Goal: Task Accomplishment & Management: Complete application form

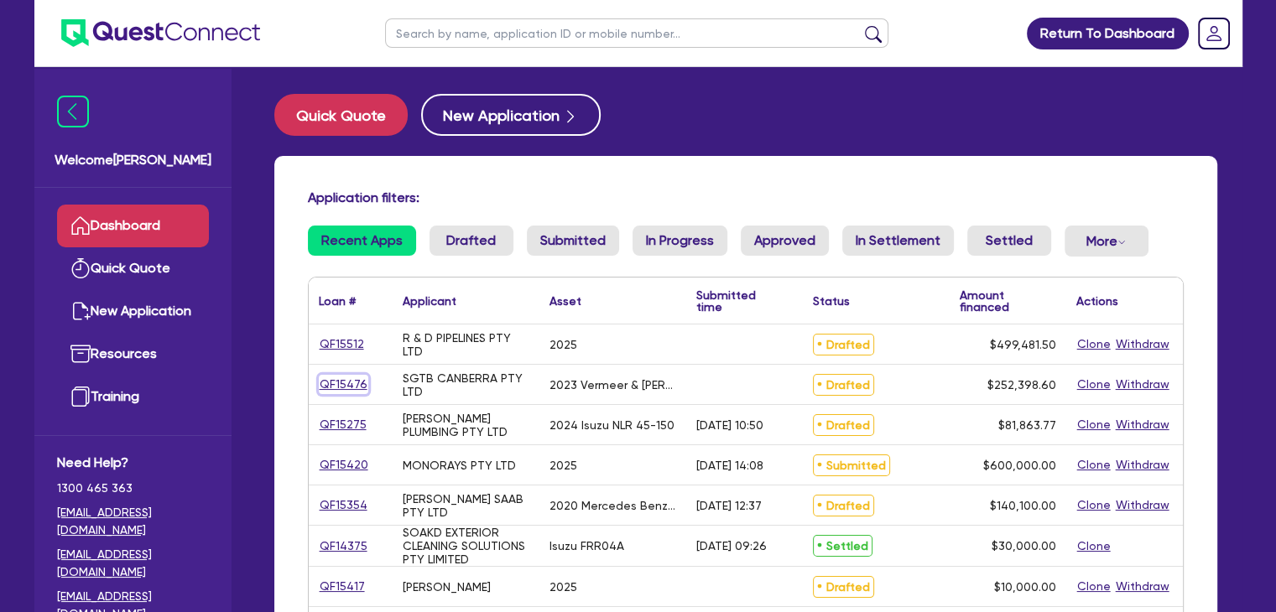
click at [349, 385] on link "QF15476" at bounding box center [343, 384] width 49 height 19
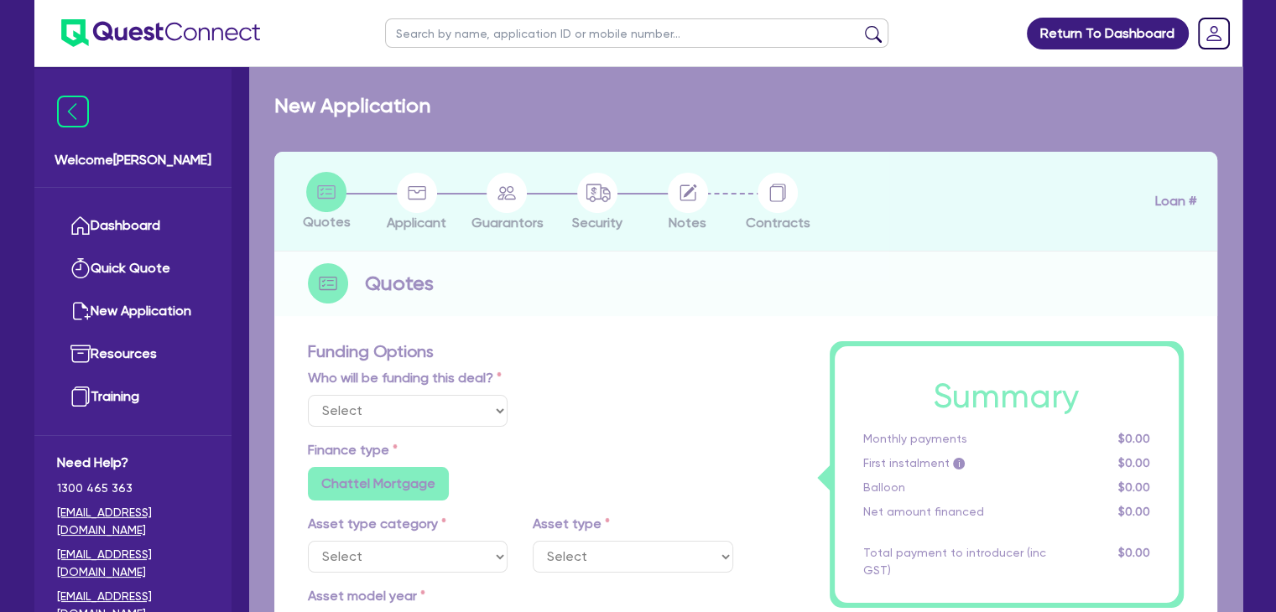
select select "Other"
select select "PRIMARY_ASSETS"
type input "2023"
radio input "true"
type input "254,898.6"
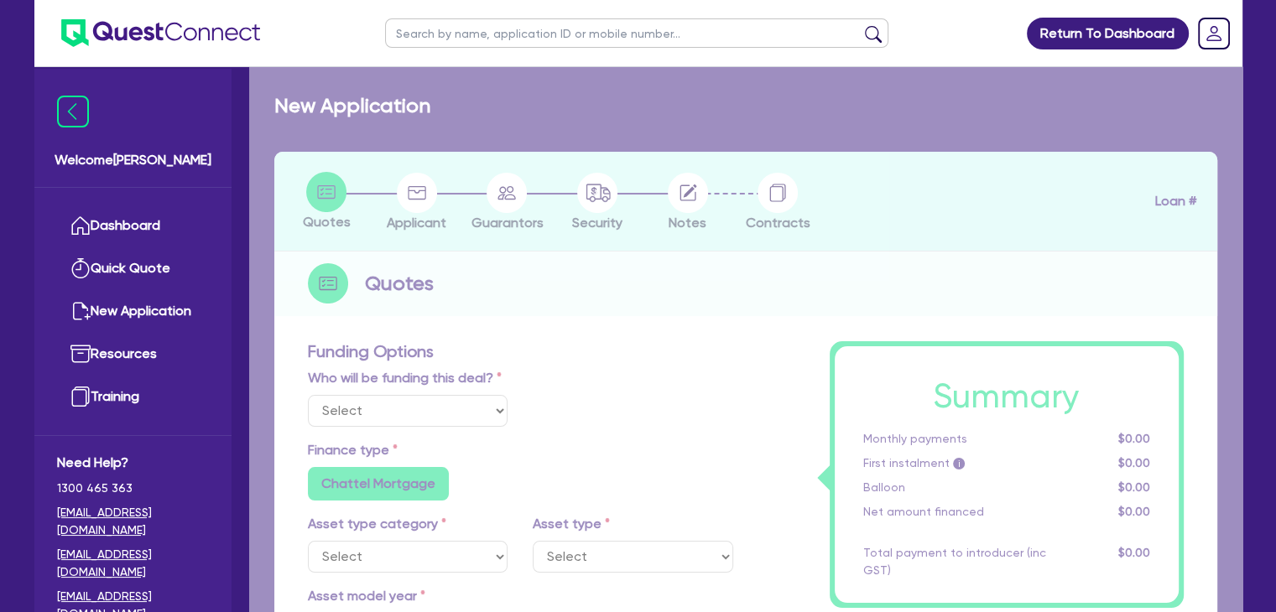
type input "2,500"
type input "2"
type input "5,047.97"
type input "5.99"
type input "1,200"
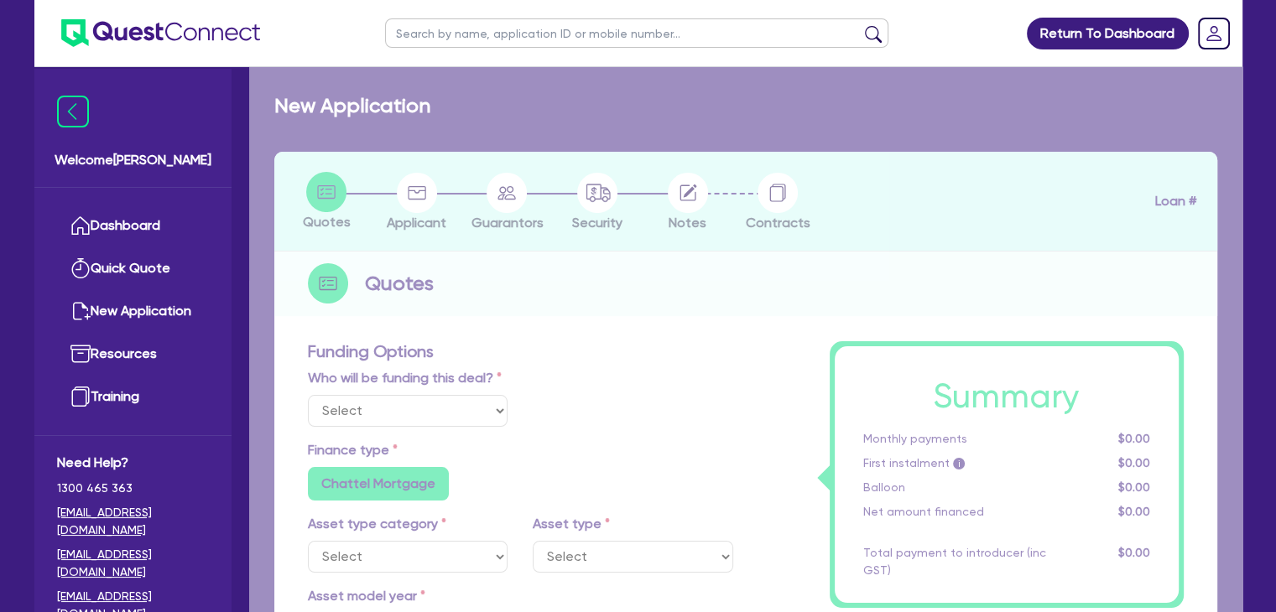
radio input "false"
select select "YELLOW_GOODS_AND_EXCAVATORS"
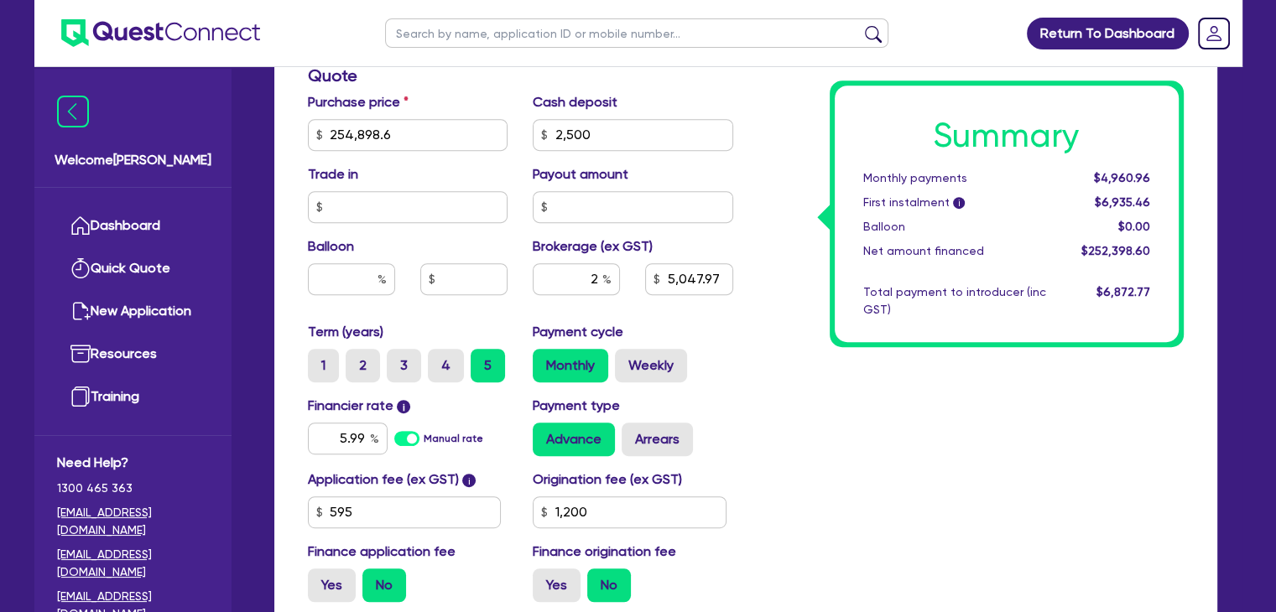
scroll to position [810, 0]
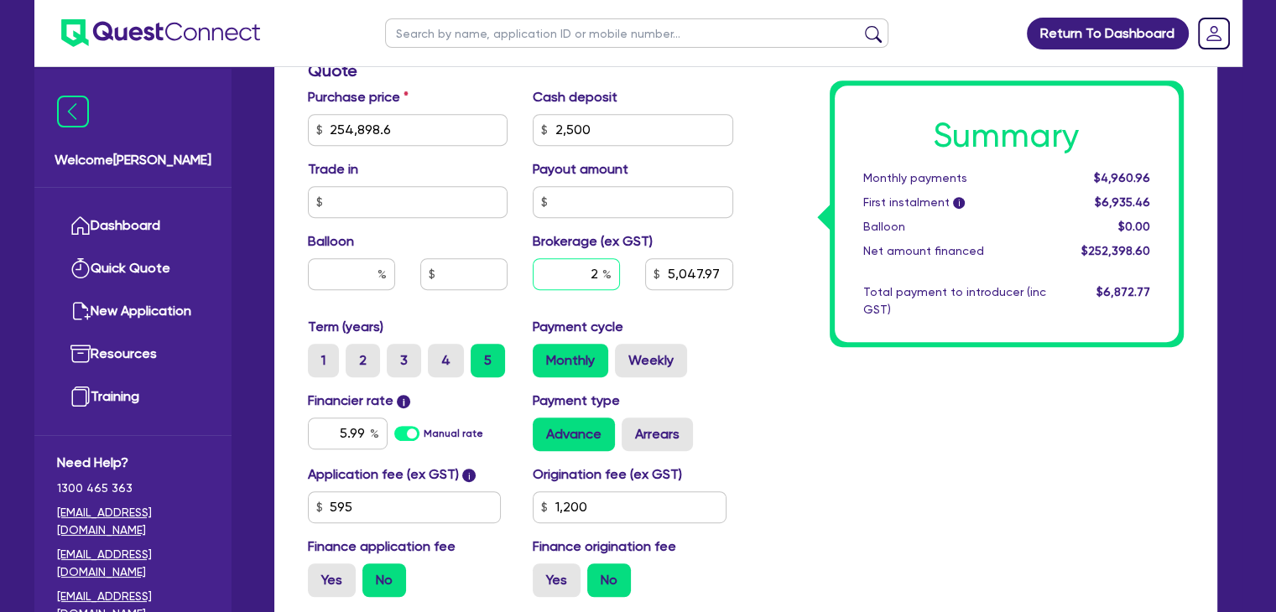
click at [597, 273] on input "2" at bounding box center [576, 274] width 87 height 32
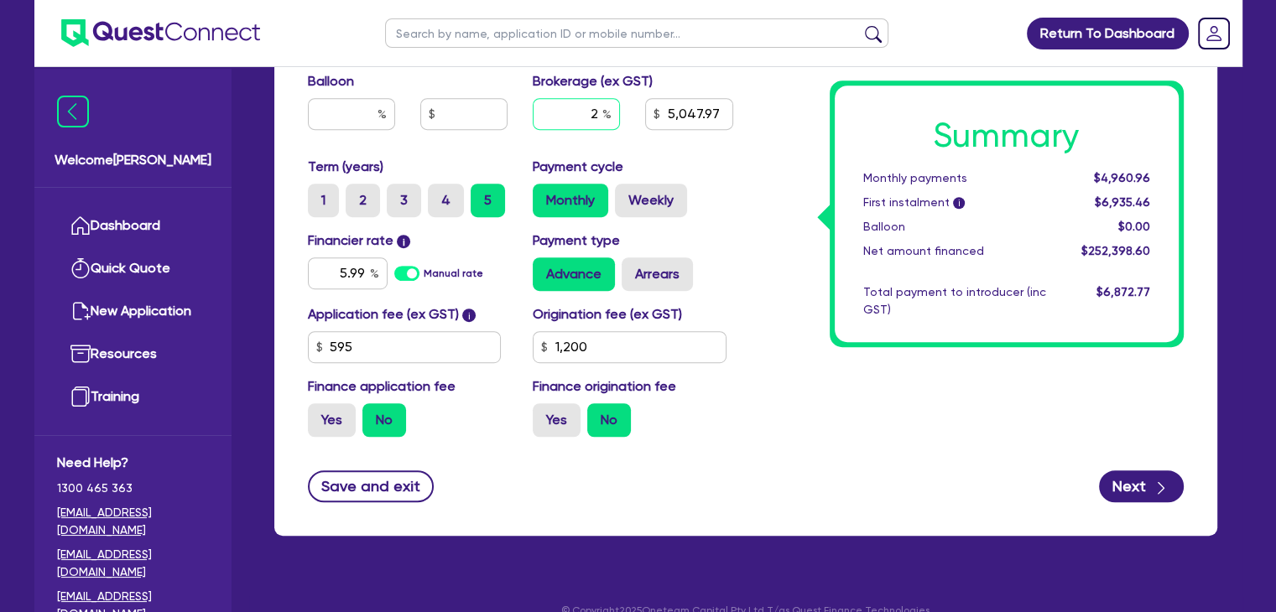
scroll to position [996, 0]
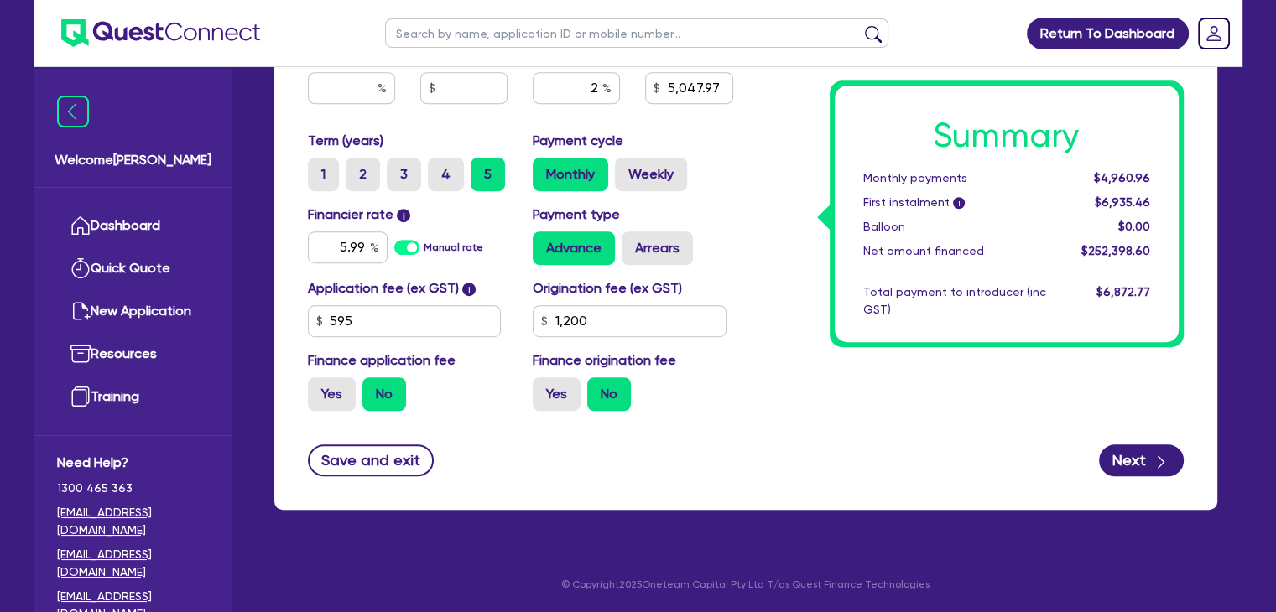
type input "254,898.6"
type input "2,500"
type input "5,047.97"
type input "1,200"
click at [607, 95] on div "2" at bounding box center [576, 88] width 87 height 32
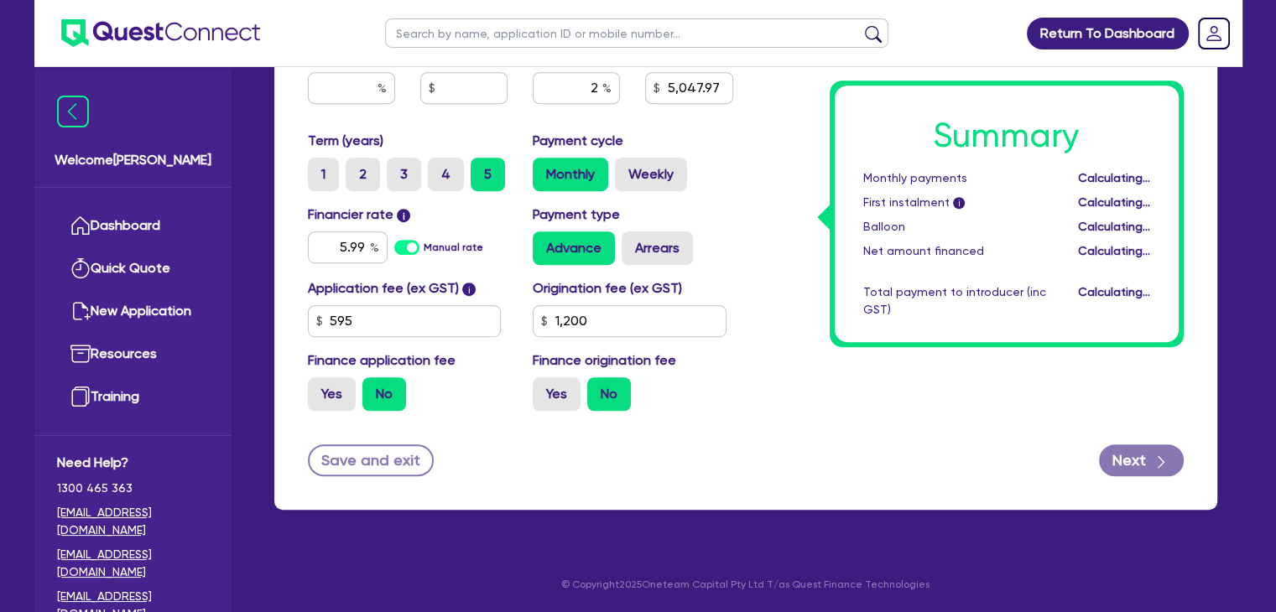
type input "254,898.6"
type input "2,500"
type input "5,047.97"
type input "1,200"
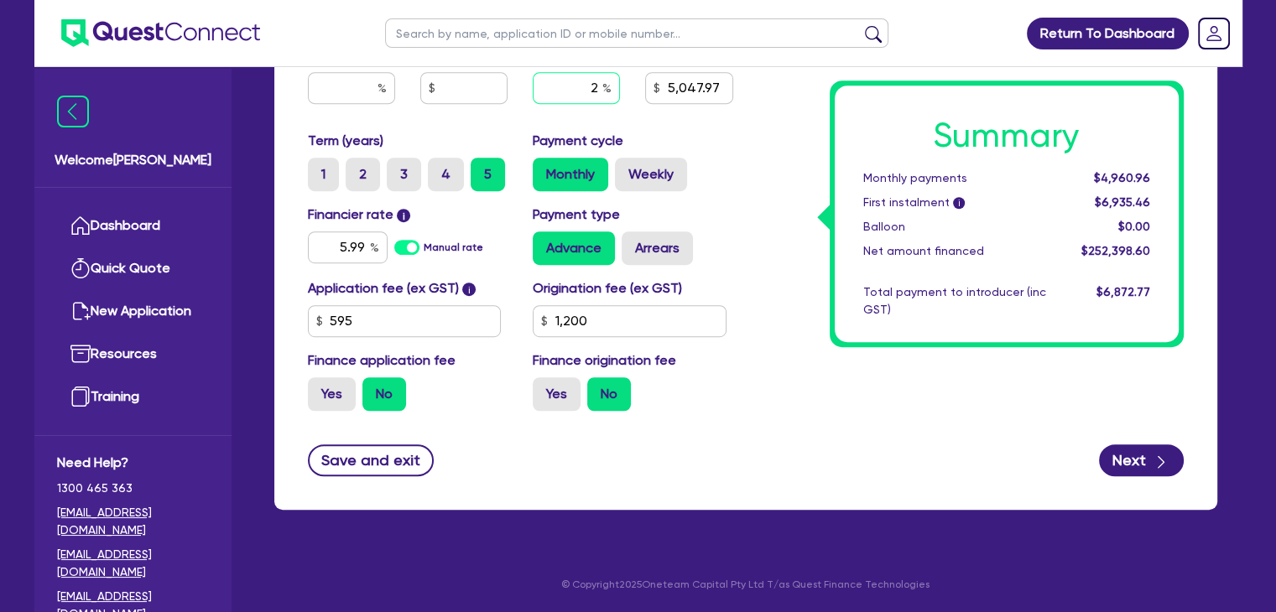
click at [596, 86] on input "2" at bounding box center [576, 88] width 87 height 32
type input "254,898.6"
type input "2,500"
type input "3"
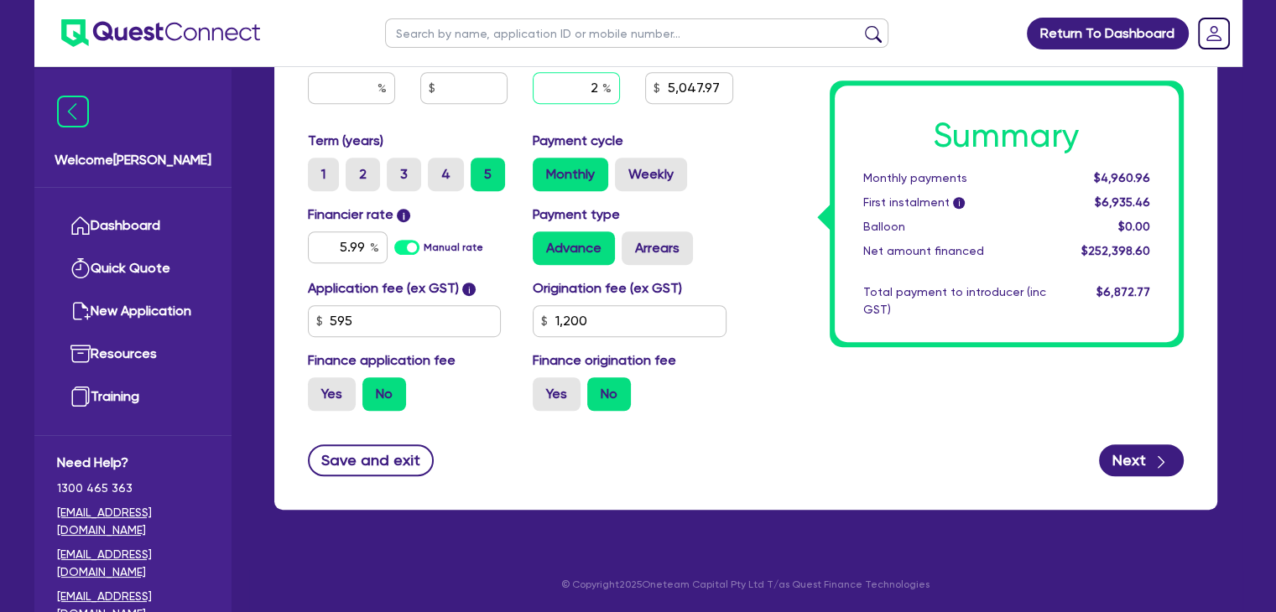
type input "5,047.97"
type input "1,200"
type input "3"
click at [359, 243] on input "5.99" at bounding box center [348, 247] width 80 height 32
type input "254,898.6"
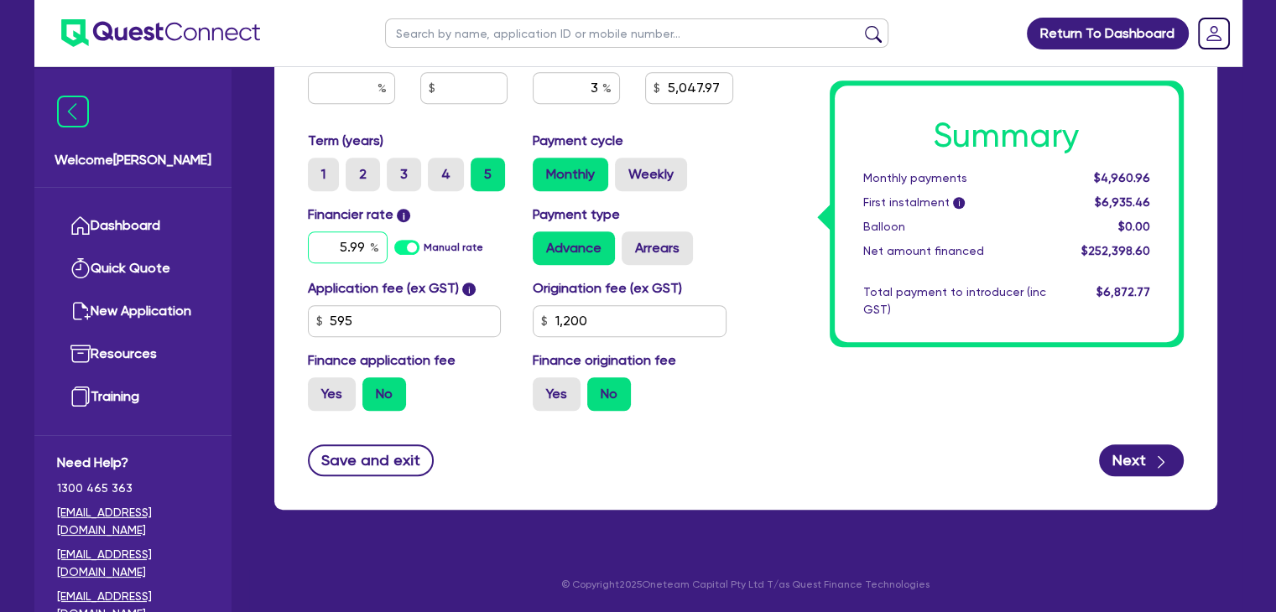
type input "2,500"
type input "5,047.97"
type input "1,200"
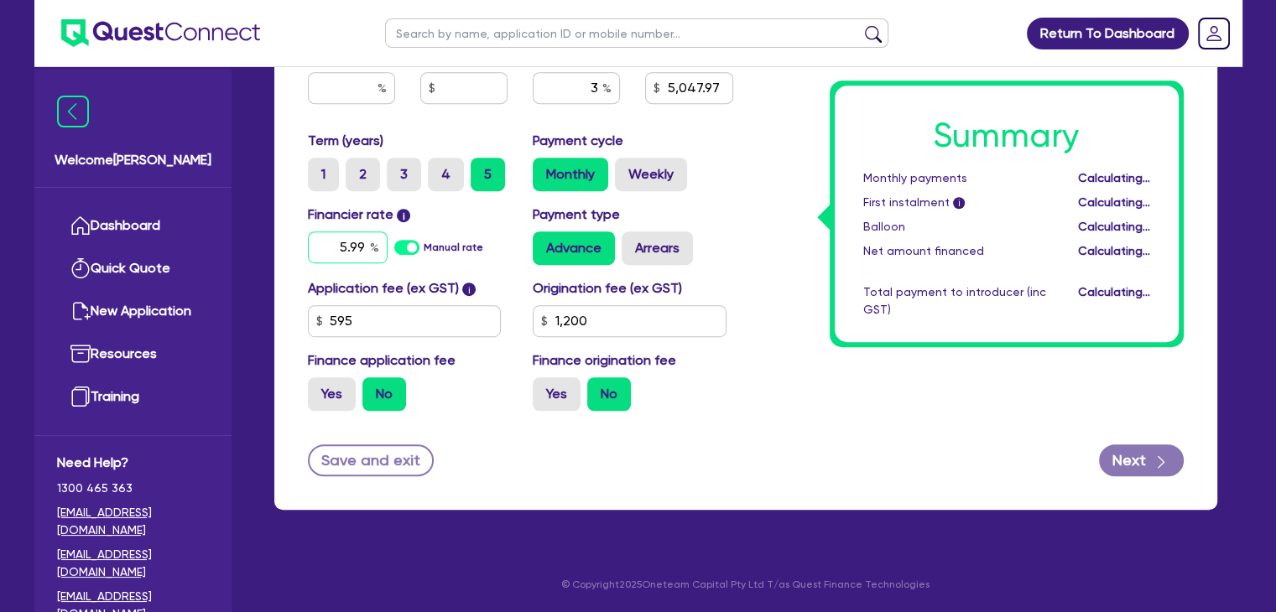
type input "254,898.6"
type input "2,500"
type input "7,571.96"
type input "1,200"
click at [359, 243] on input "5.99" at bounding box center [348, 247] width 80 height 32
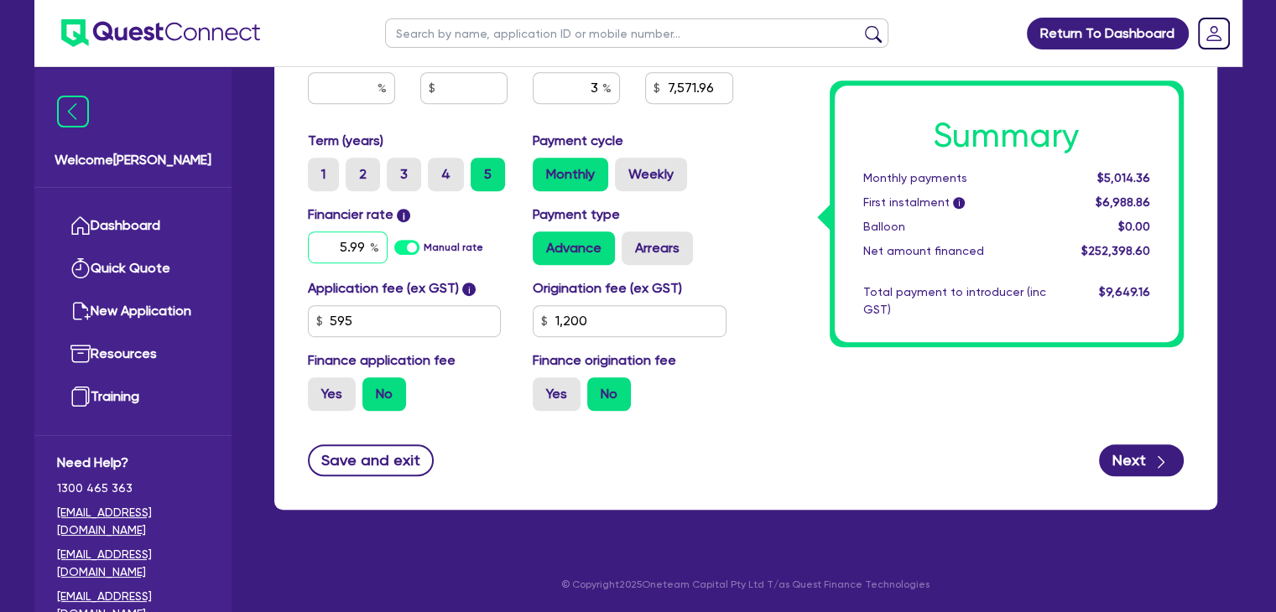
type input "254,898.6"
type input "2,500"
type input "7,571.96"
type input "6"
type input "1,200"
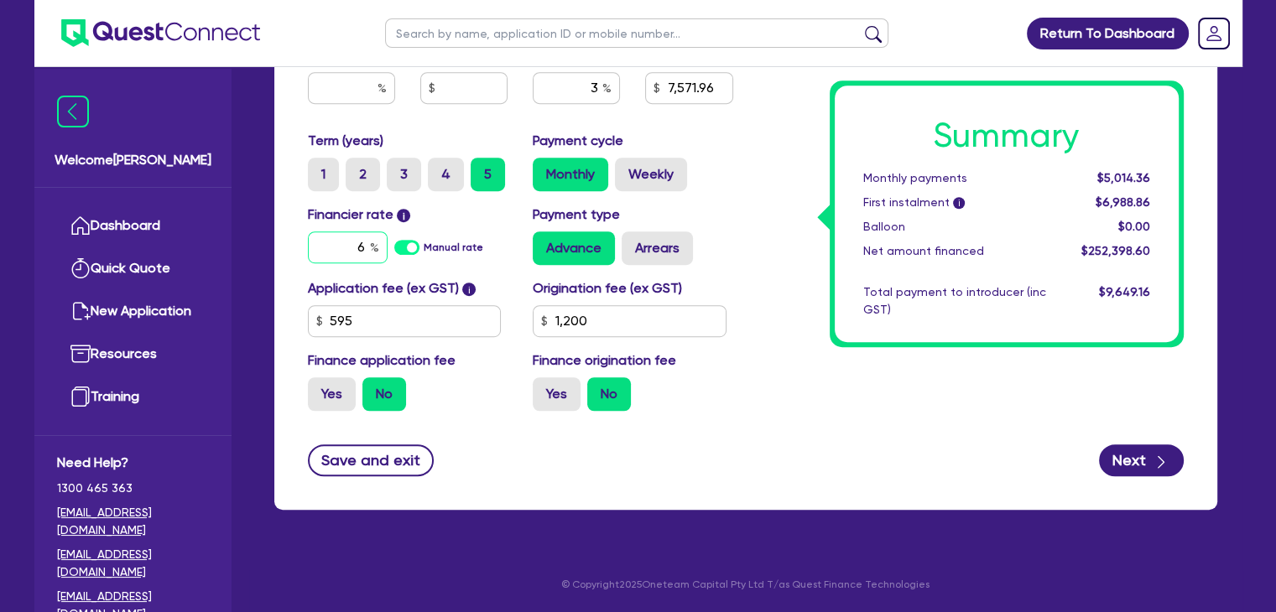
type input "254,898.6"
type input "2,500"
type input "7,571.96"
type input "6."
type input "1,200"
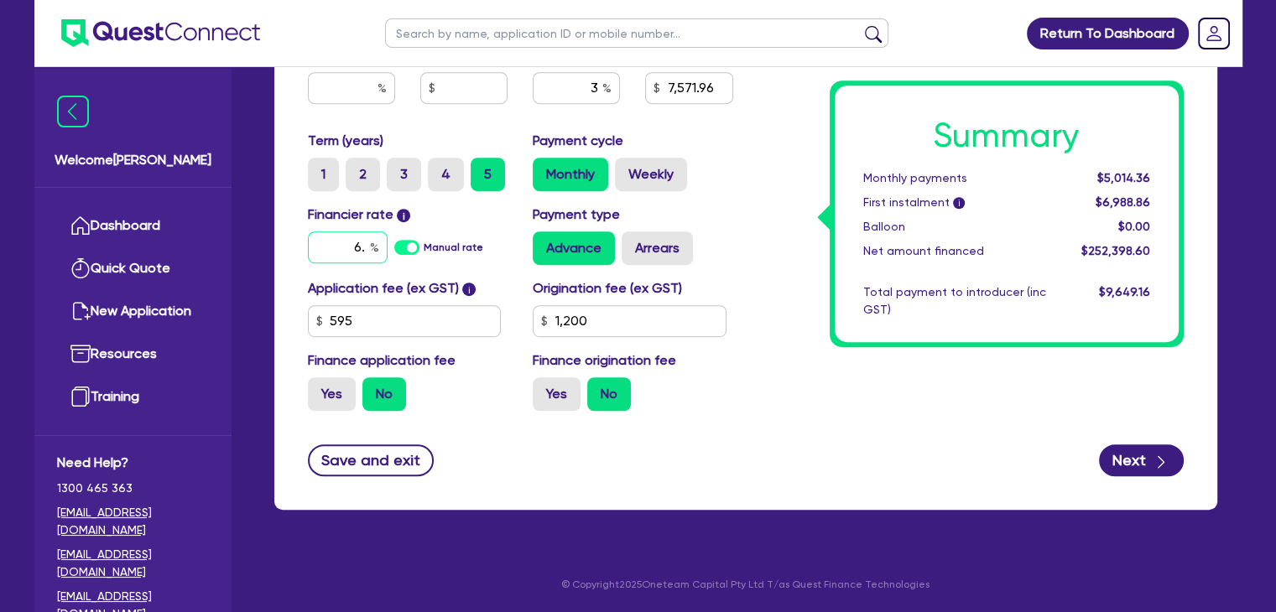
type input "254,898.6"
type input "2,500"
type input "7,571.96"
type input "6.8"
type input "1,200"
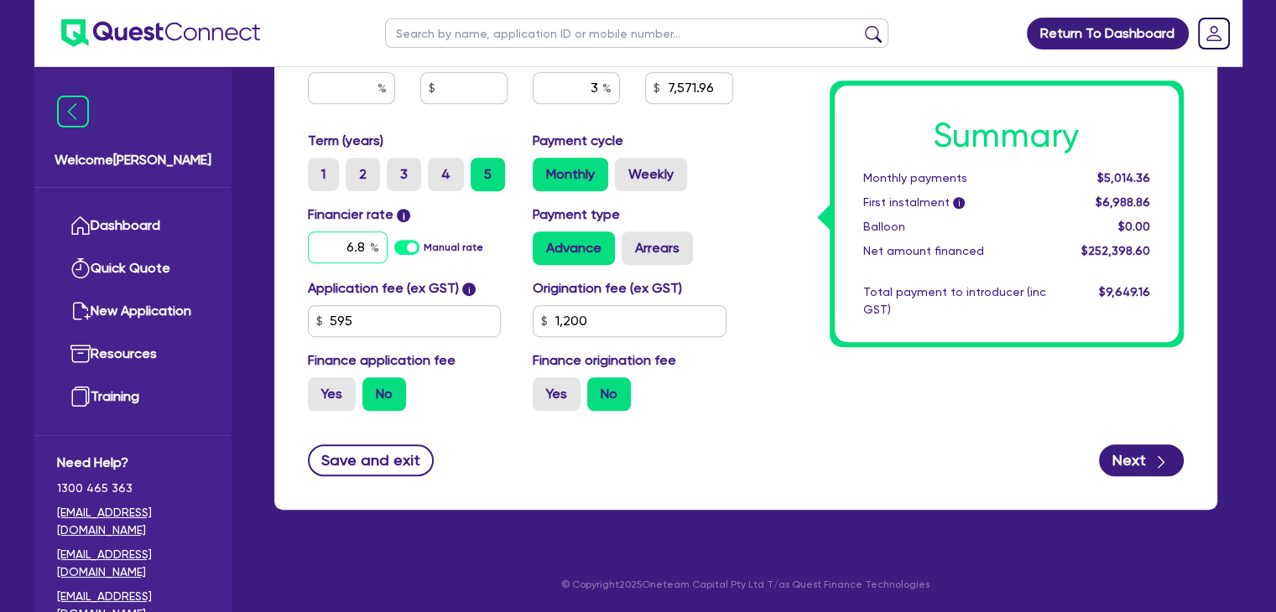
type input "254,898.6"
type input "2,500"
type input "7,571.96"
type input "6.85"
type input "1,200"
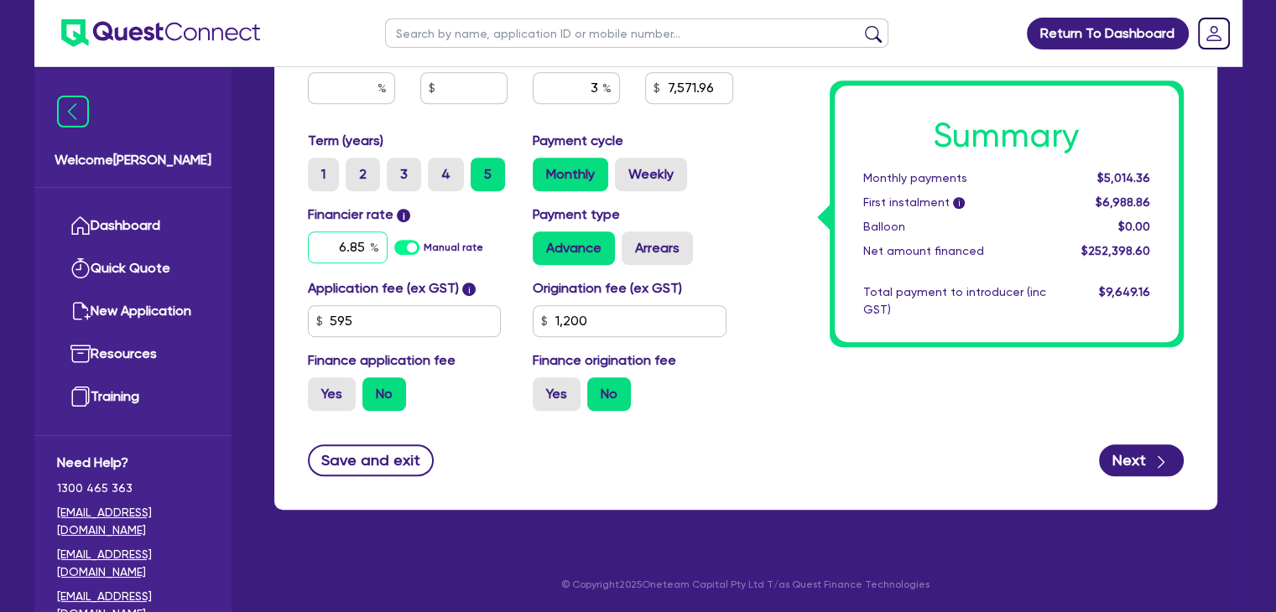
type input "6.85"
type input "254,898.6"
type input "2,500"
type input "7,571.96"
type input "1,200"
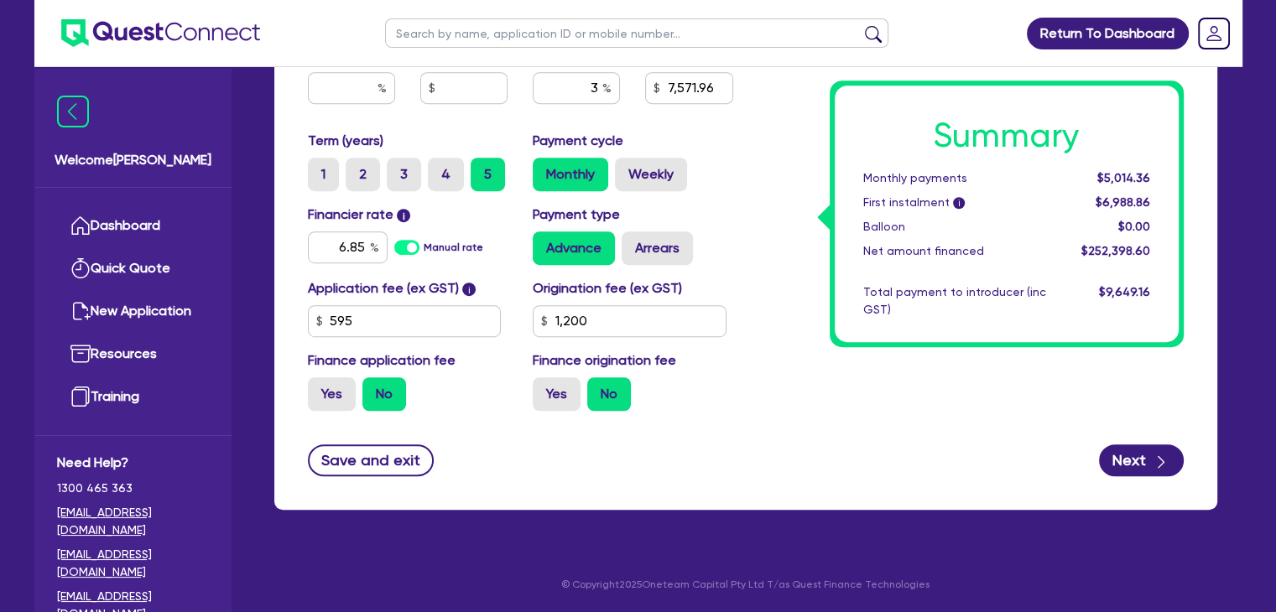
click at [737, 418] on div "Application fee (ex GST) i 595 Origination fee (ex GST) 1,200 Finance applicati…" at bounding box center [520, 351] width 450 height 146
type input "254,898.6"
type input "2,500"
type input "7,571.96"
type input "1,200"
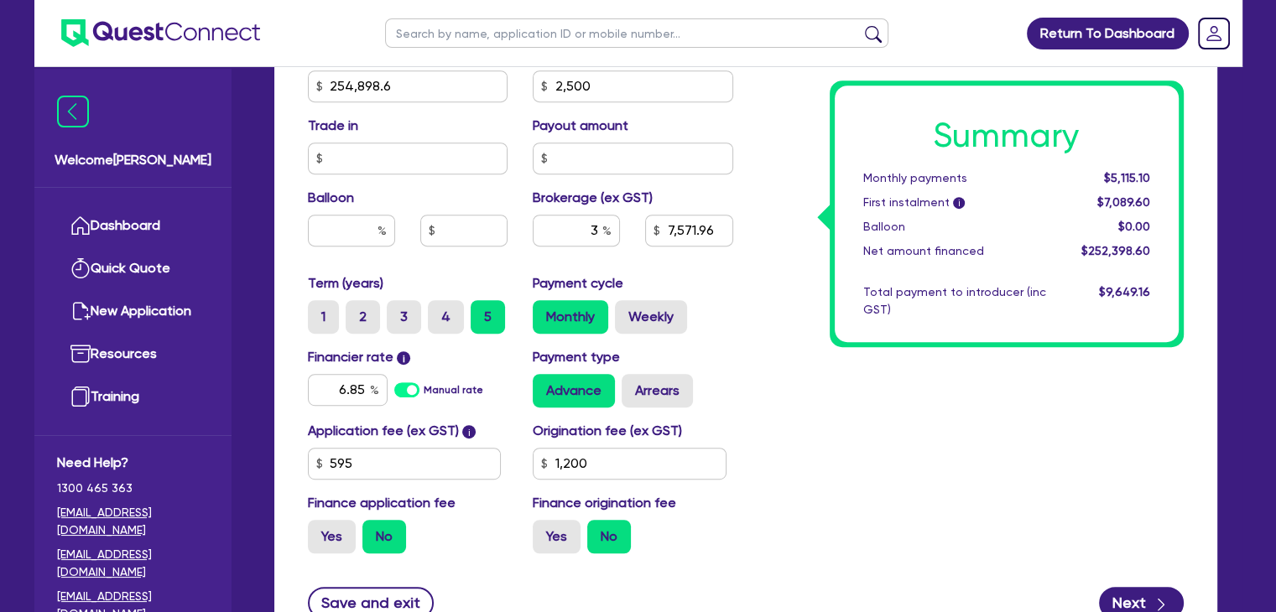
scroll to position [872, 0]
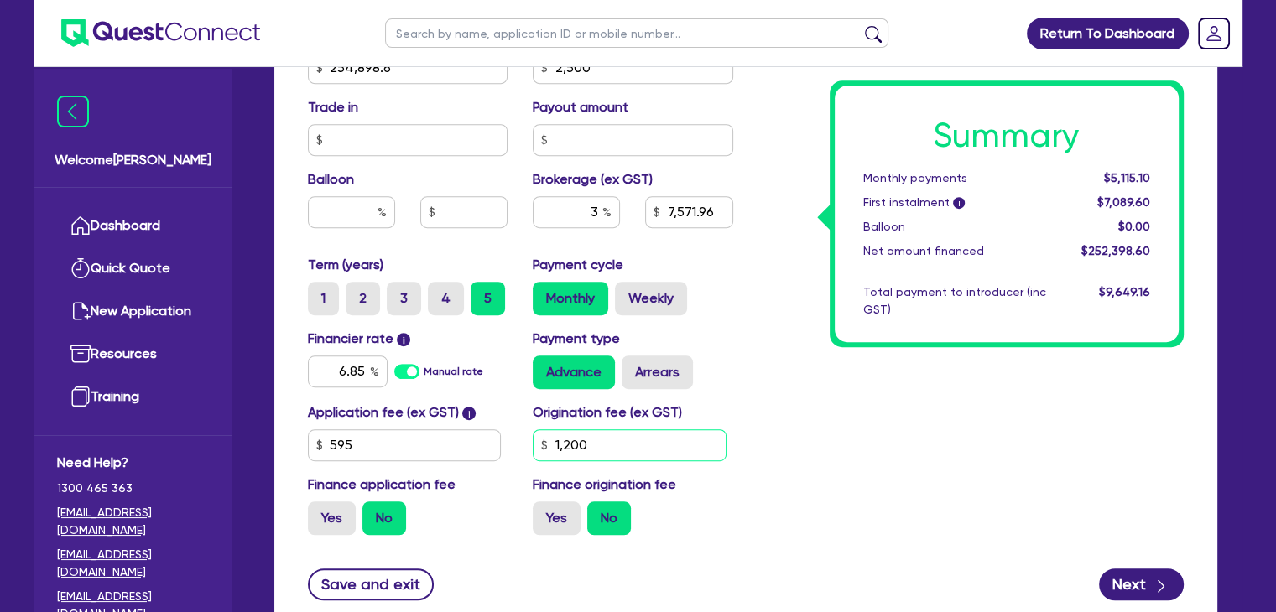
click at [611, 443] on input "1,200" at bounding box center [630, 445] width 194 height 32
type input "254,898.6"
type input "2,500"
type input "7,571.96"
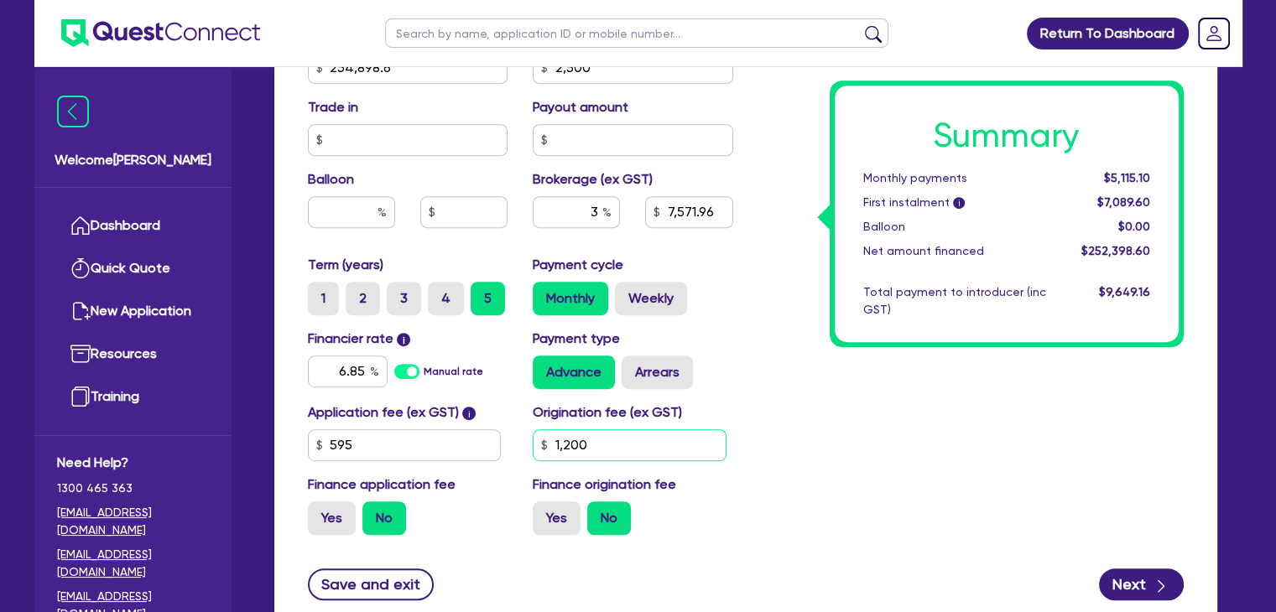
type input "9"
type input "254,898.6"
type input "2,500"
type input "7,571.96"
type input "90"
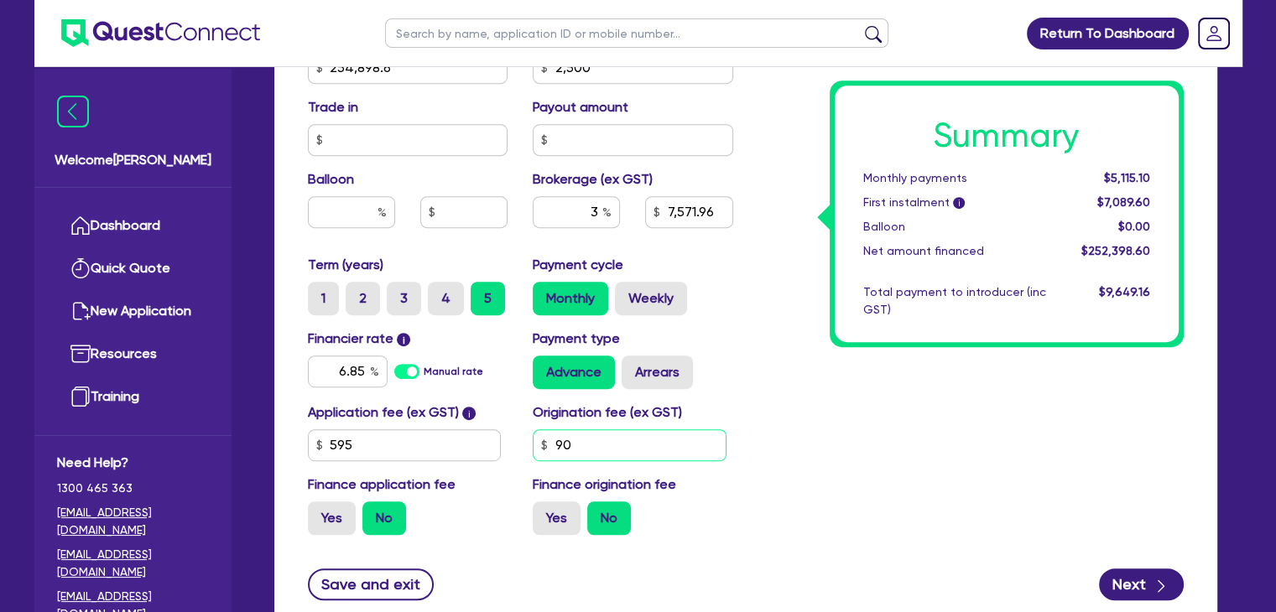
type input "254,898.6"
type input "2,500"
type input "7,571.96"
type input "900"
type input "254,898.6"
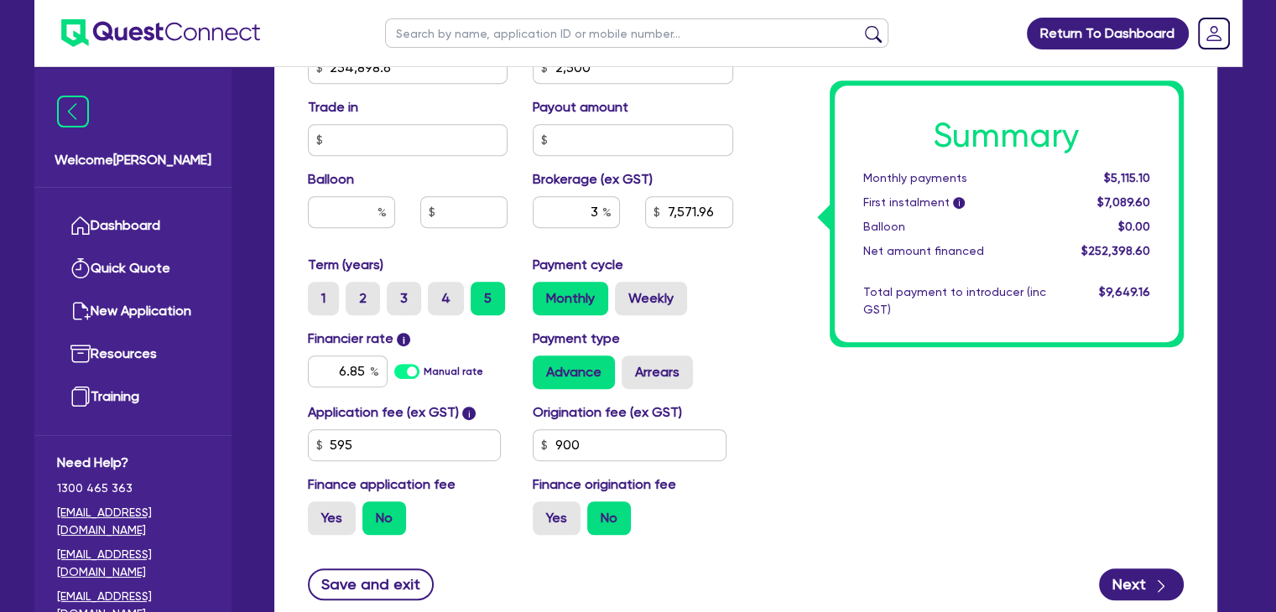
type input "2,500"
type input "7,571.96"
click at [762, 413] on div "Summary Monthly payments $5,115.10 First instalment i $7,089.60 Balloon $0.00 N…" at bounding box center [971, 8] width 450 height 1079
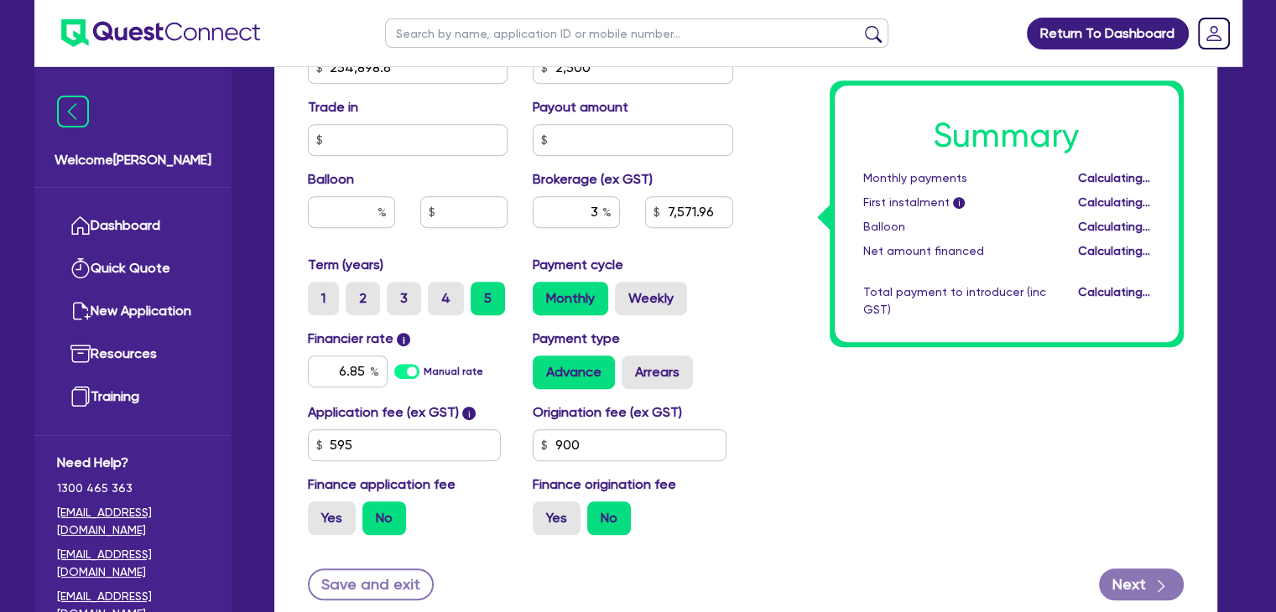
type input "254,898.6"
type input "2,500"
type input "7,571.96"
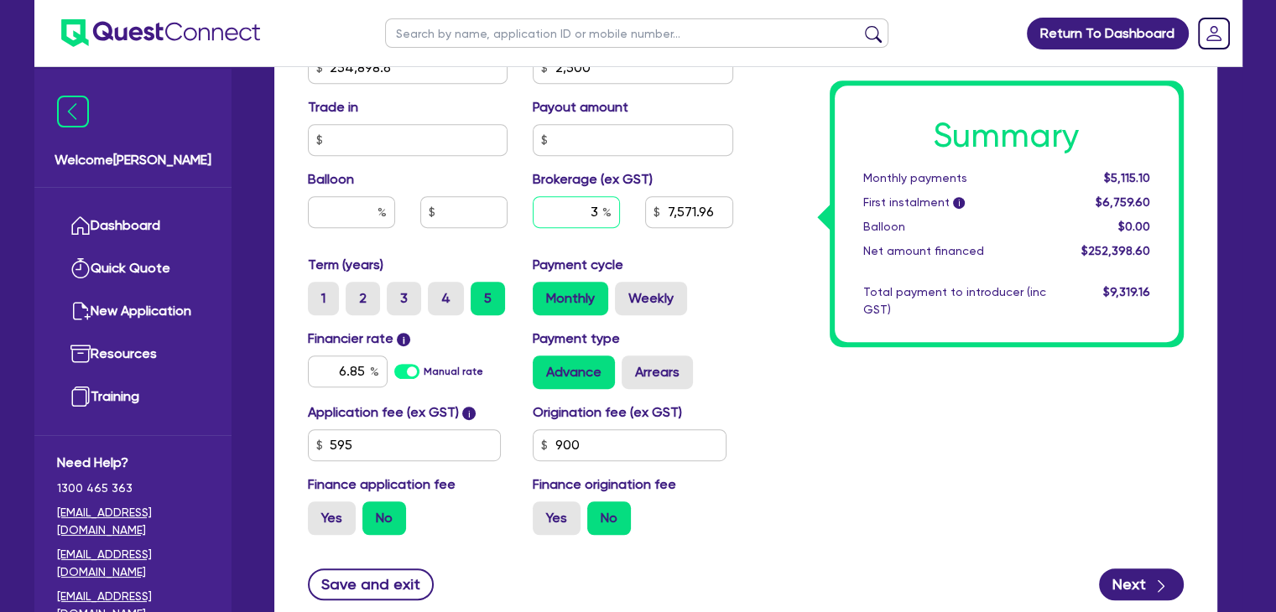
click at [591, 214] on input "3" at bounding box center [576, 212] width 87 height 32
type input "254,898.6"
type input "2,500"
type input "2"
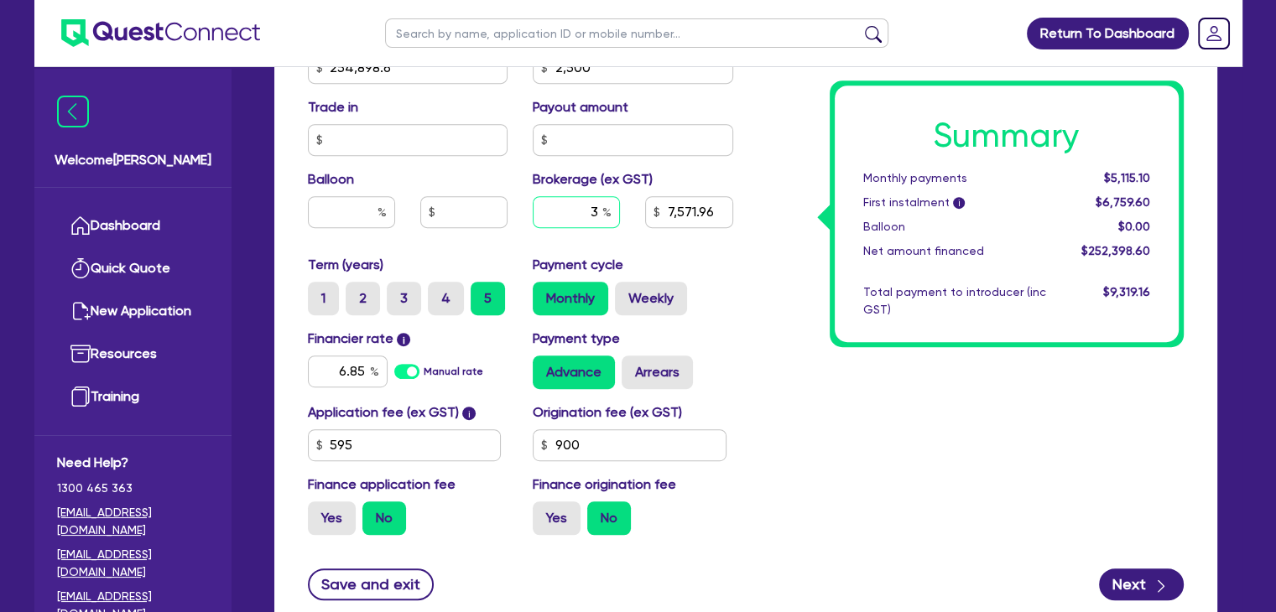
type input "7,571.96"
type input "2"
type input "254,898.6"
type input "2,500"
type input "7,571.96"
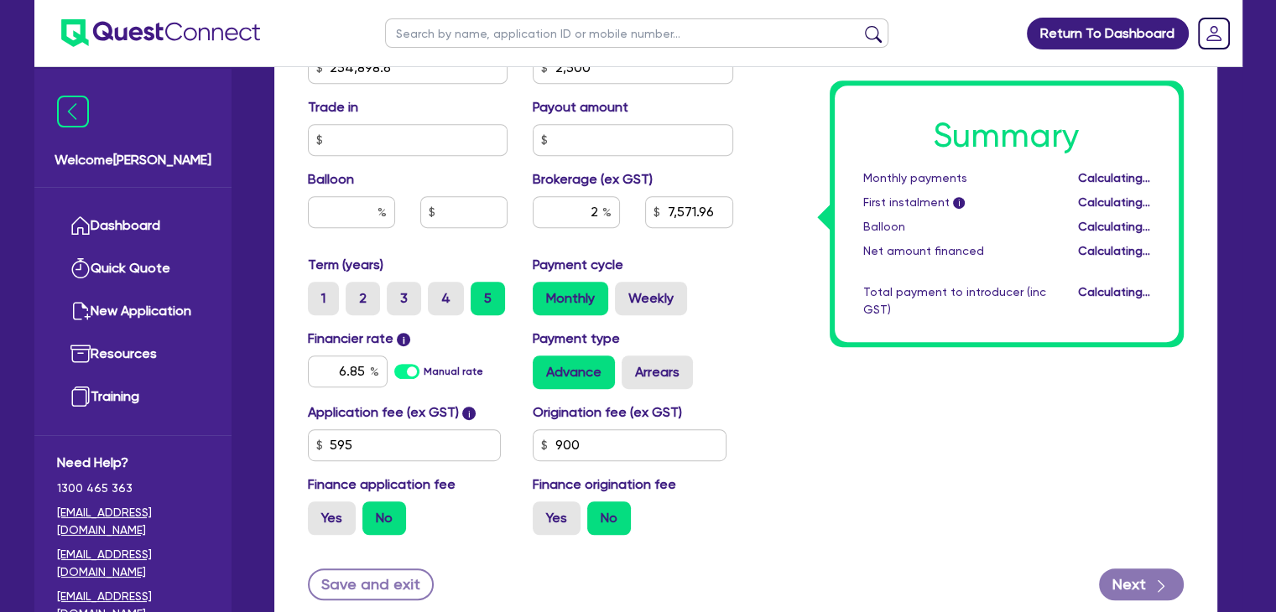
click at [778, 390] on div "Summary Monthly payments Calculating... First instalment i Calculating... Ballo…" at bounding box center [971, 8] width 450 height 1079
type input "254,898.6"
type input "2,500"
type input "5,047.97"
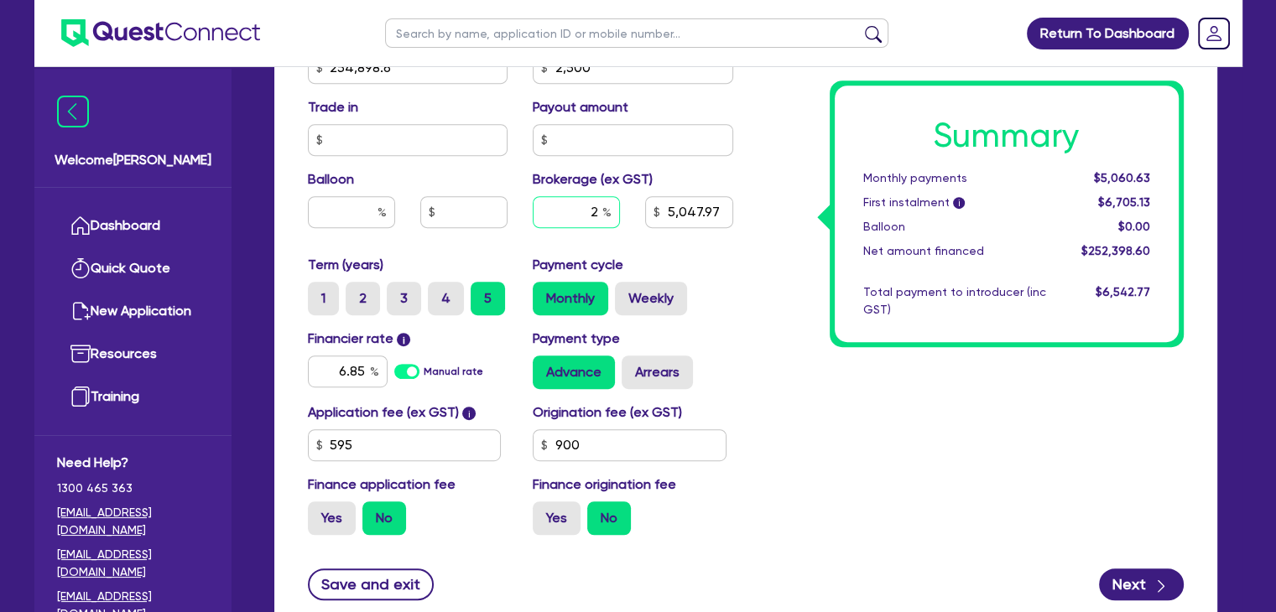
click at [598, 213] on input "2" at bounding box center [576, 212] width 87 height 32
type input "254,898.6"
type input "2,500"
type input "1"
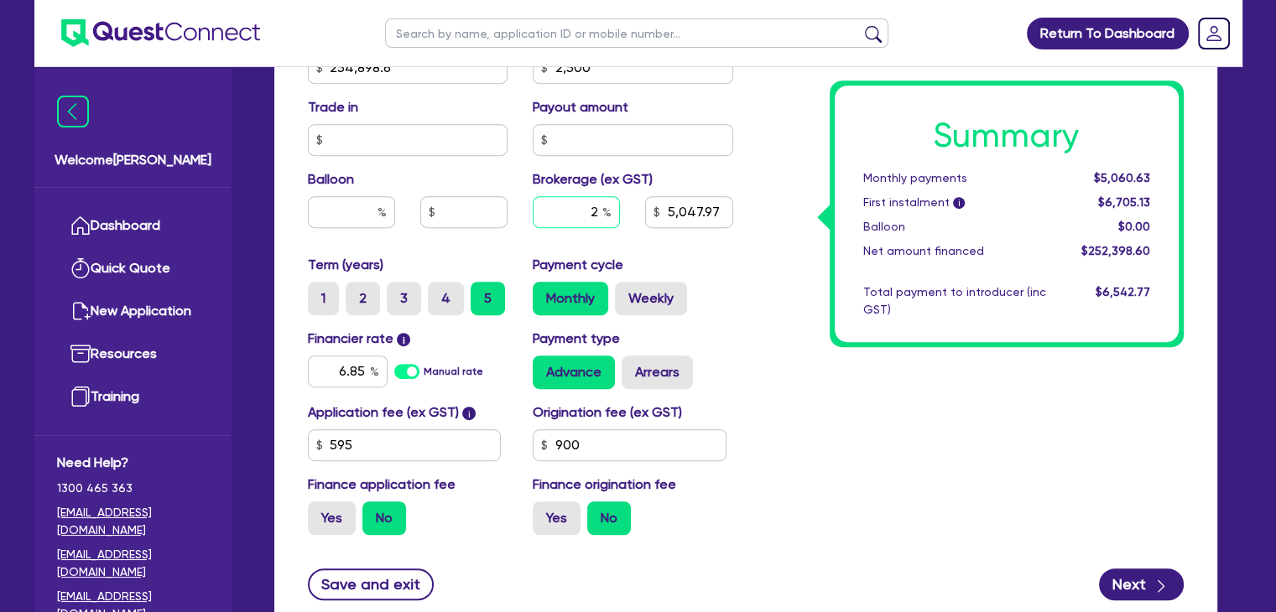
type input "5,047.97"
type input "1"
type input "254,898.6"
type input "2,500"
type input "5,047.97"
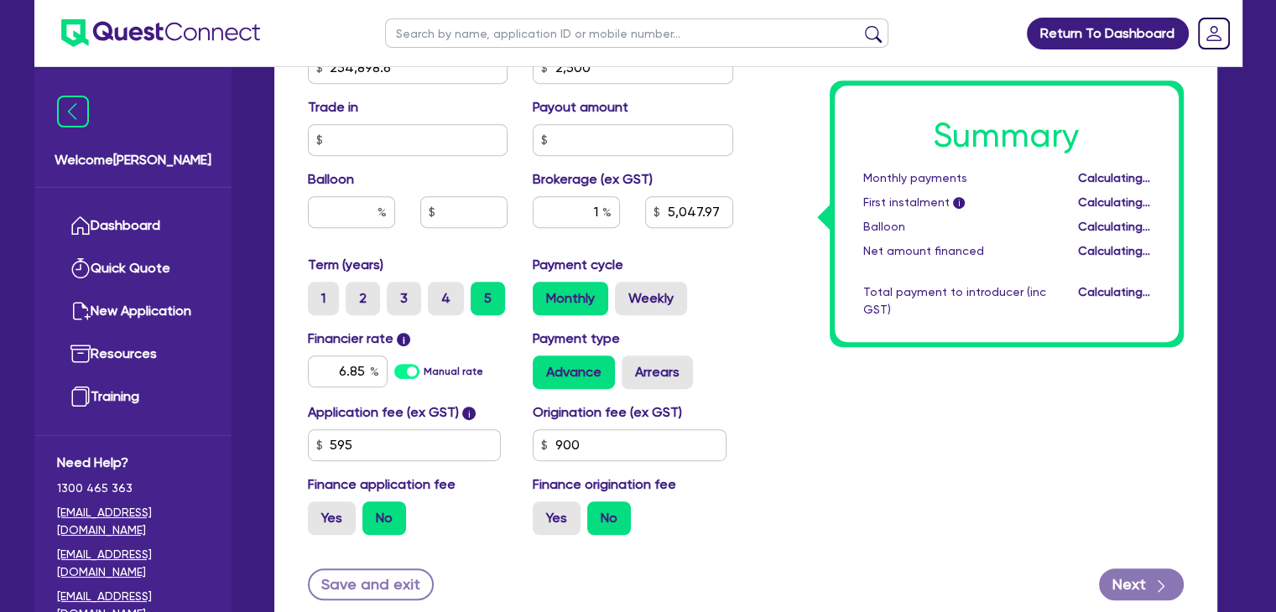
click at [722, 324] on div "Term (years) 1 2 3 4 5 Payment cycle Monthly Weekly" at bounding box center [520, 292] width 450 height 74
type input "254,898.6"
type input "2,500"
type input "2,523.99"
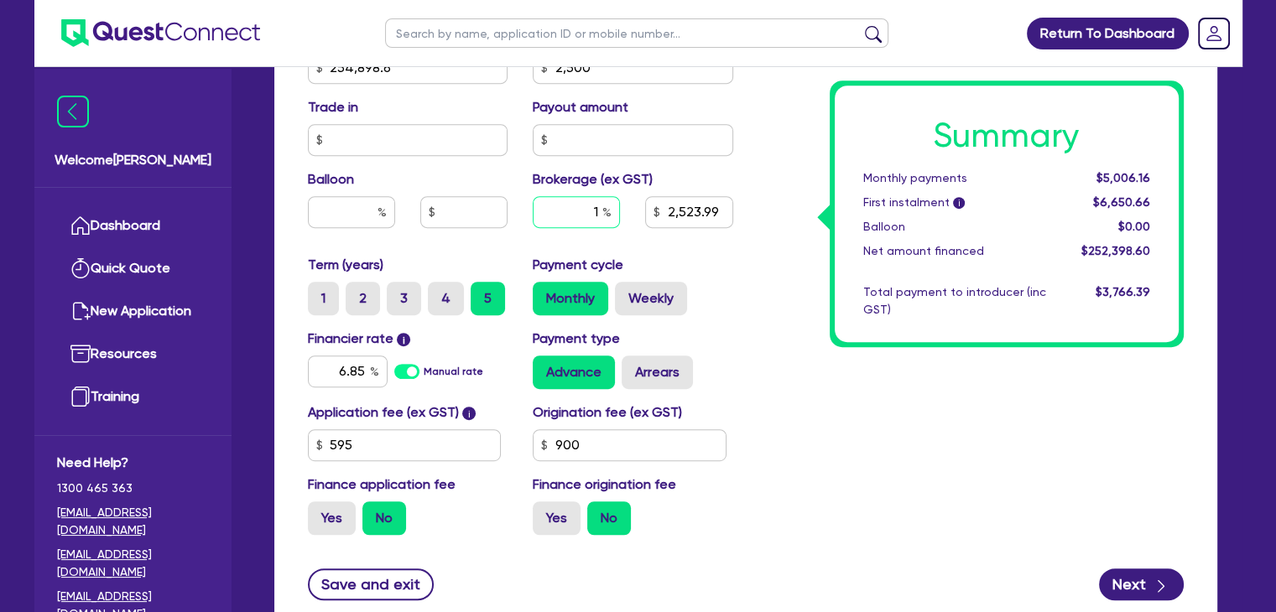
click at [600, 216] on input "1" at bounding box center [576, 212] width 87 height 32
type input "254,898.6"
type input "2,500"
type input "2"
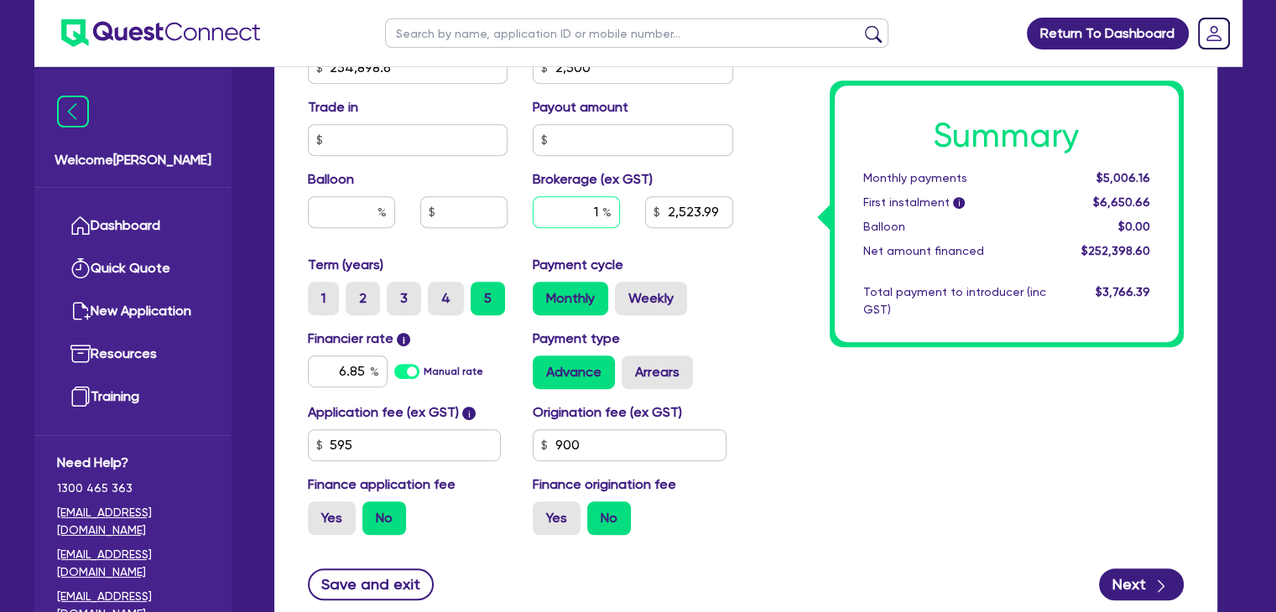
type input "2,523.99"
type input "2"
click at [694, 345] on div "Payment type Advance Arrears" at bounding box center [633, 359] width 226 height 60
type input "254,898.6"
type input "2,500"
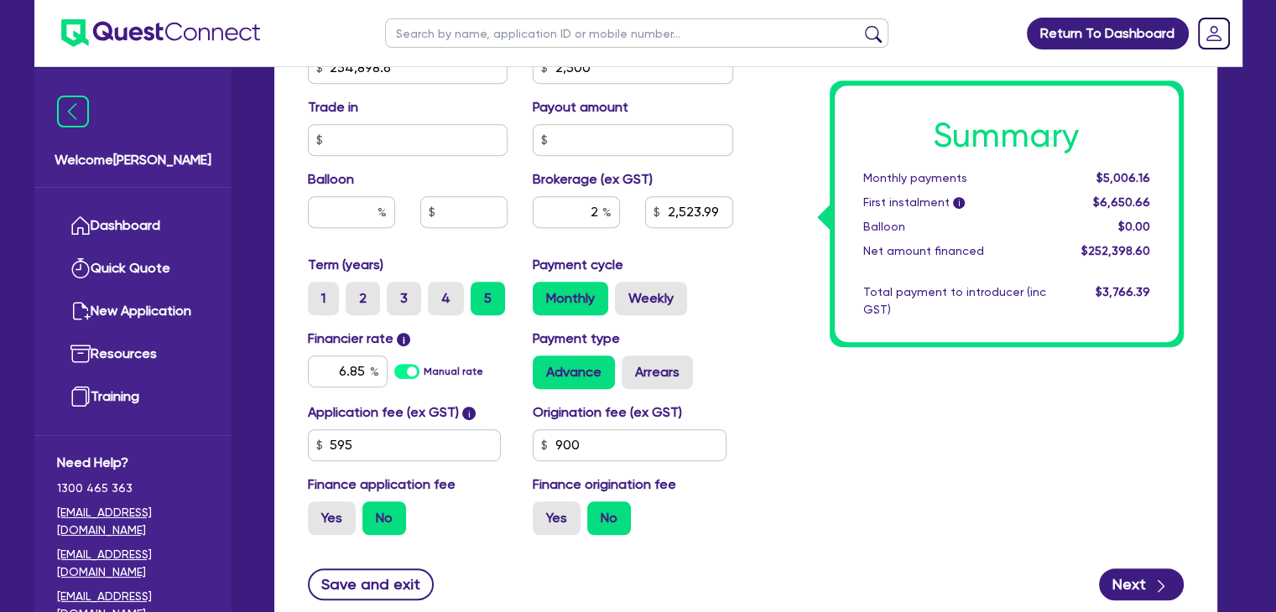
type input "2,523.99"
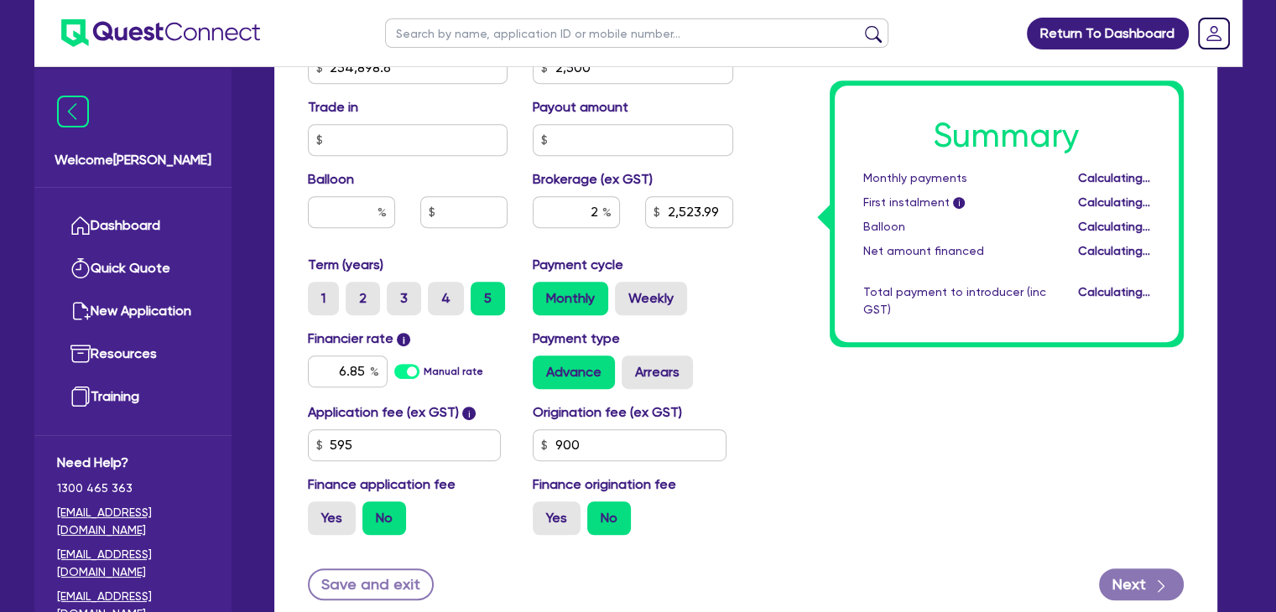
type input "254,898.6"
type input "2,500"
type input "5,047.97"
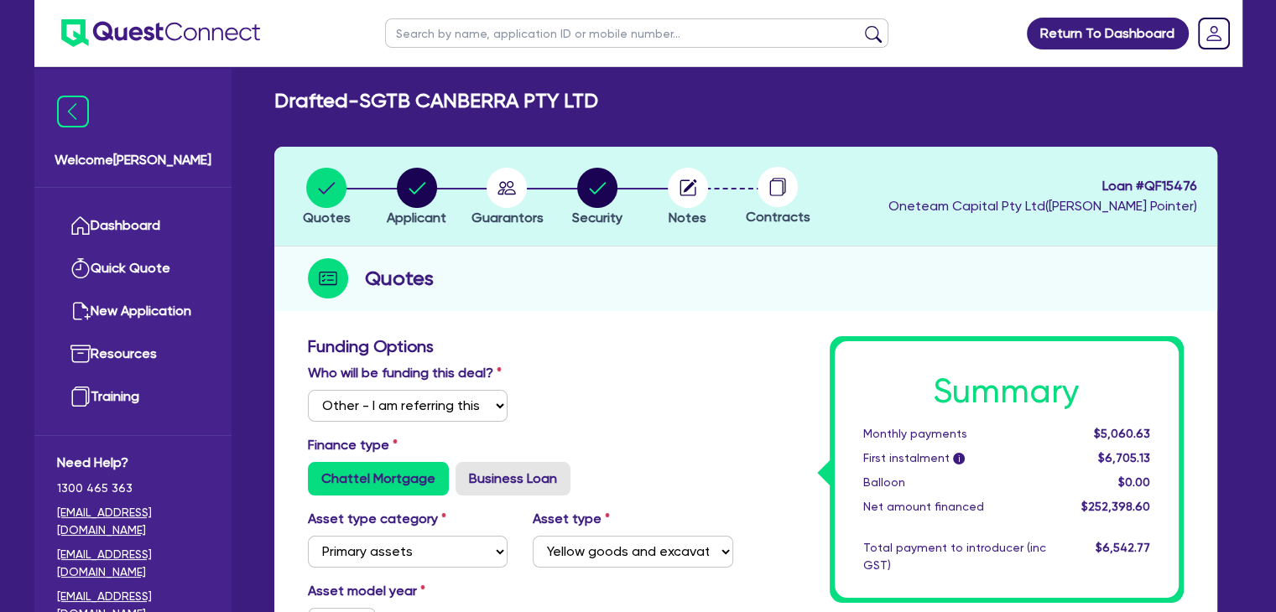
scroll to position [0, 0]
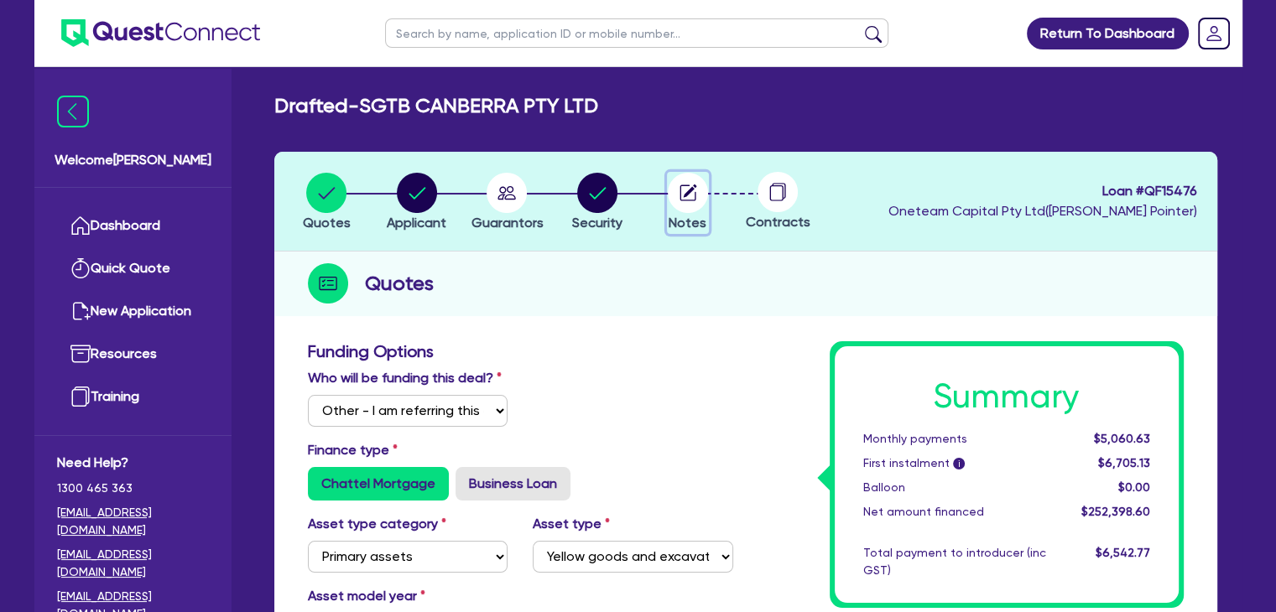
click at [694, 200] on circle "button" at bounding box center [688, 193] width 40 height 40
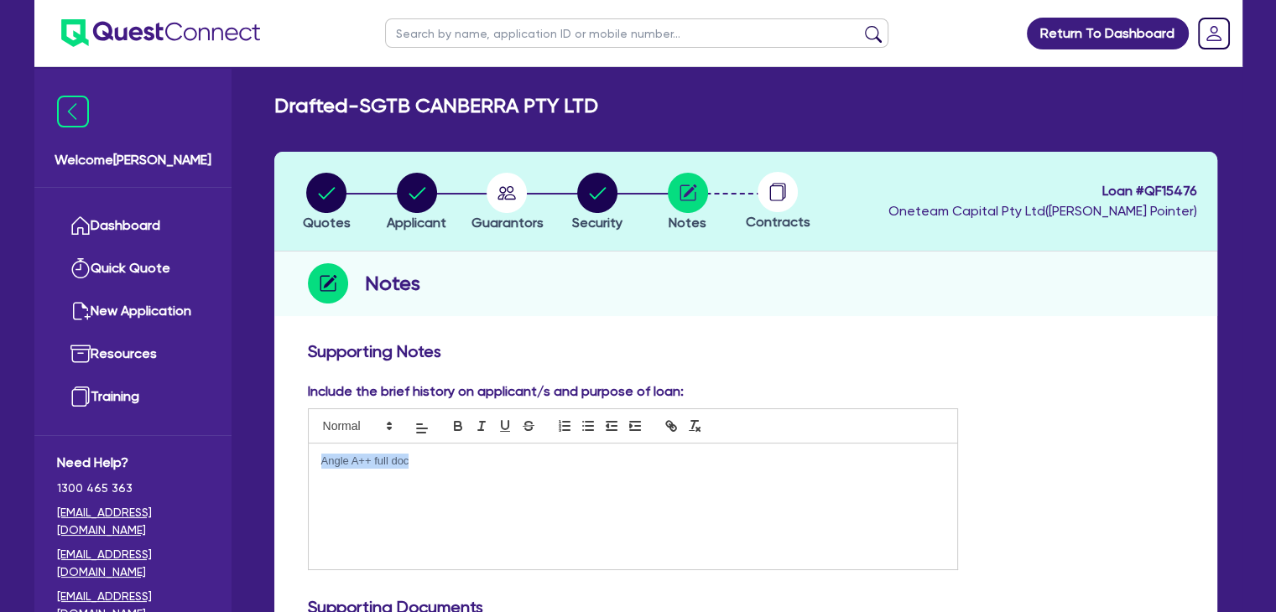
drag, startPoint x: 419, startPoint y: 463, endPoint x: 245, endPoint y: 467, distance: 174.5
click at [332, 195] on circle "button" at bounding box center [326, 193] width 40 height 40
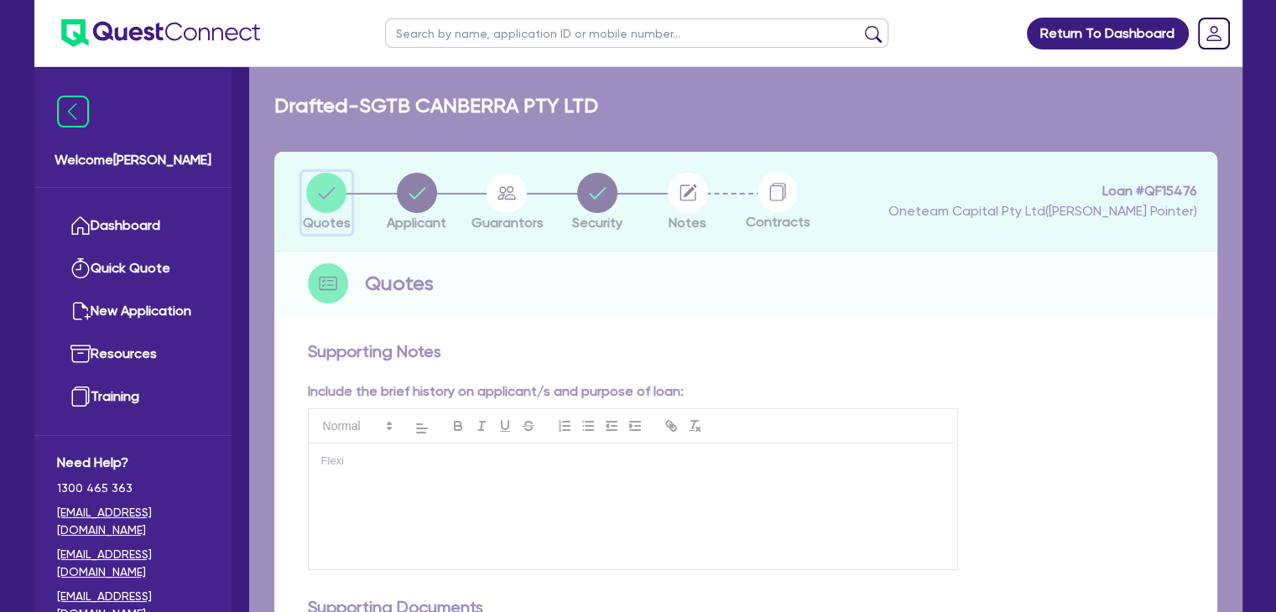
select select "Other"
select select "PRIMARY_ASSETS"
select select "YELLOW_GOODS_AND_EXCAVATORS"
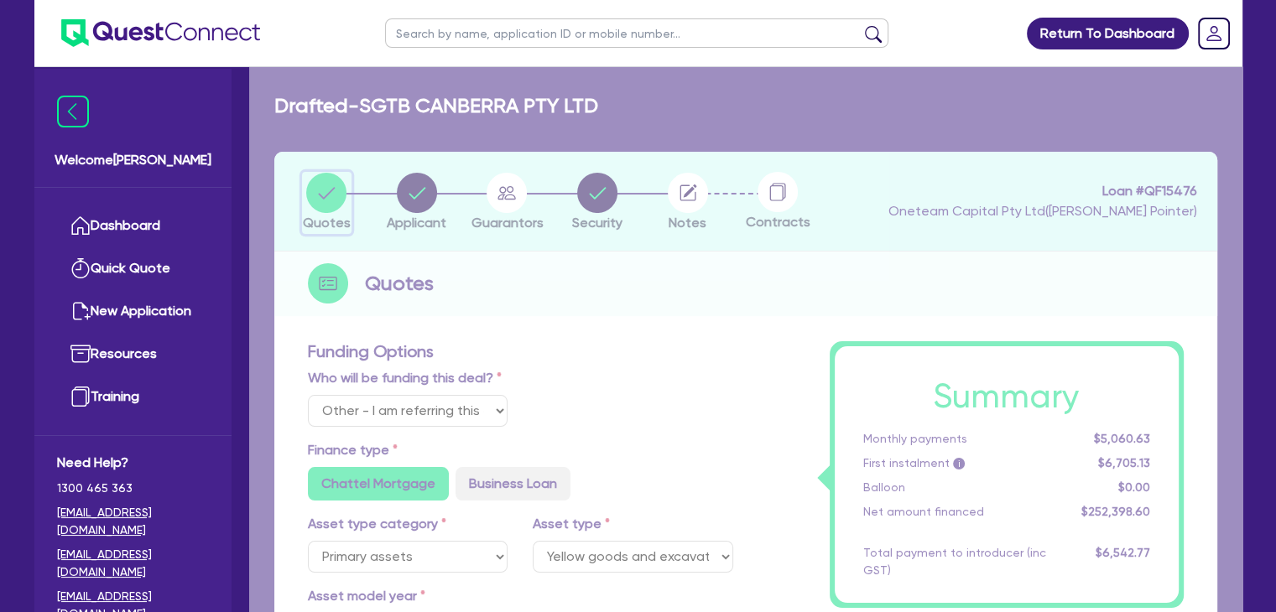
type input "254,898.6"
type input "2,500"
type input "5,047.97"
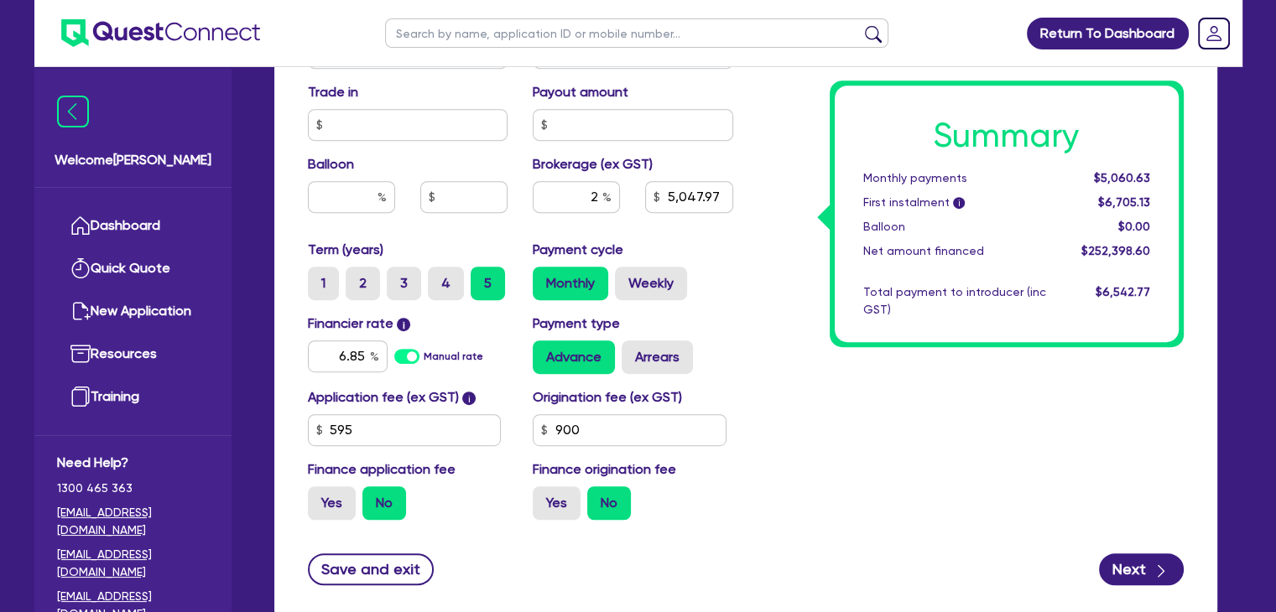
scroll to position [790, 0]
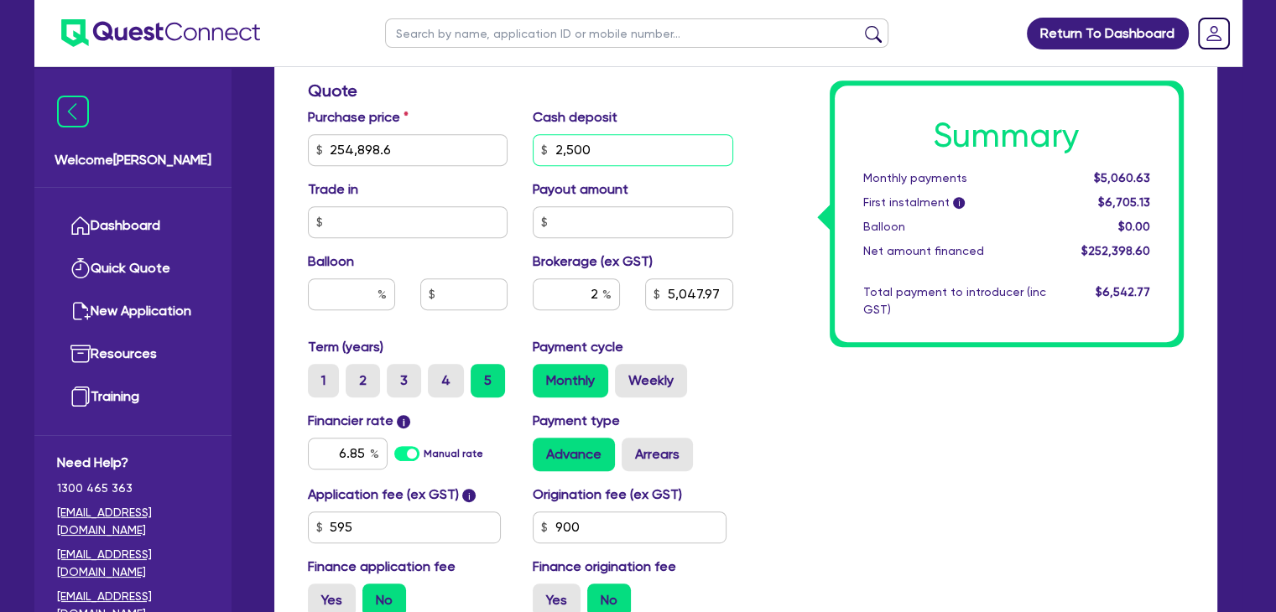
click at [619, 152] on input "2,500" at bounding box center [633, 150] width 200 height 32
type input "254,898.6"
type input "5,047.97"
type input "254,898.6"
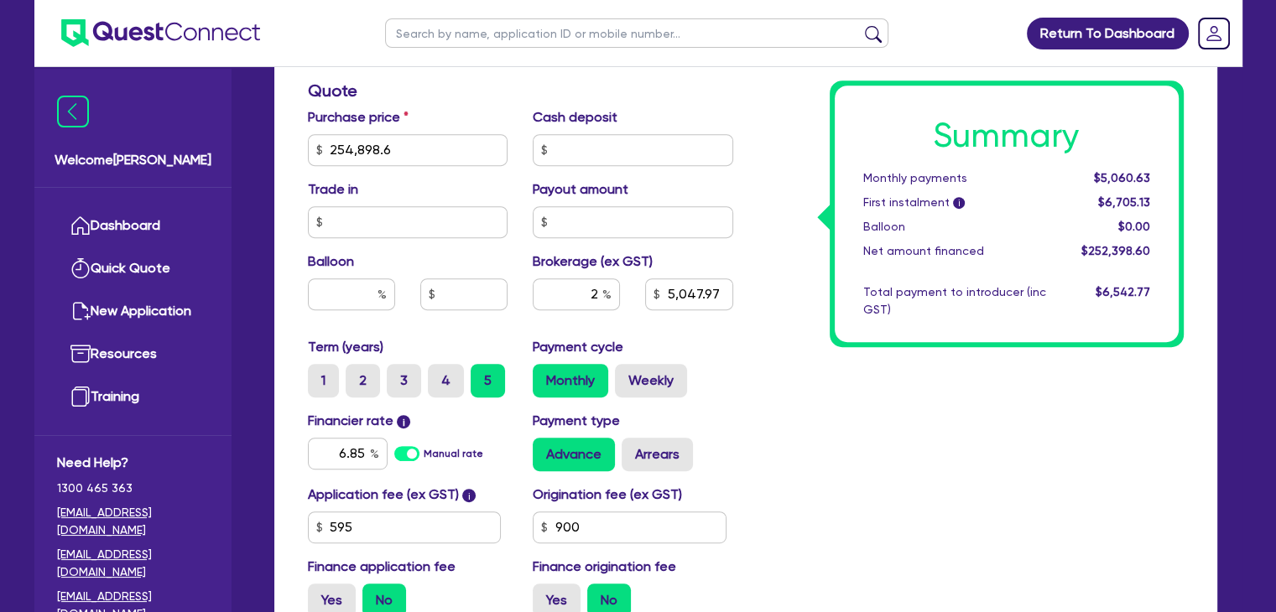
type input "5,047.97"
click at [753, 355] on div "Summary Monthly payments Calculating... First instalment i Calculating... Ballo…" at bounding box center [971, 90] width 450 height 1079
type input "254,898.6"
type input "5,097.97"
click at [574, 156] on input "text" at bounding box center [633, 150] width 200 height 32
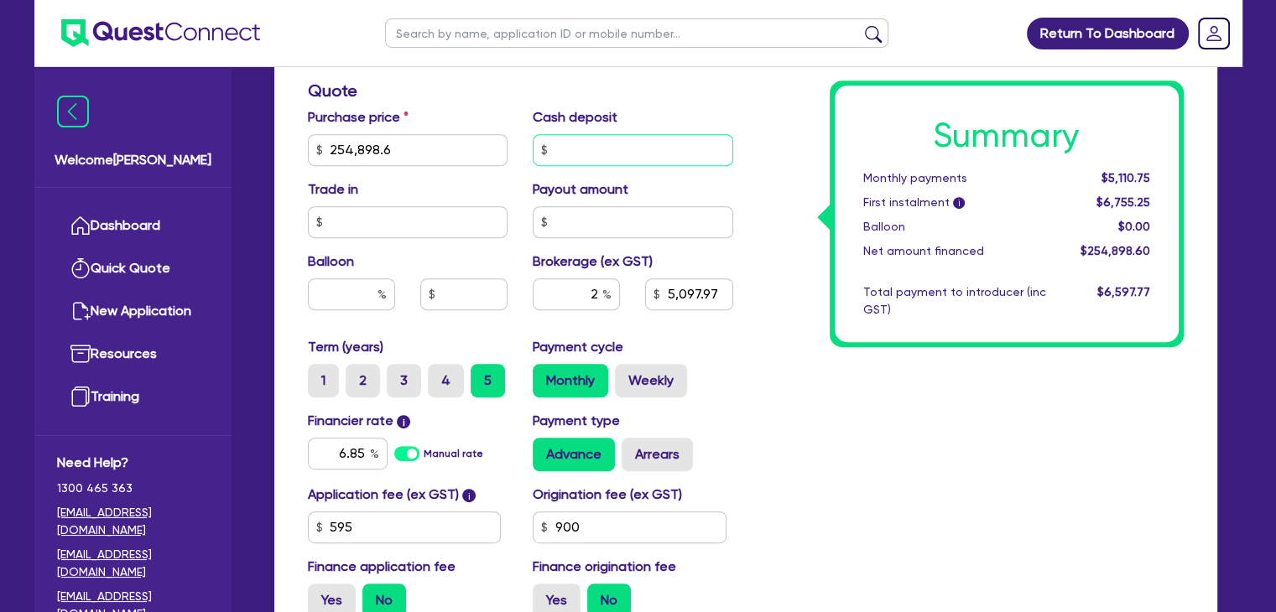
type input "254,898.6"
type input "2"
type input "5,097.97"
type input "254,898.6"
type input "25"
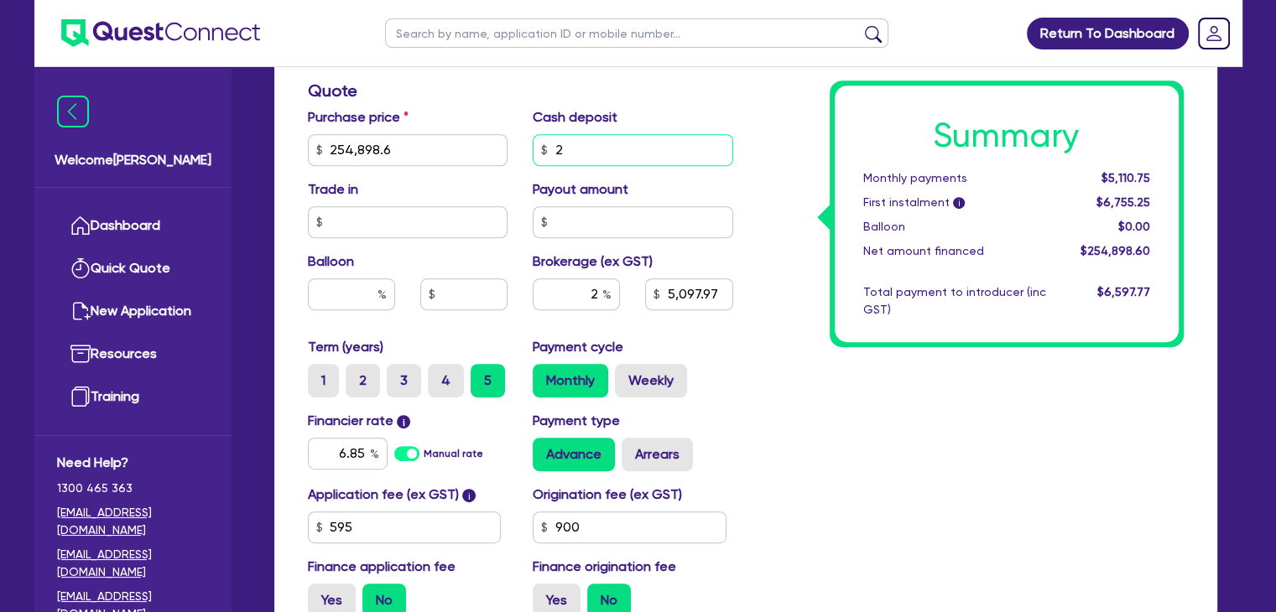
type input "5,097.97"
type input "254,898.6"
type input "250"
type input "5,097.97"
type input "254,898.6"
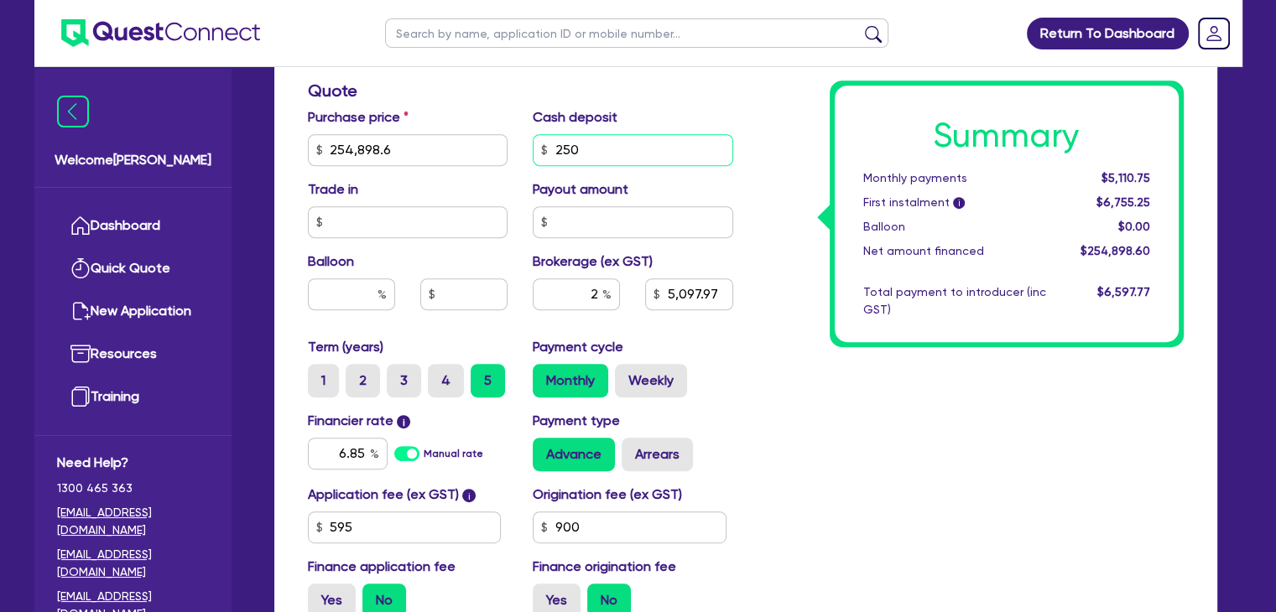
type input "2,500"
type input "5,097.97"
type input "2,500"
type input "254,898.6"
type input "5,097.97"
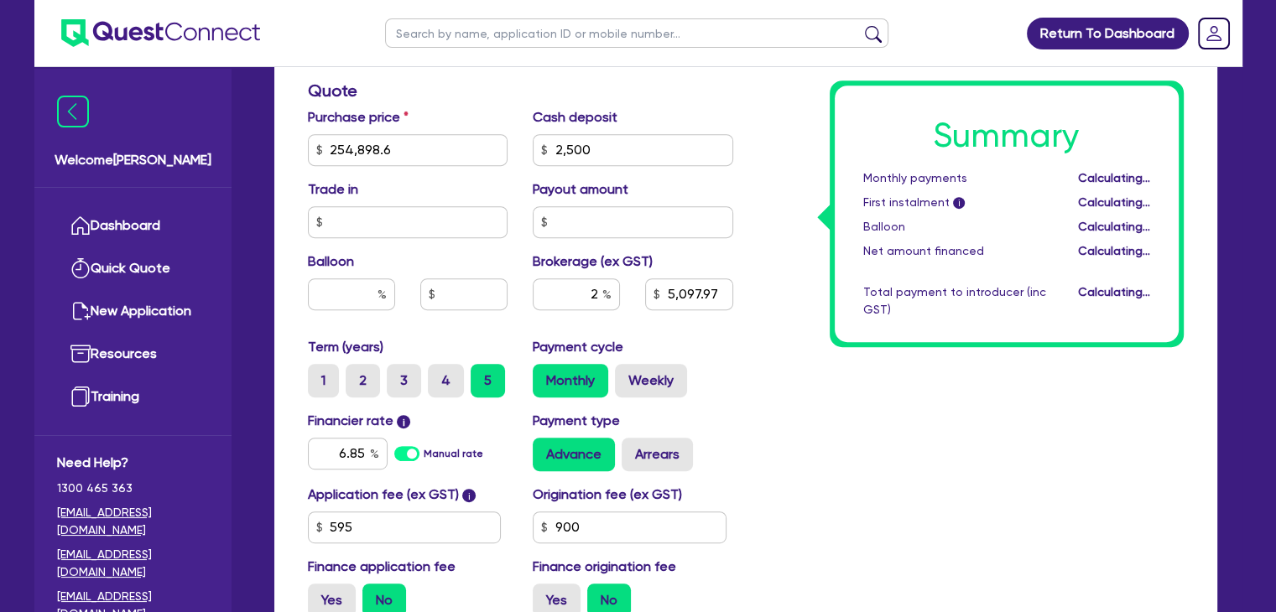
click at [792, 160] on div "Summary Monthly payments Calculating... First instalment i Calculating... Ballo…" at bounding box center [971, 90] width 450 height 1079
type input "254,898.6"
type input "5,047.97"
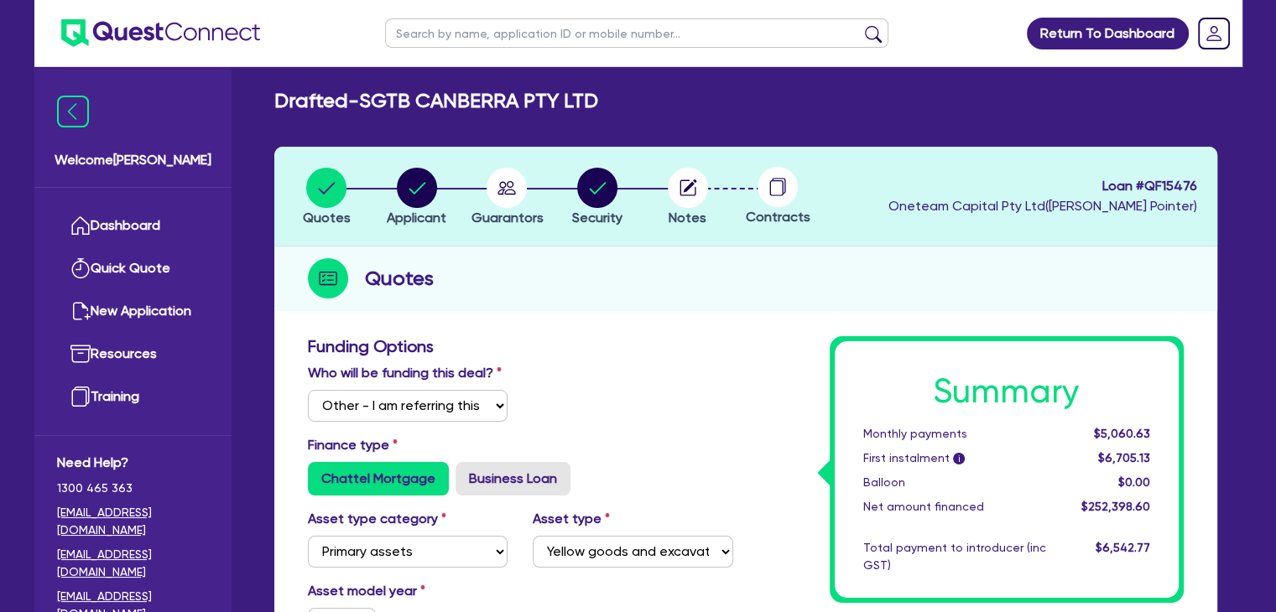
scroll to position [0, 0]
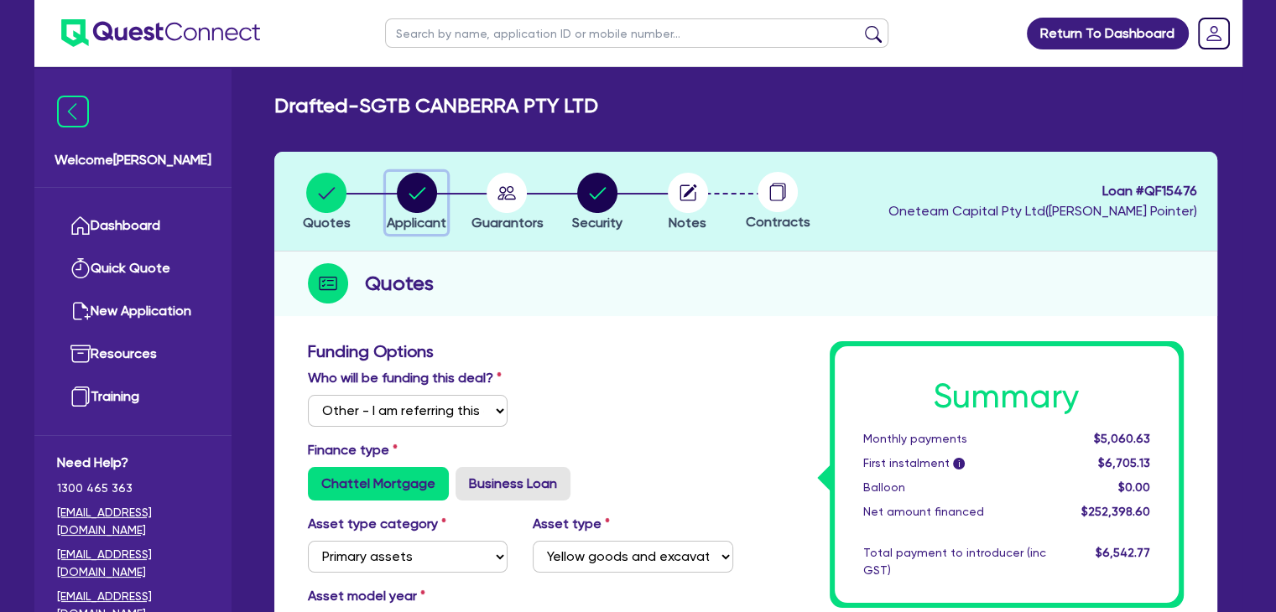
click at [424, 193] on circle "button" at bounding box center [417, 193] width 40 height 40
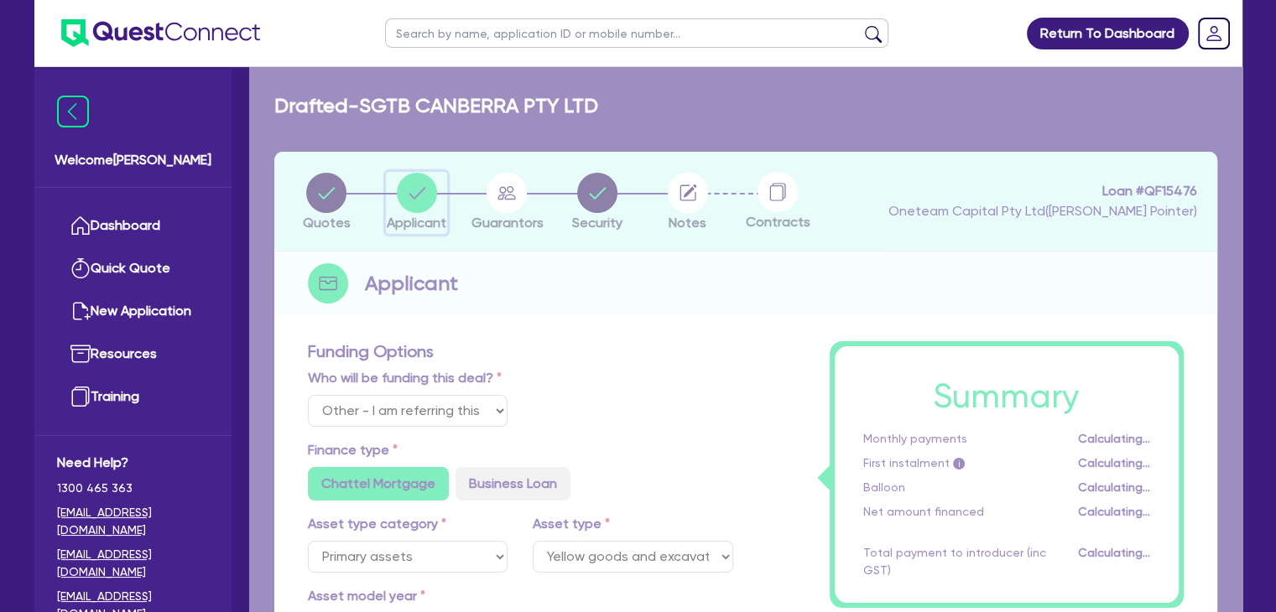
select select "COMPANY"
select select "BUILDING_CONSTRUCTION"
select select "TRADES_SERVICES_BUSINESSES_GOVERNMENT"
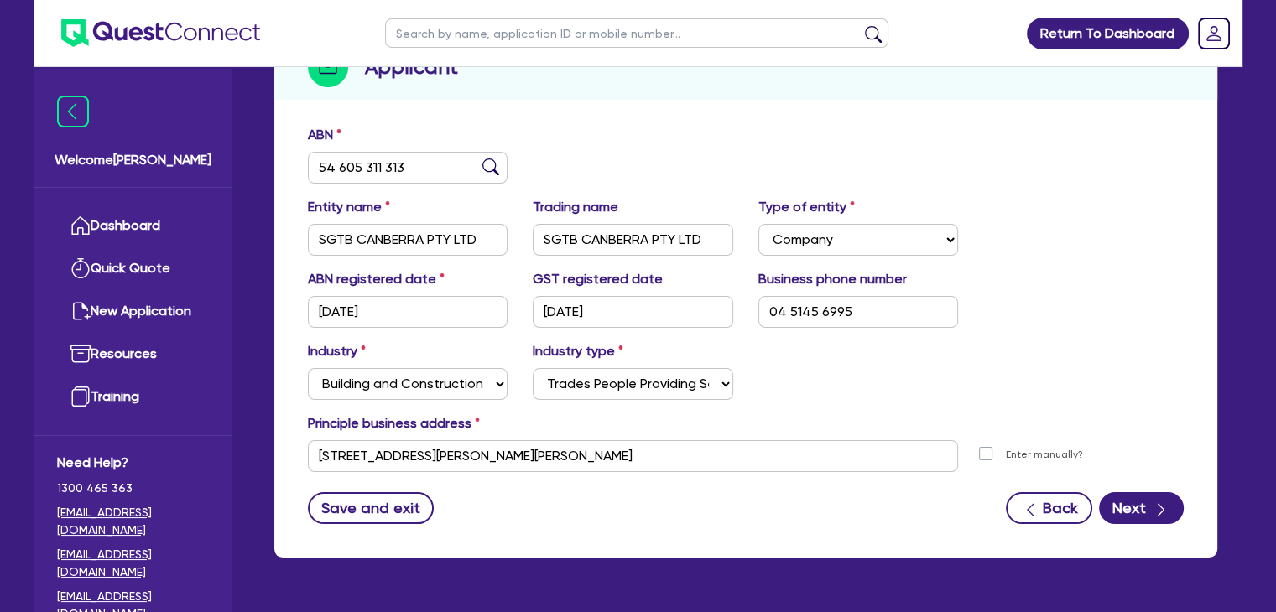
scroll to position [114, 0]
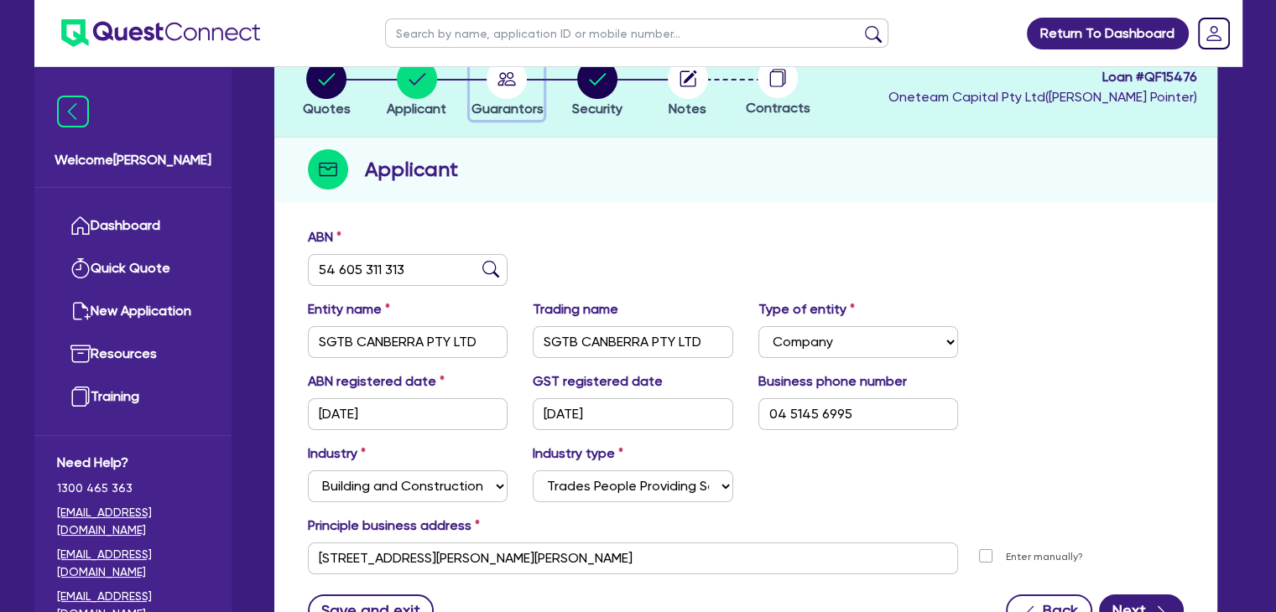
click at [515, 79] on circle "button" at bounding box center [506, 79] width 40 height 40
select select "MR"
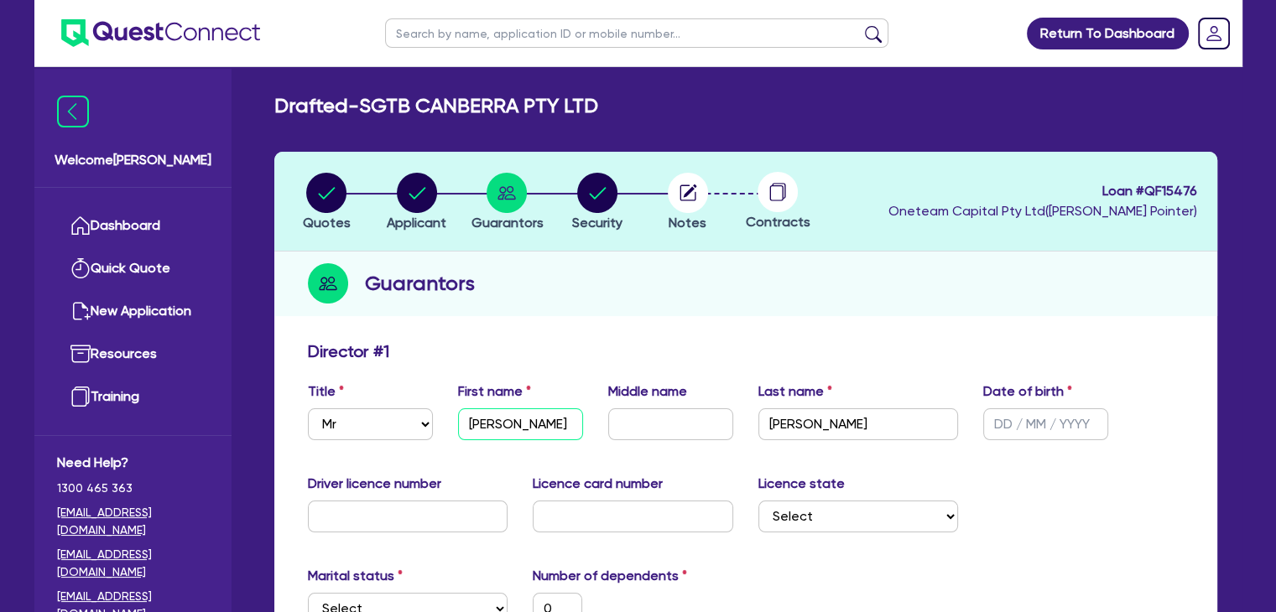
click at [521, 424] on input "Hardeep" at bounding box center [520, 424] width 125 height 32
type input "S"
type input "0"
type input "Su"
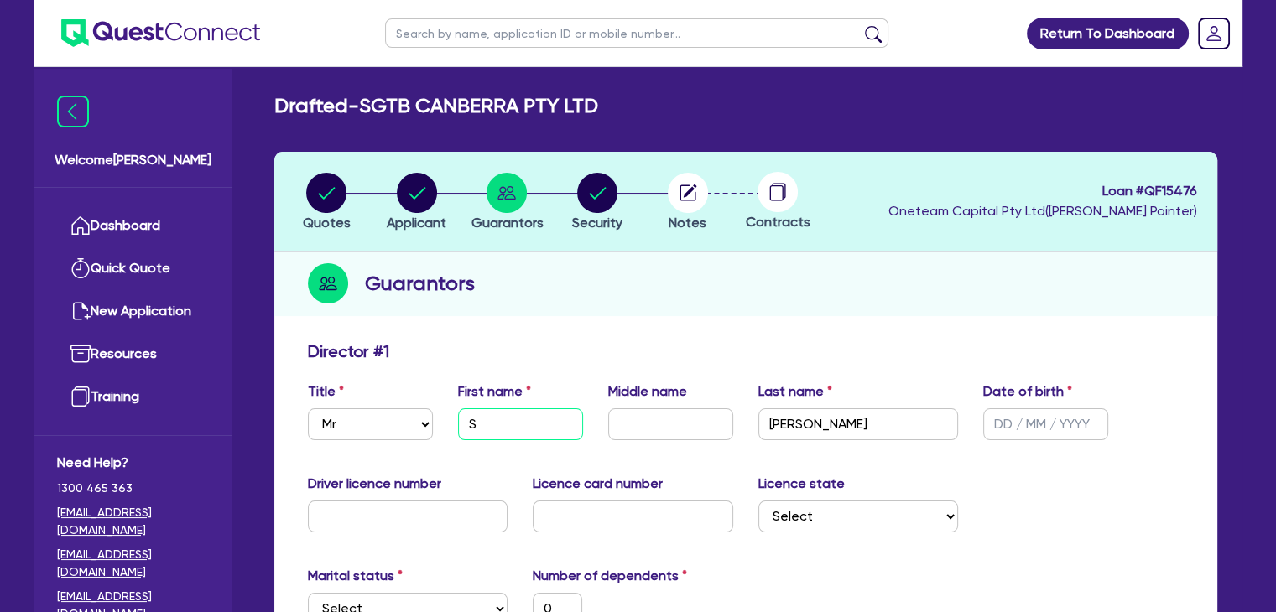
type input "0"
type input "Sum"
type input "0"
type input "Suma"
type input "0"
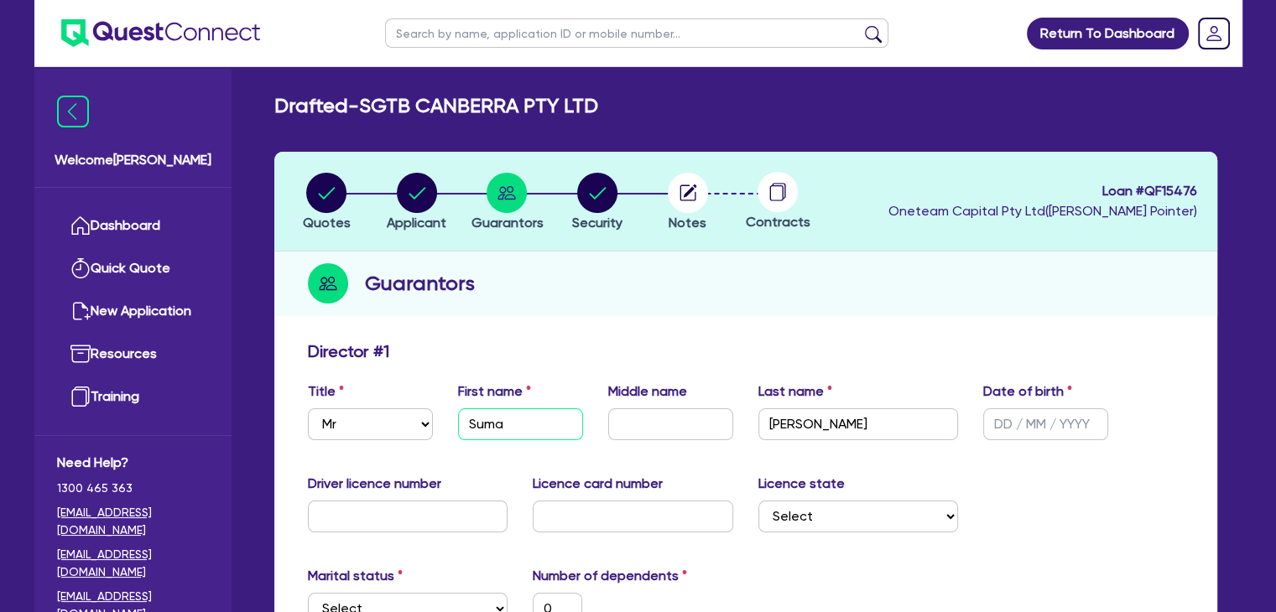
type input "Suman"
type input "0"
type input "Sumanp"
type input "0"
type input "Sumanpr"
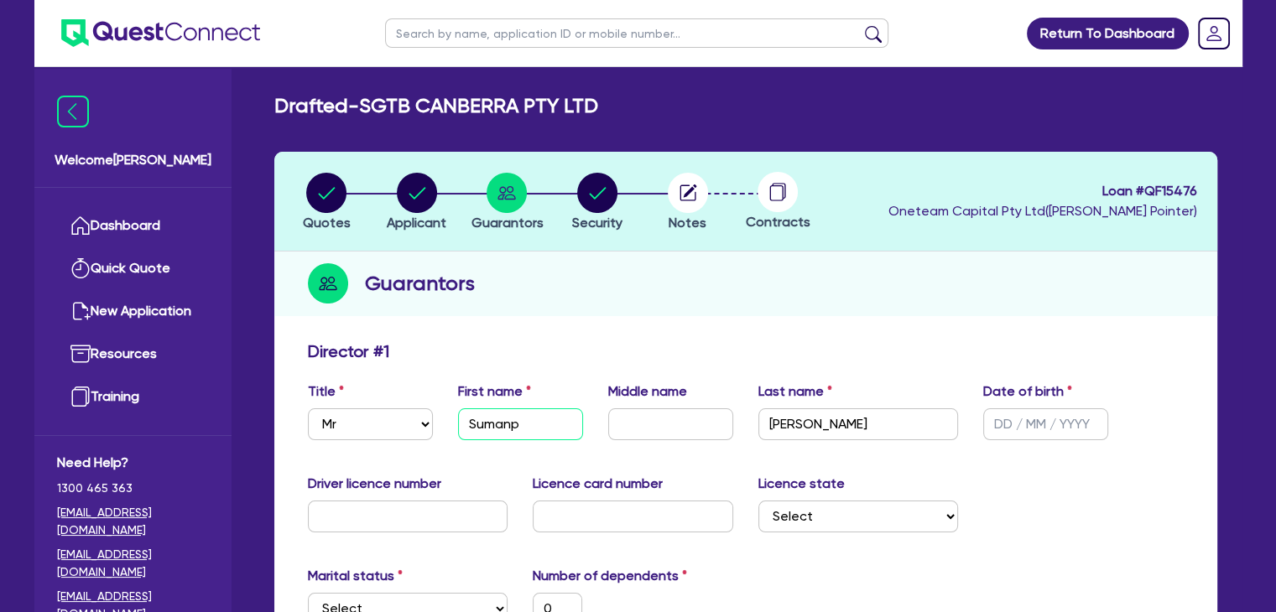
type input "0"
type input "Sumanpre"
type input "0"
type input "Sumanpree"
type input "0"
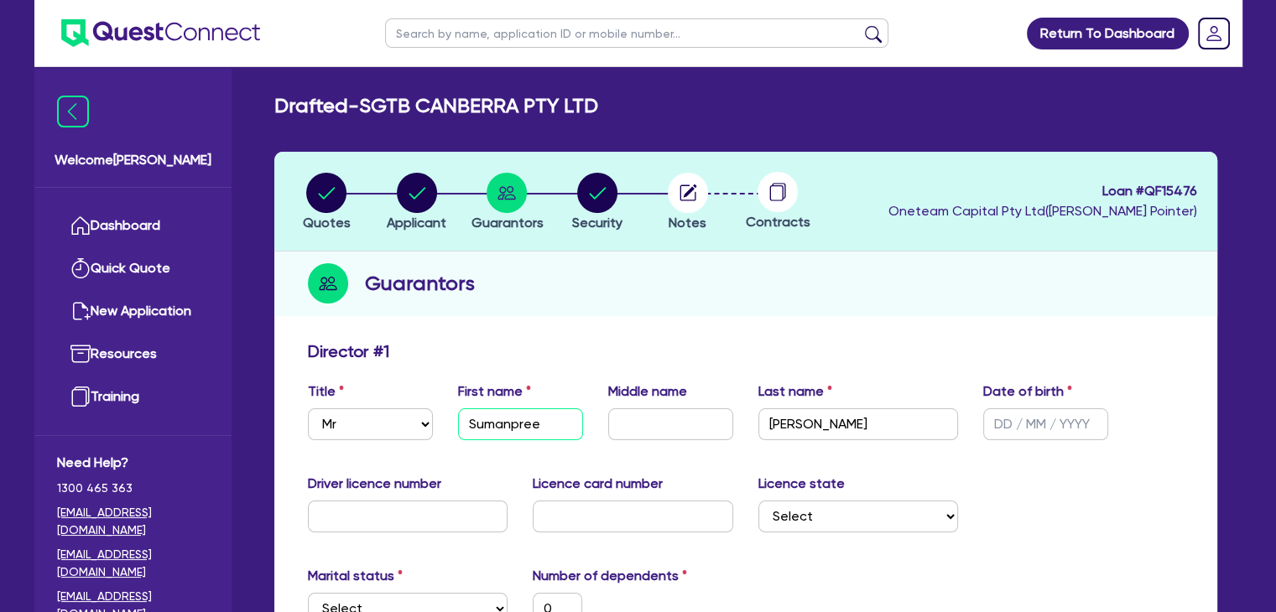
type input "Sumanpreet"
type input "0"
type input "Sumanpreet"
type input "K"
type input "0"
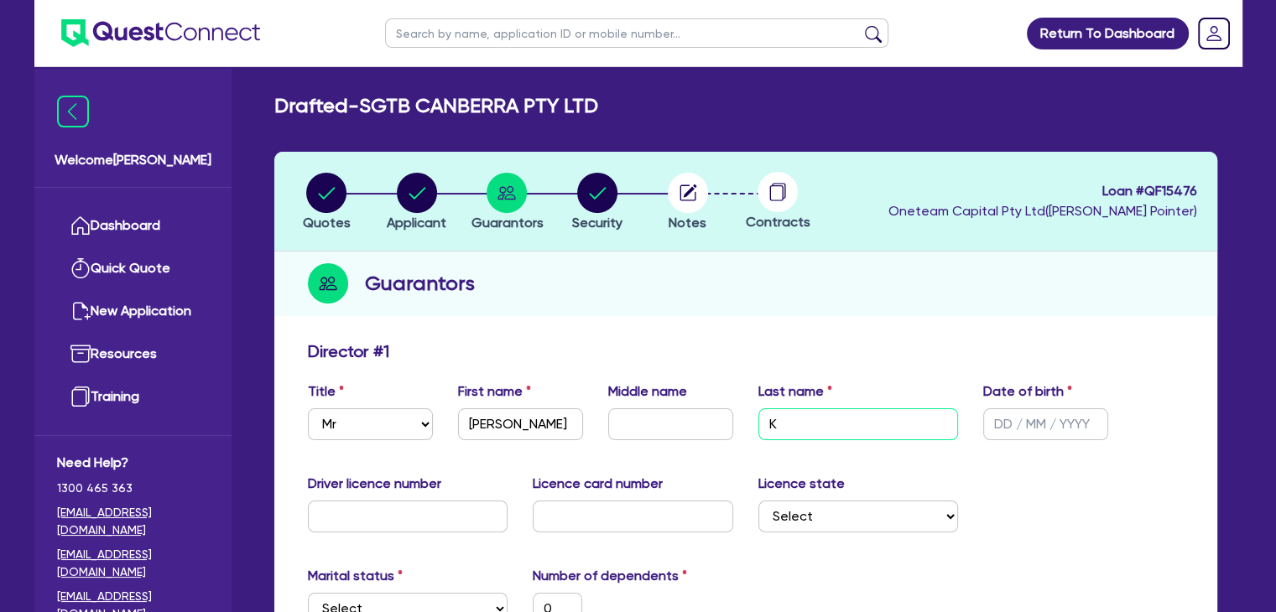
type input "Ka"
type input "0"
type input "Kau"
type input "0"
type input "Kaur"
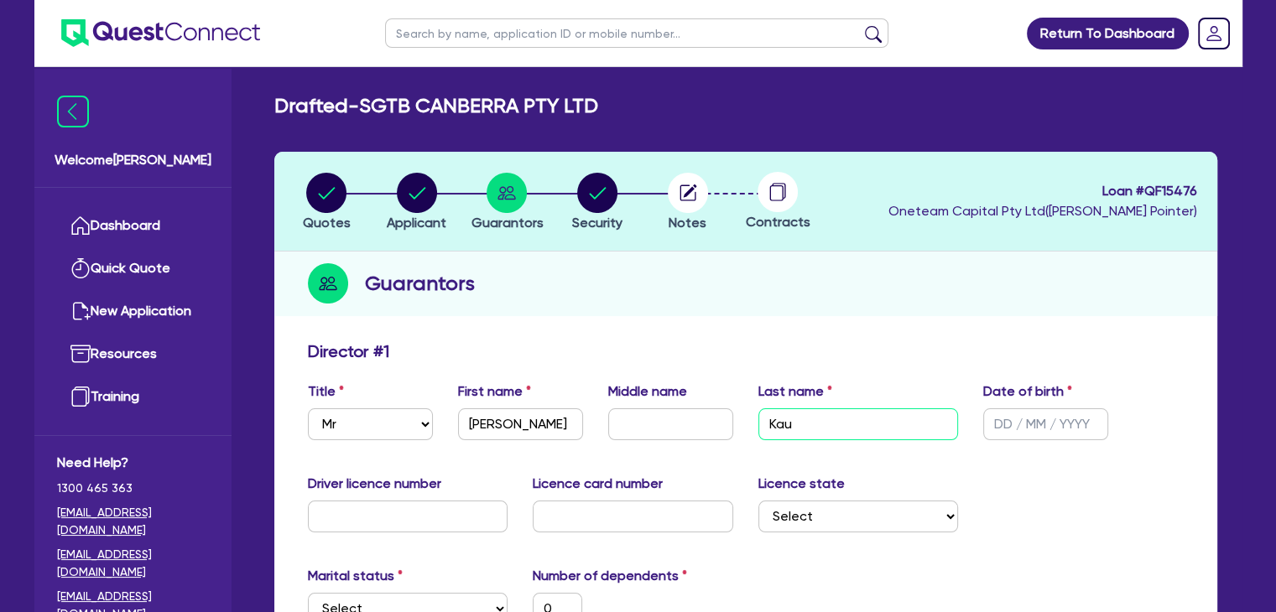
type input "0"
type input "Kaur"
type input "3 / /"
type input "0"
type input "31/ /"
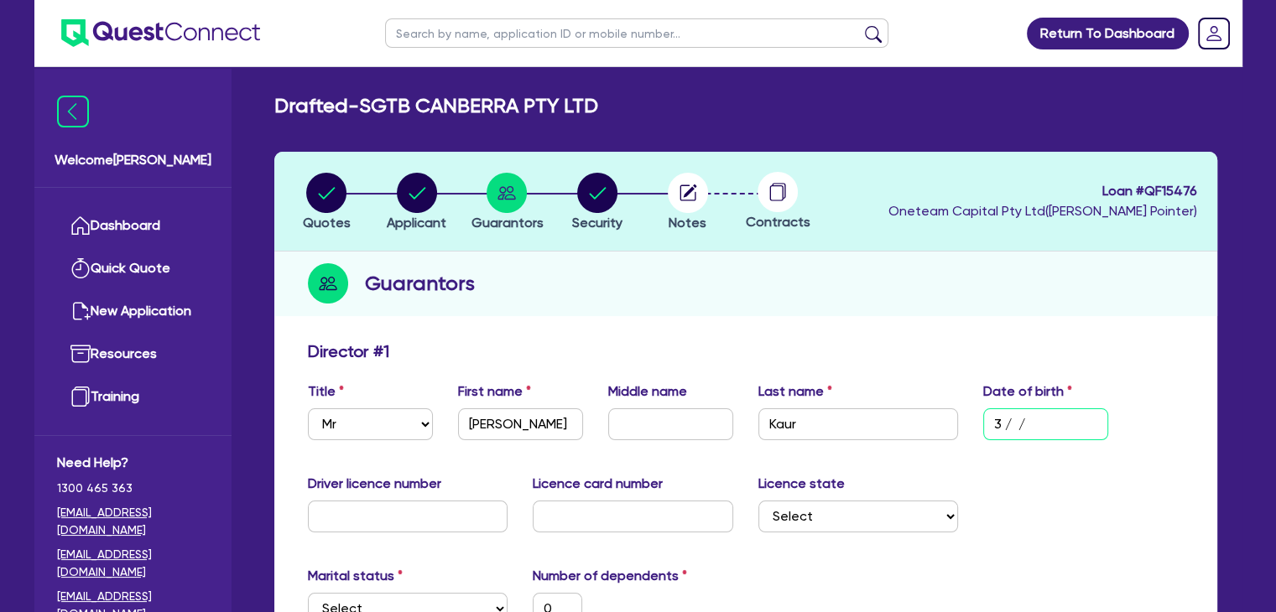
type input "0"
type input "31/1 /"
type input "0"
type input "31/10/"
type input "0"
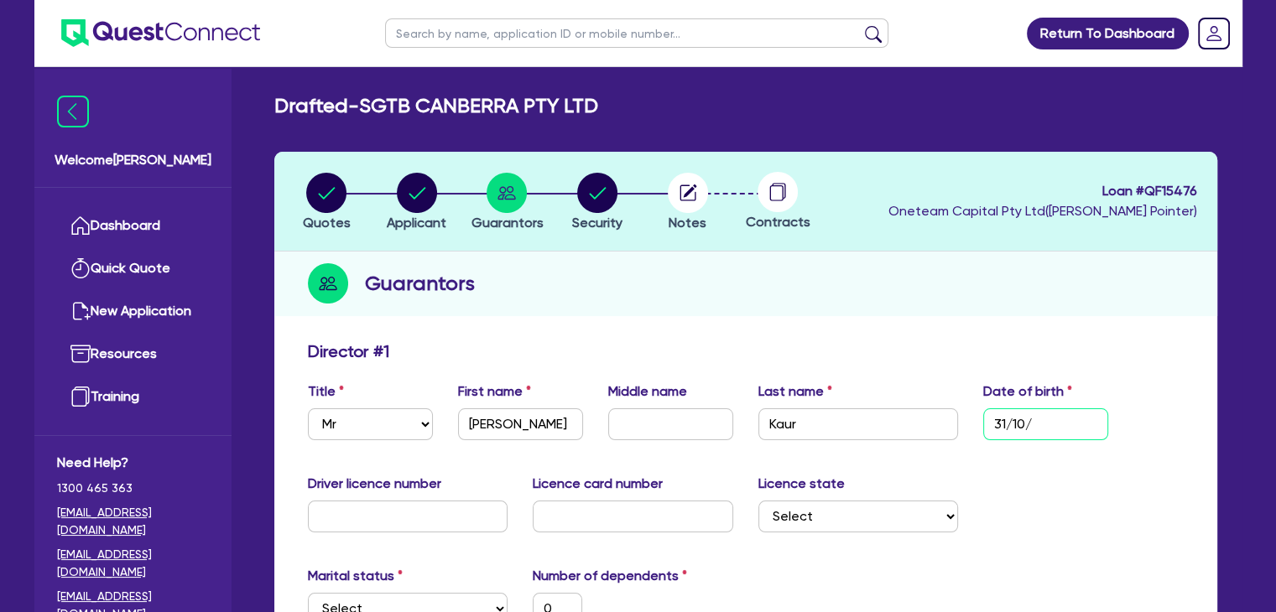
type input "31/10/1"
type input "0"
type input "31/10/19"
type input "0"
type input "31/10/198"
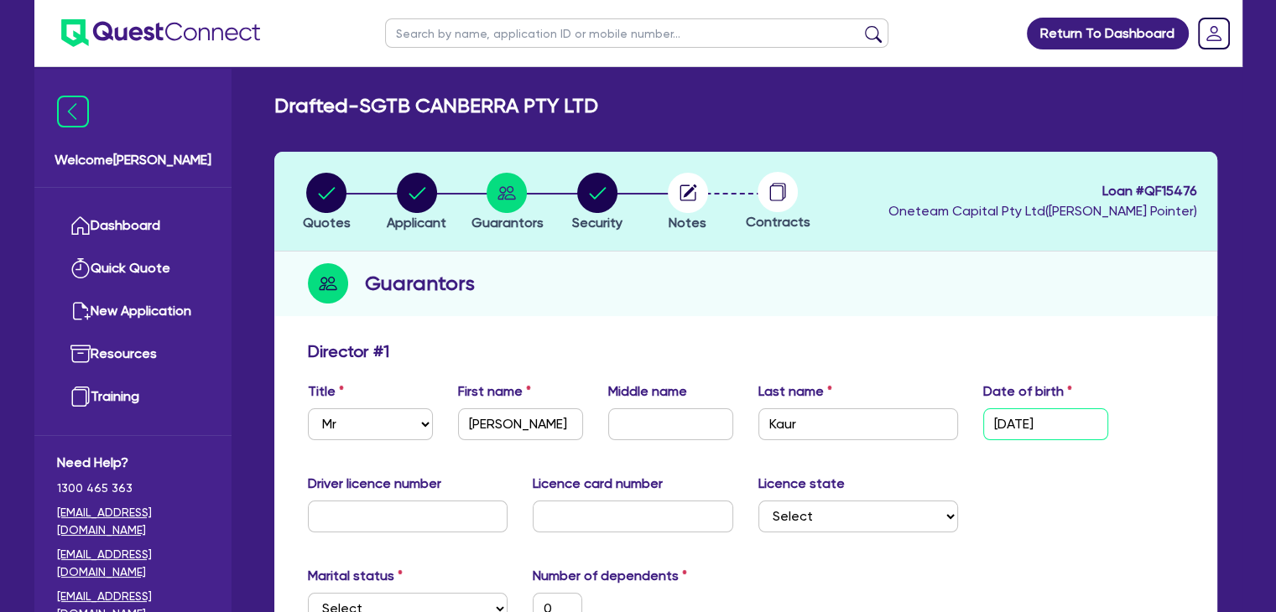
type input "0"
type input "31/10/1989"
type input "0"
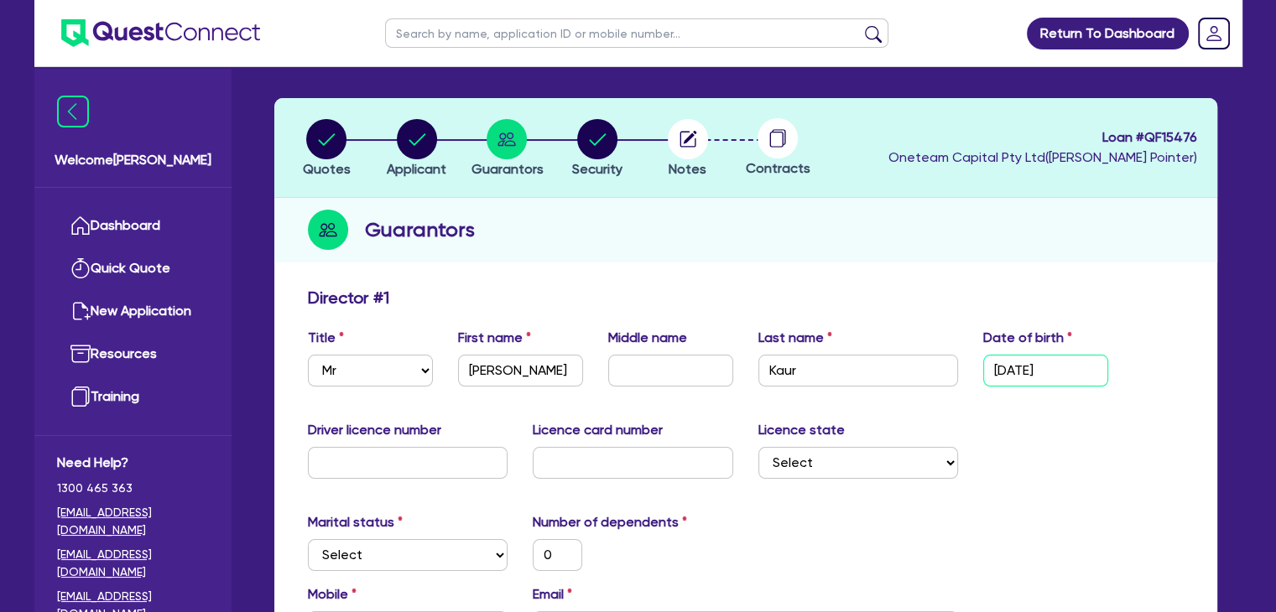
scroll to position [66, 0]
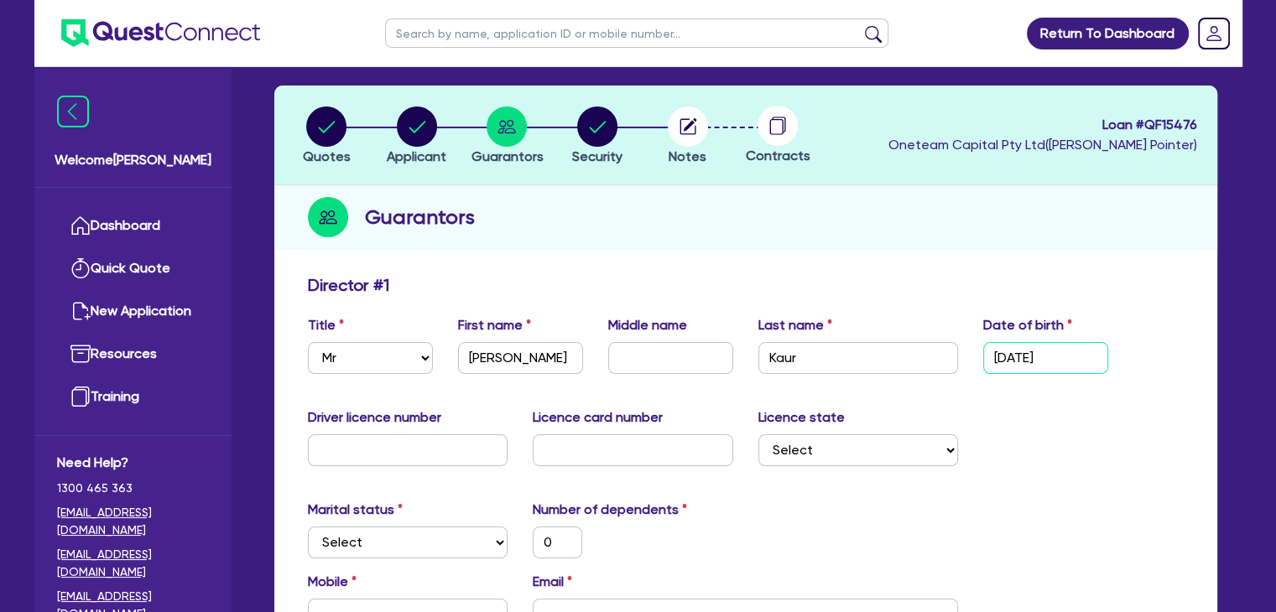
type input "31/10/1989"
click at [428, 444] on input "text" at bounding box center [408, 450] width 200 height 32
type input "5"
type input "0"
click at [785, 458] on select "Select NSW VIC QLD TAS ACT SA NT WA" at bounding box center [858, 450] width 200 height 32
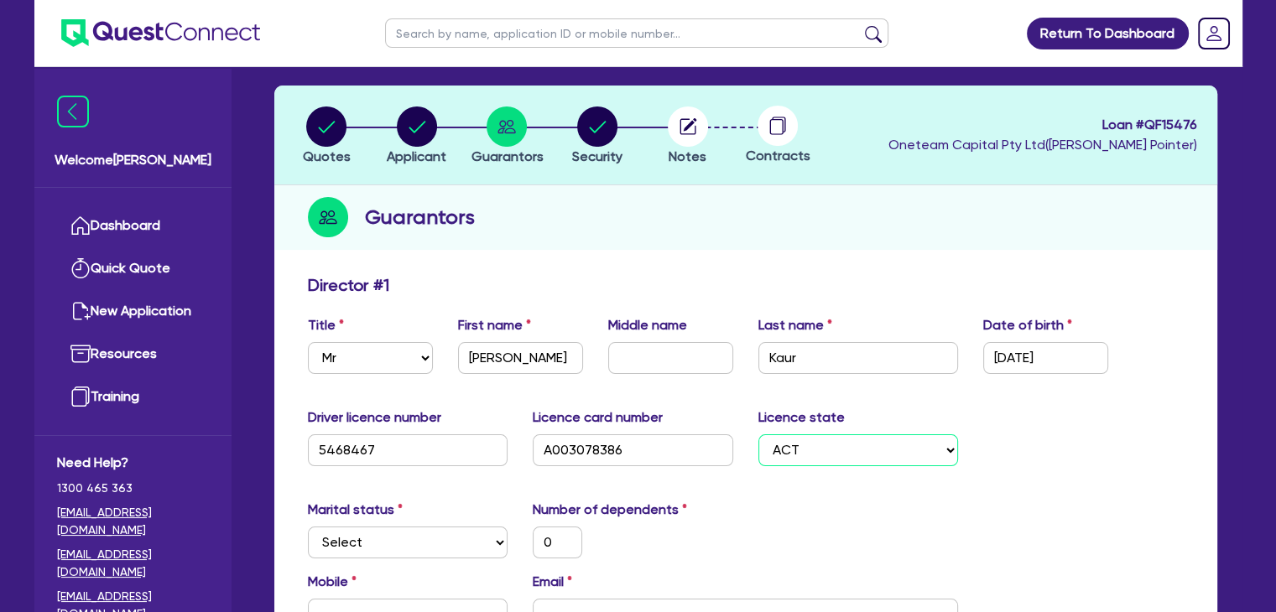
click at [758, 434] on select "Select NSW VIC QLD TAS ACT SA NT WA" at bounding box center [858, 450] width 200 height 32
click at [392, 544] on select "Select Single Married De Facto / Partner" at bounding box center [408, 543] width 200 height 32
click at [308, 527] on select "Select Single Married De Facto / Partner" at bounding box center [408, 543] width 200 height 32
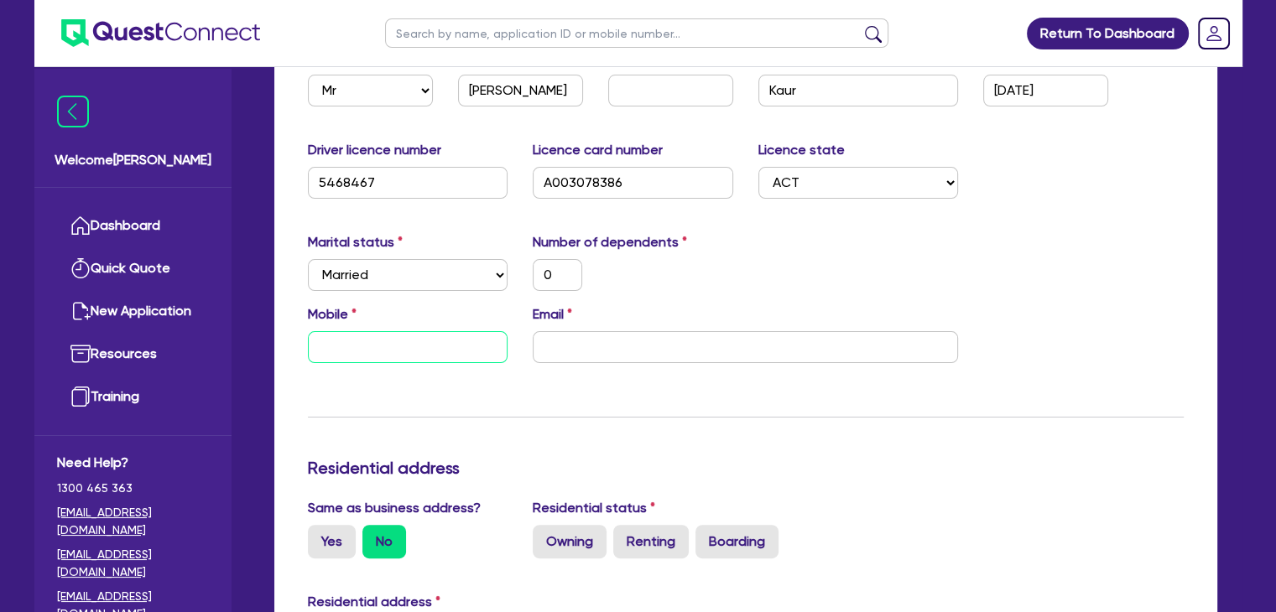
click at [492, 341] on input "text" at bounding box center [408, 347] width 200 height 32
click at [630, 344] on input "email" at bounding box center [745, 347] width 425 height 32
click at [386, 354] on input "text" at bounding box center [408, 347] width 200 height 32
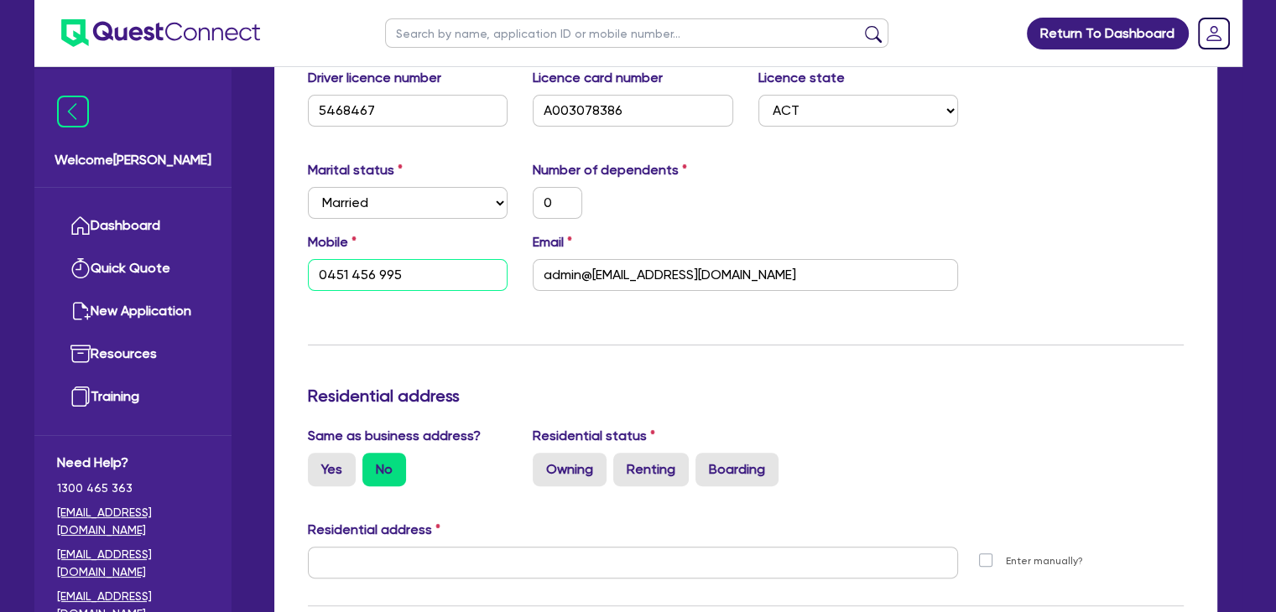
scroll to position [412, 0]
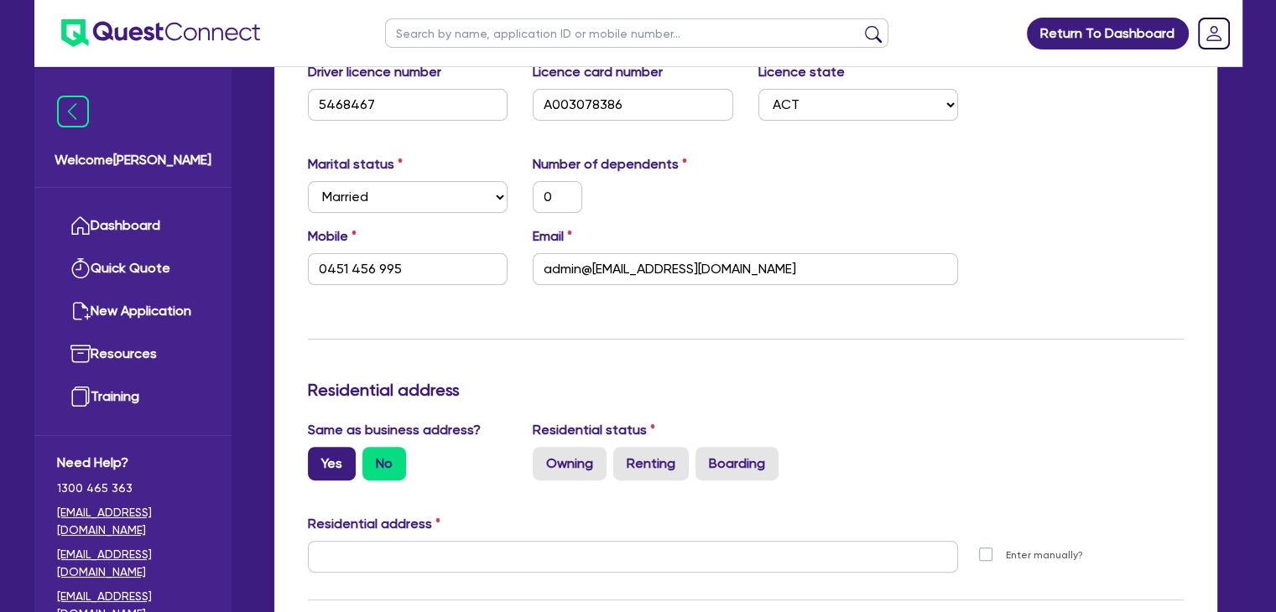
click at [341, 455] on label "Yes" at bounding box center [332, 464] width 48 height 34
click at [319, 455] on input "Yes" at bounding box center [313, 452] width 11 height 11
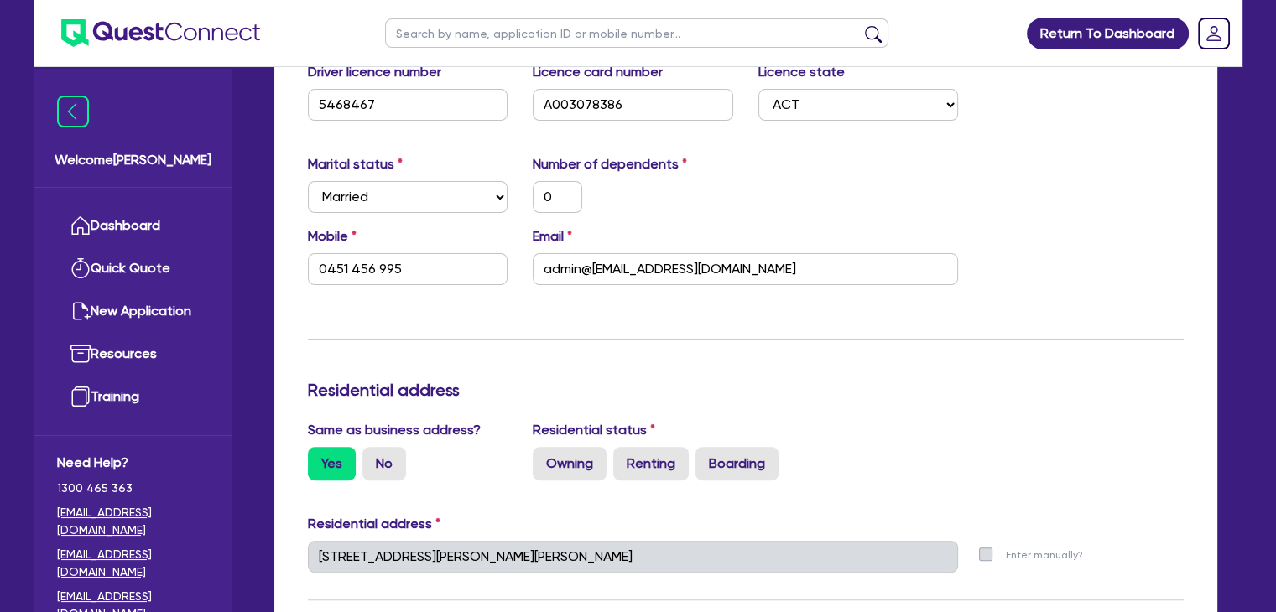
click at [536, 456] on input "Owning" at bounding box center [538, 452] width 11 height 11
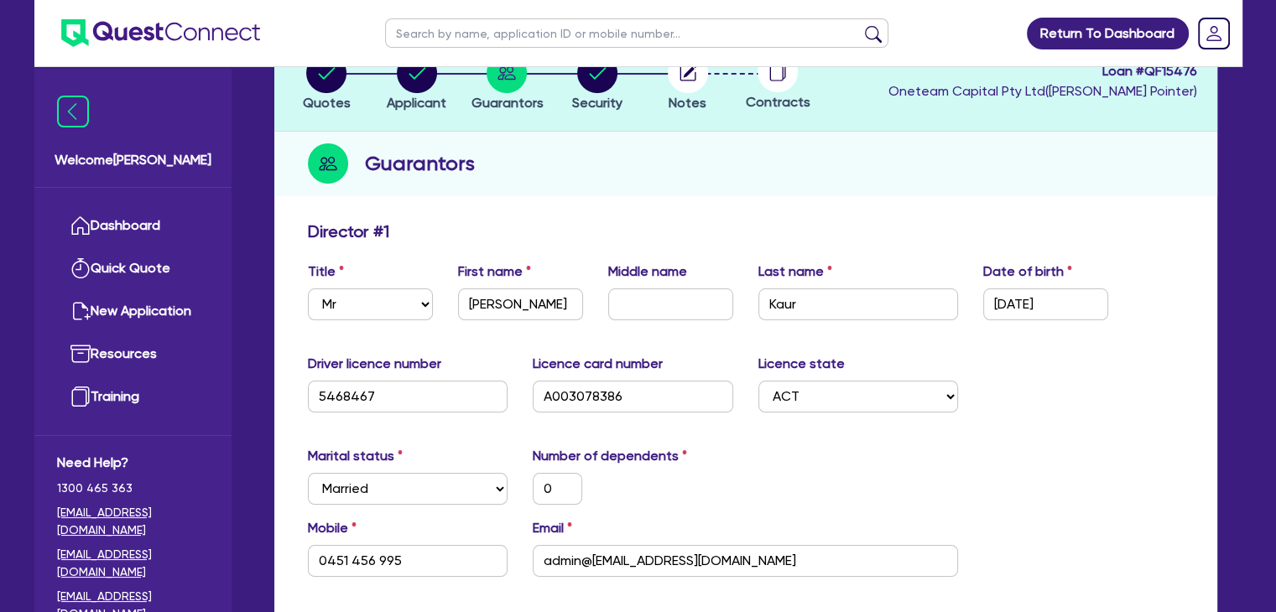
scroll to position [91, 0]
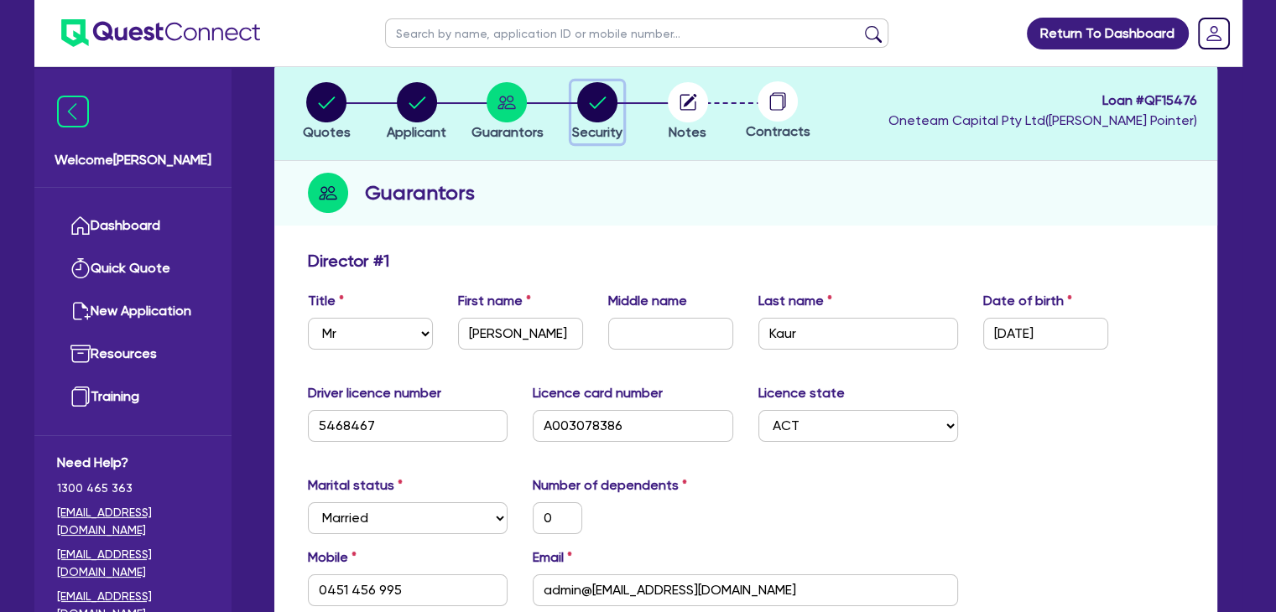
click at [593, 109] on circle "button" at bounding box center [597, 102] width 40 height 40
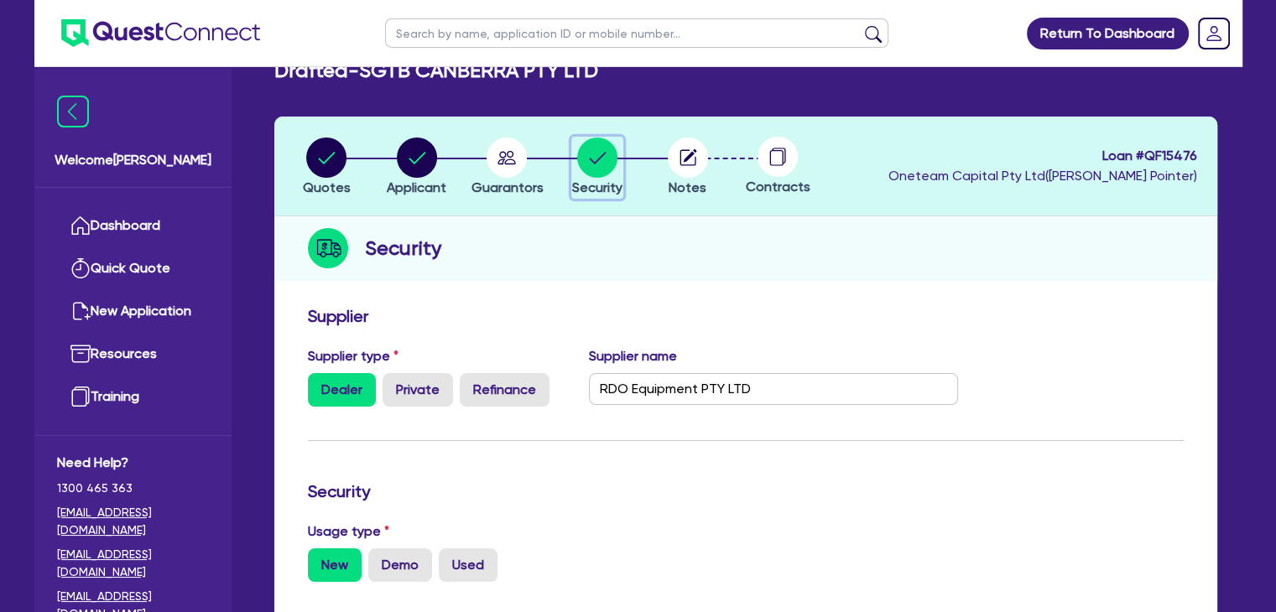
scroll to position [34, 0]
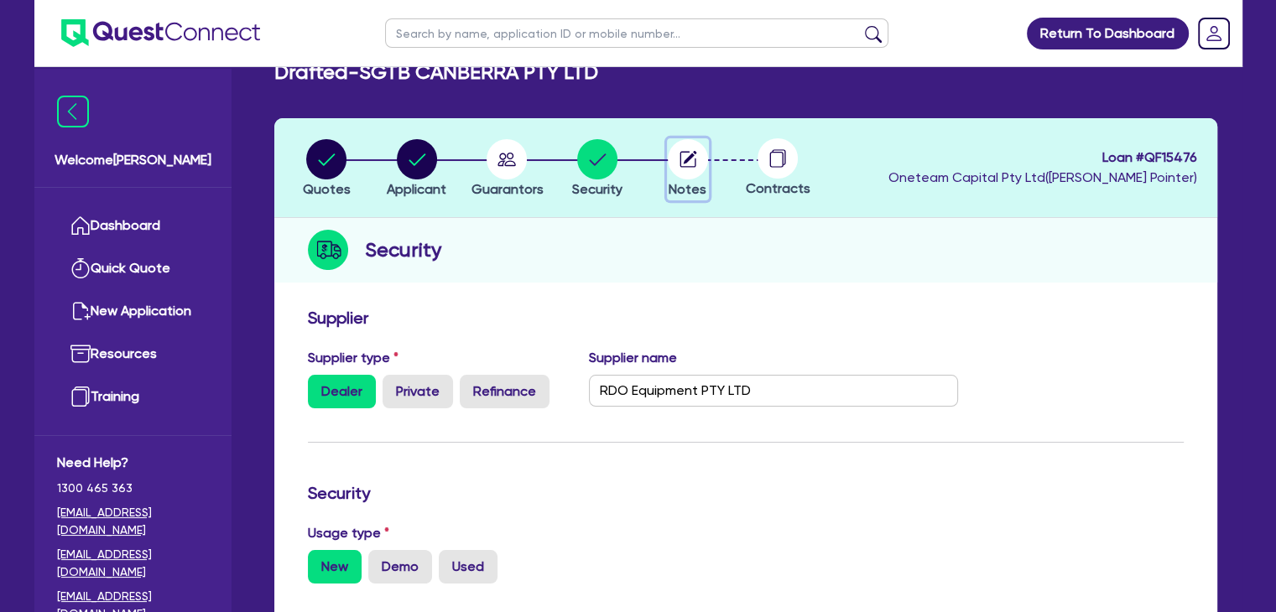
click at [688, 170] on circle "button" at bounding box center [688, 159] width 40 height 40
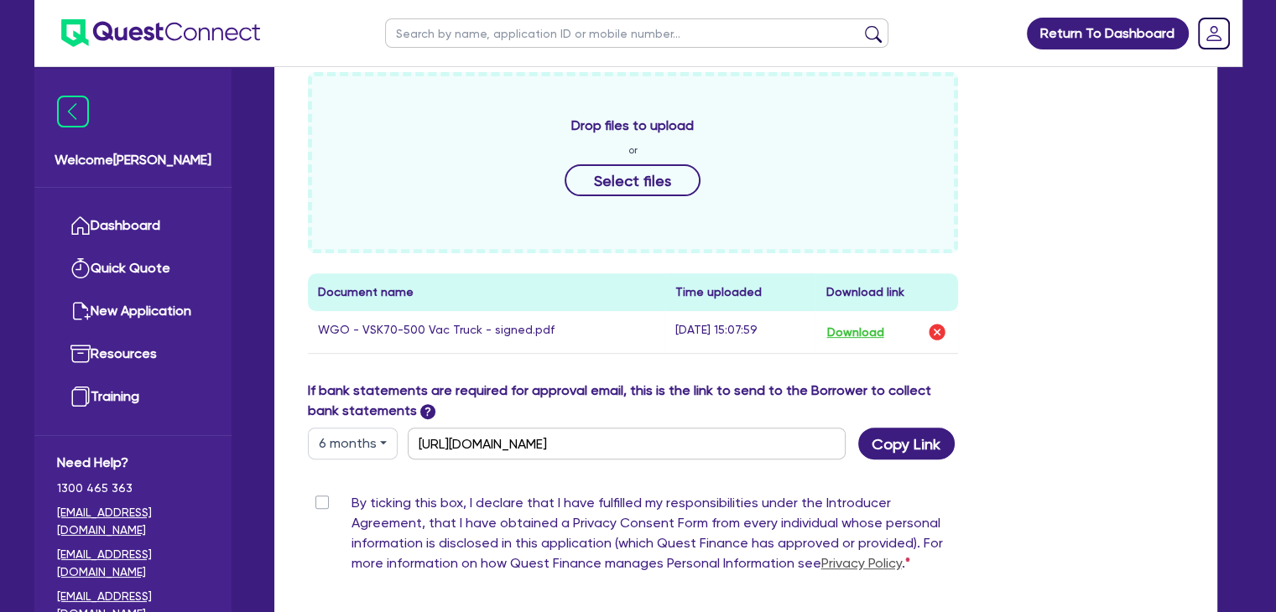
scroll to position [586, 0]
click at [845, 333] on button "Download" at bounding box center [854, 331] width 59 height 22
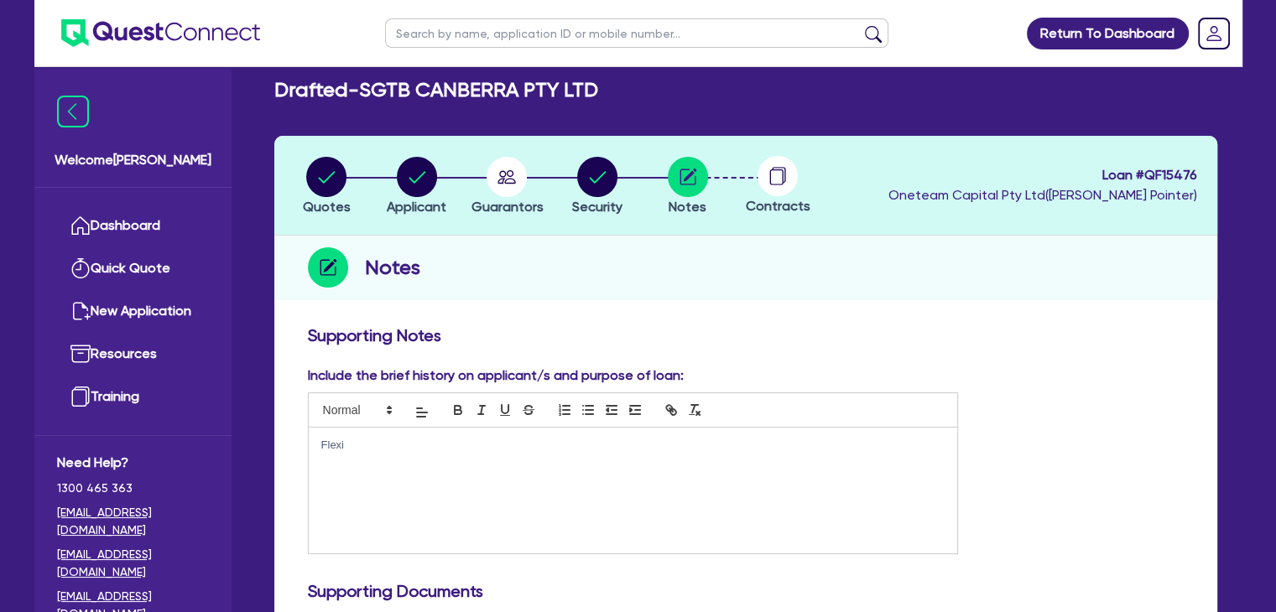
scroll to position [0, 0]
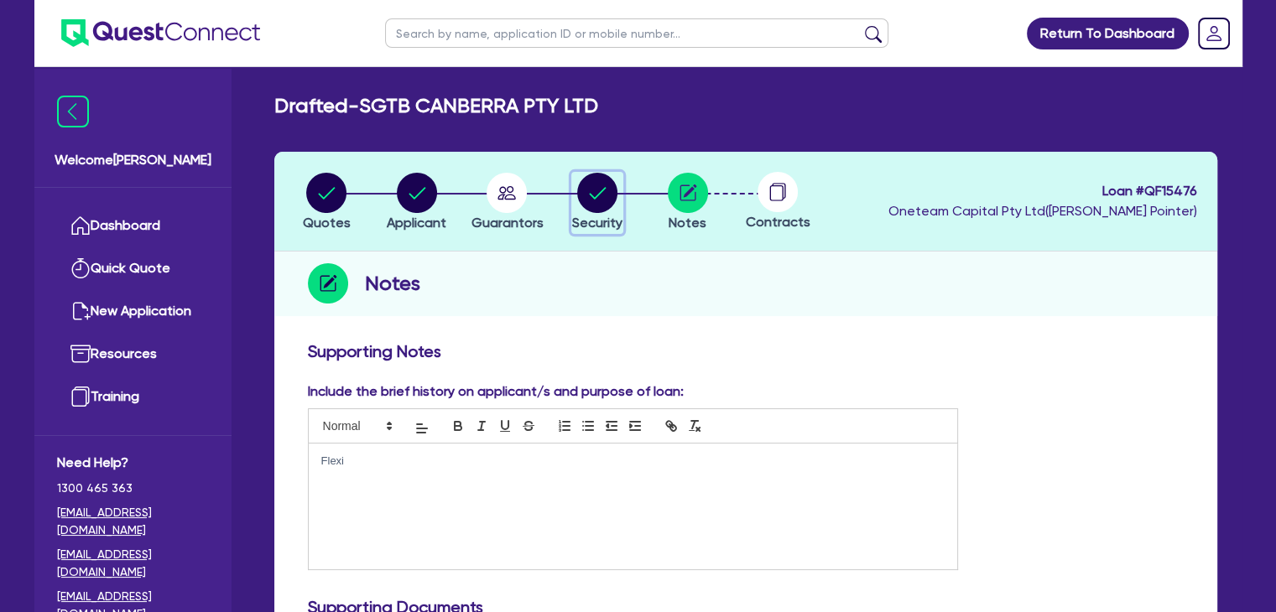
click at [597, 190] on circle "button" at bounding box center [597, 193] width 40 height 40
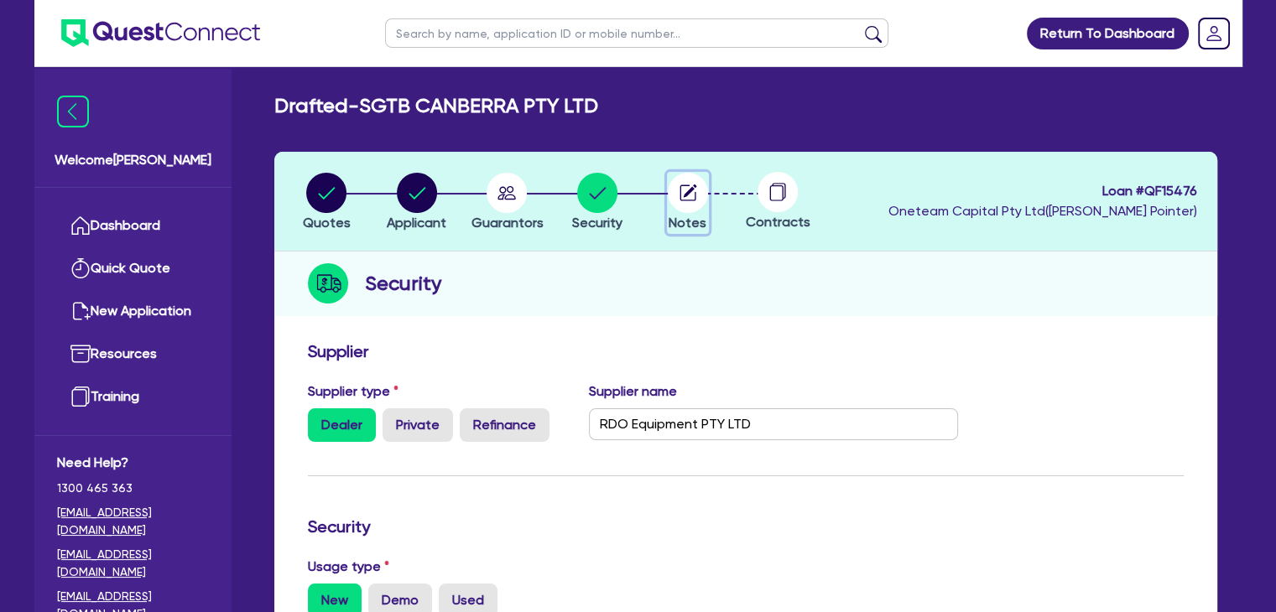
click at [691, 192] on circle "button" at bounding box center [688, 193] width 40 height 40
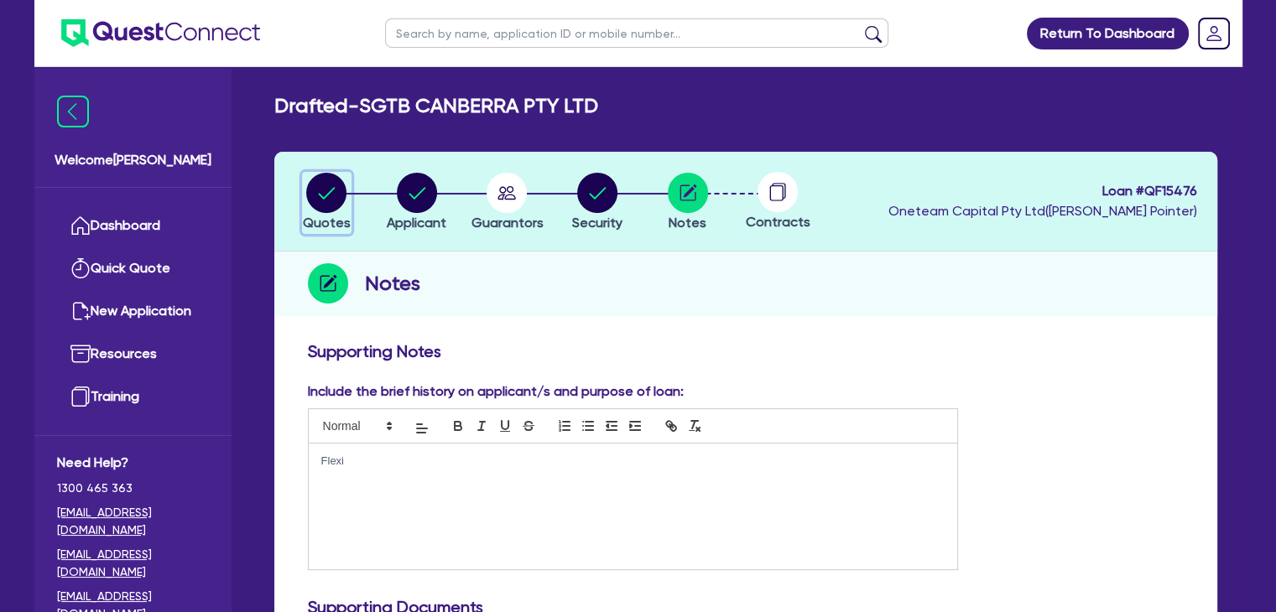
click at [310, 192] on circle "button" at bounding box center [326, 193] width 40 height 40
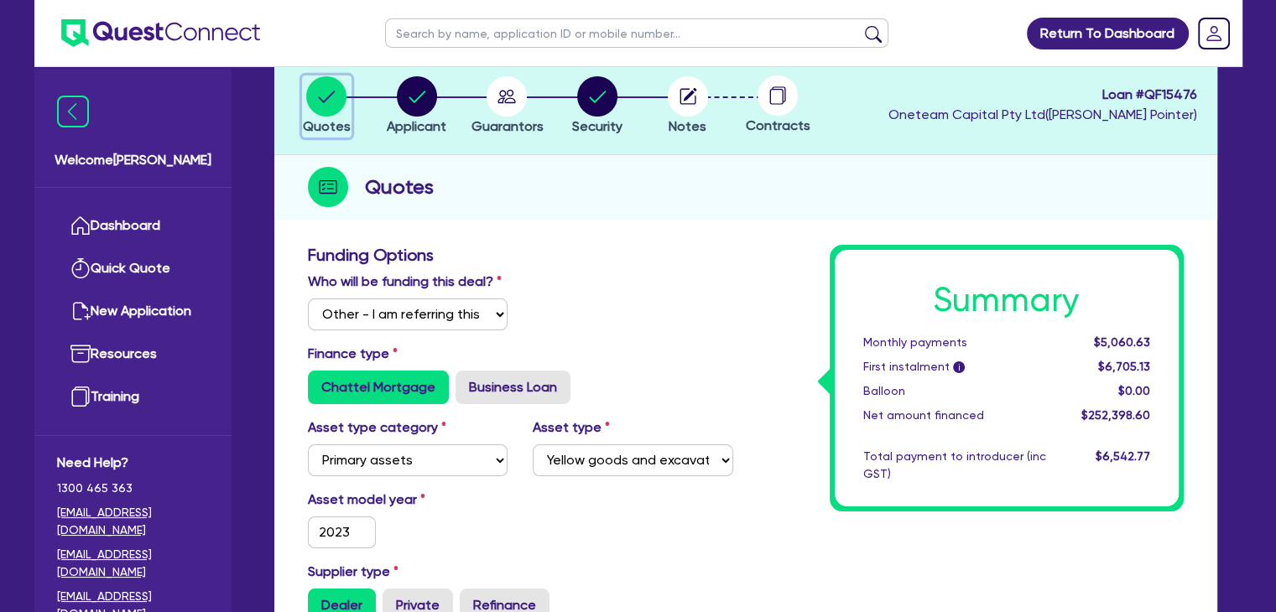
scroll to position [27, 0]
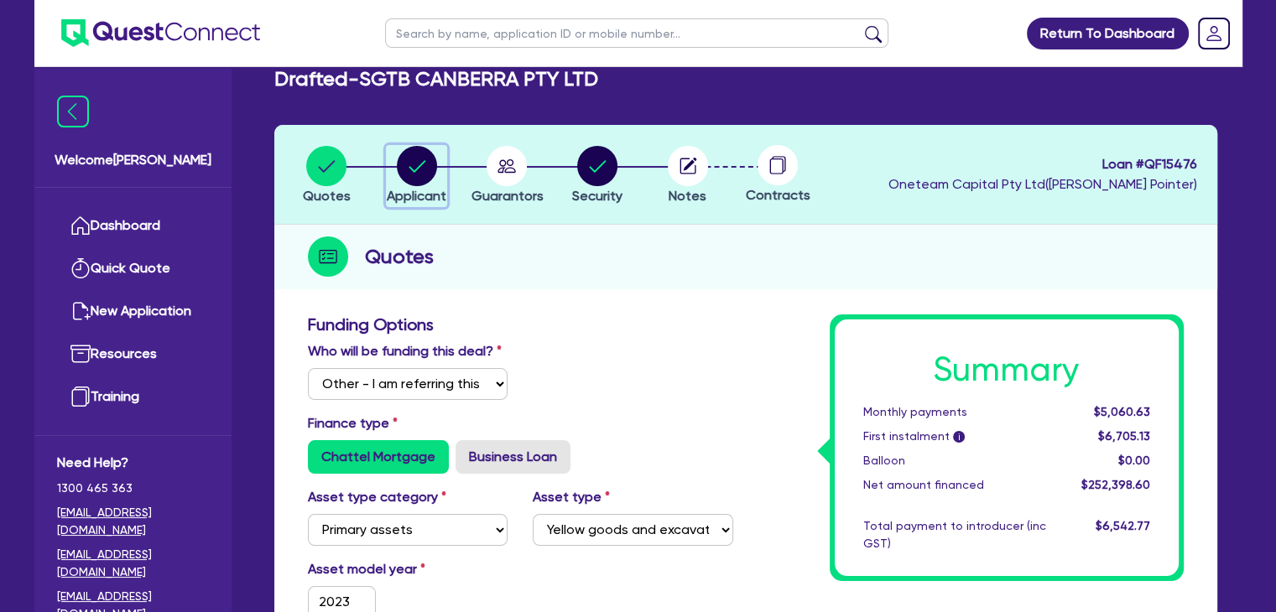
click at [420, 157] on circle "button" at bounding box center [417, 166] width 40 height 40
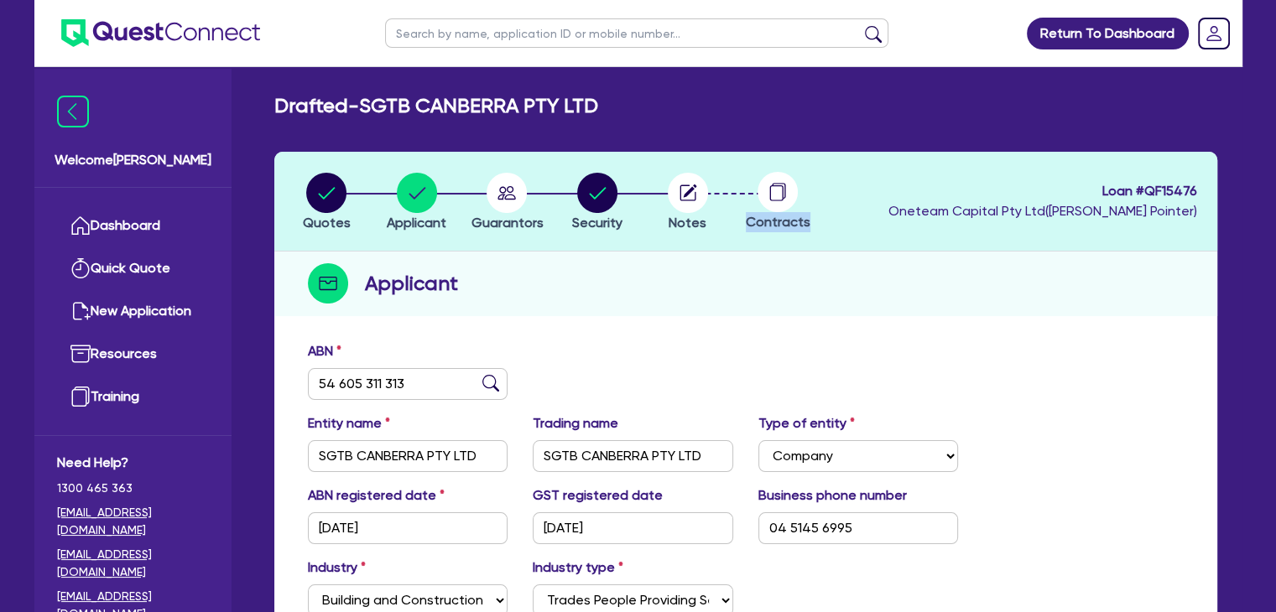
click at [420, 157] on header "Quotes Applicant Guarantors Security Notes Contracts Loan # QF15476 Oneteam Cap…" at bounding box center [745, 202] width 943 height 100
click at [497, 189] on circle "button" at bounding box center [506, 193] width 40 height 40
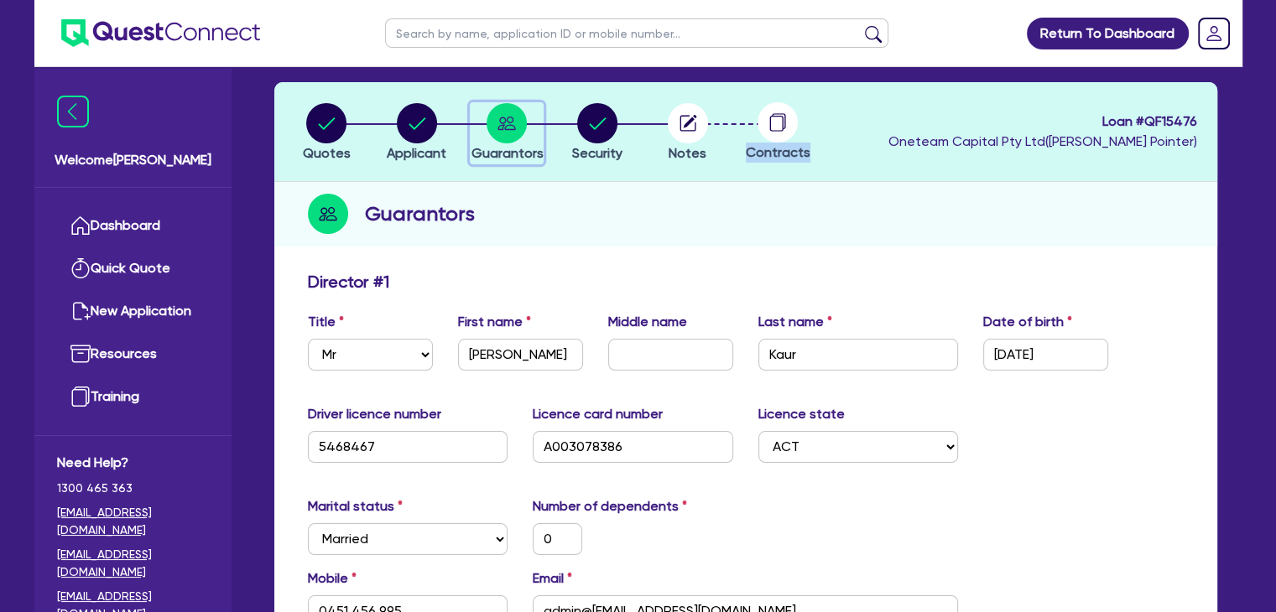
scroll to position [46, 0]
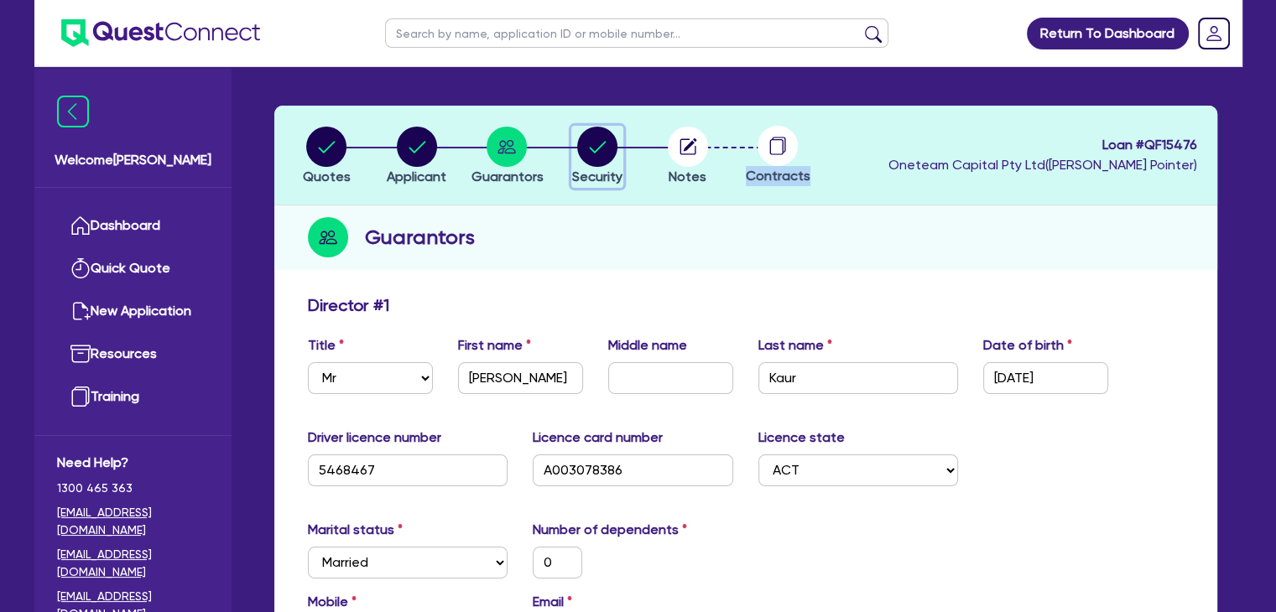
click at [593, 157] on circle "button" at bounding box center [597, 147] width 40 height 40
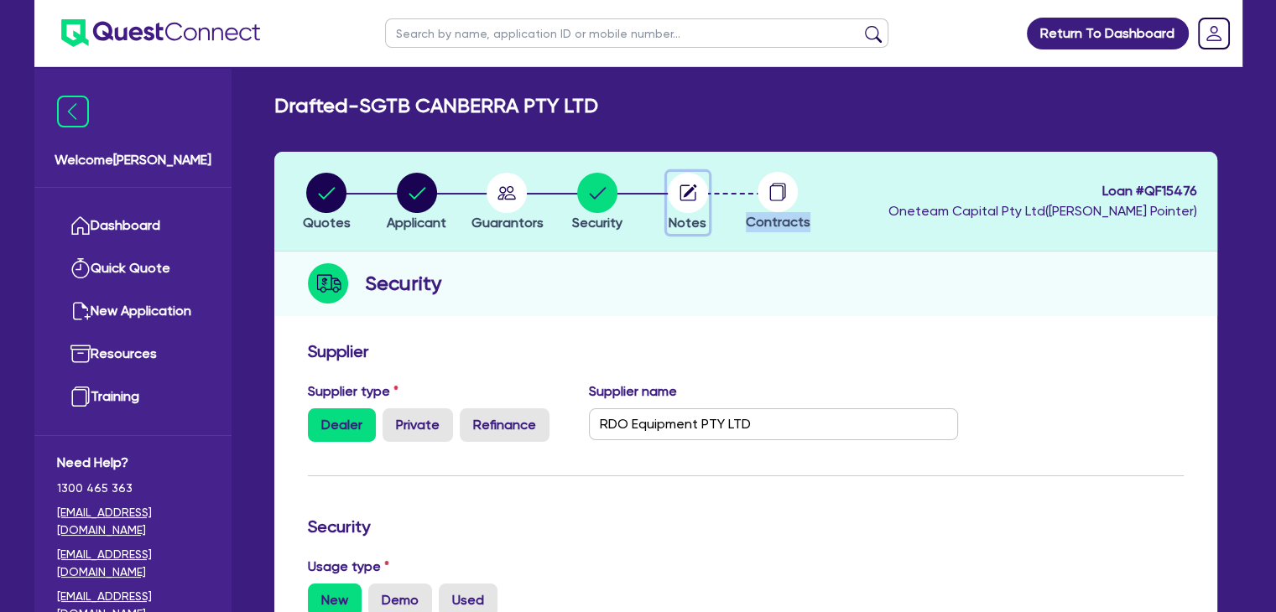
click at [687, 205] on circle "button" at bounding box center [688, 193] width 40 height 40
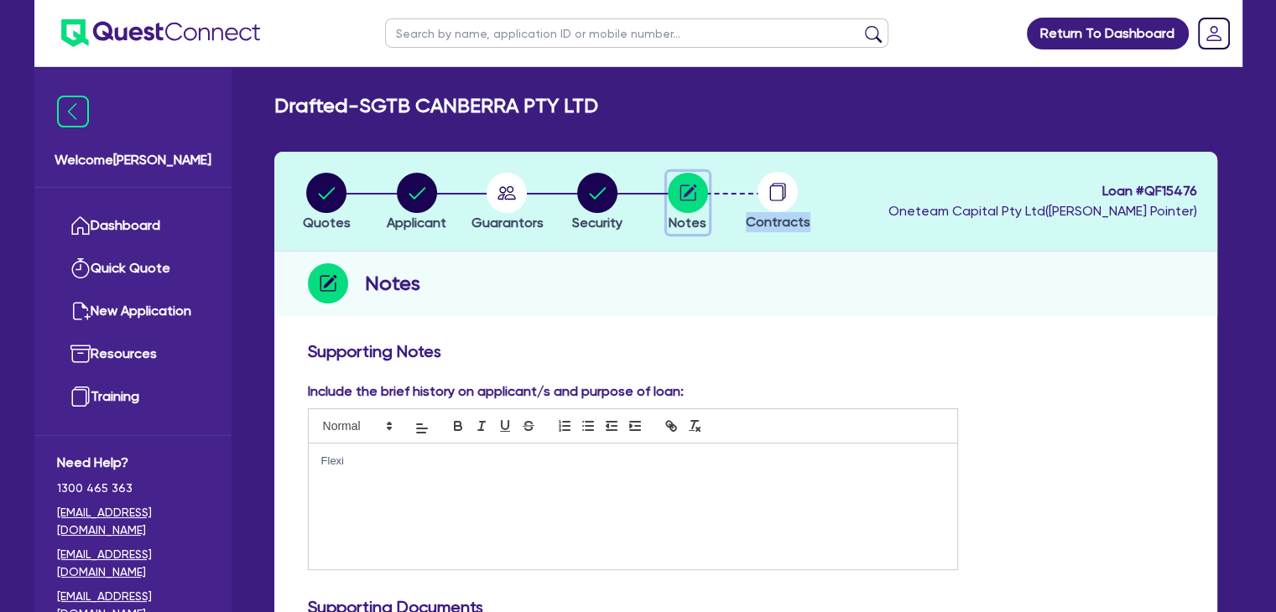
scroll to position [121, 0]
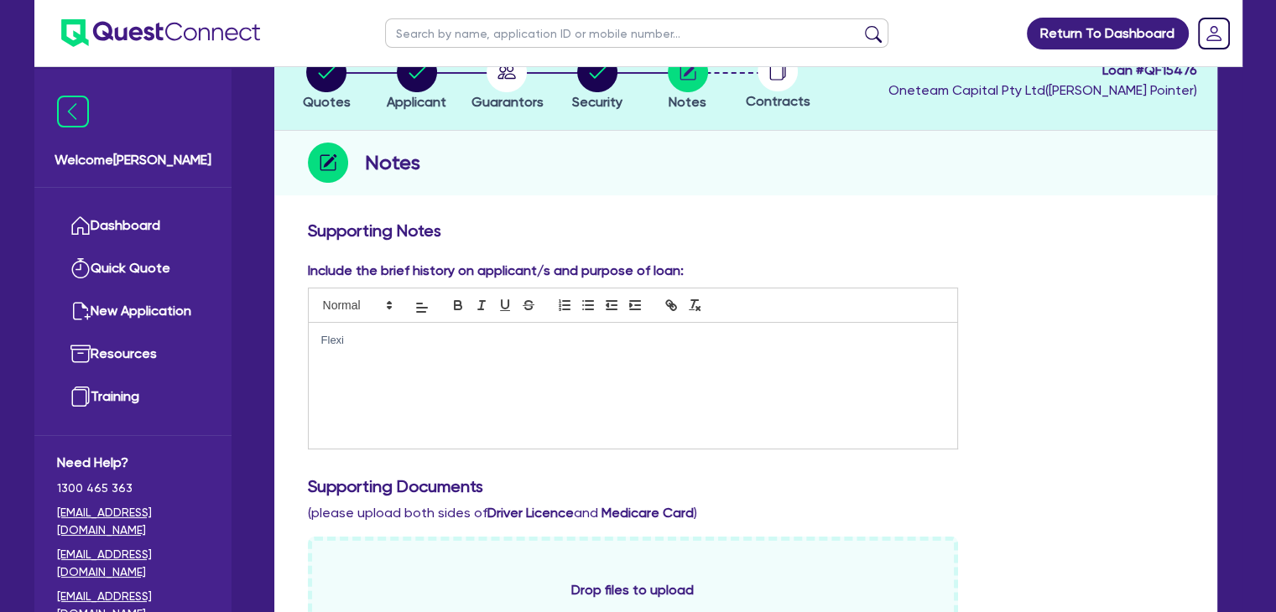
click at [416, 344] on p "Flexi" at bounding box center [633, 340] width 624 height 15
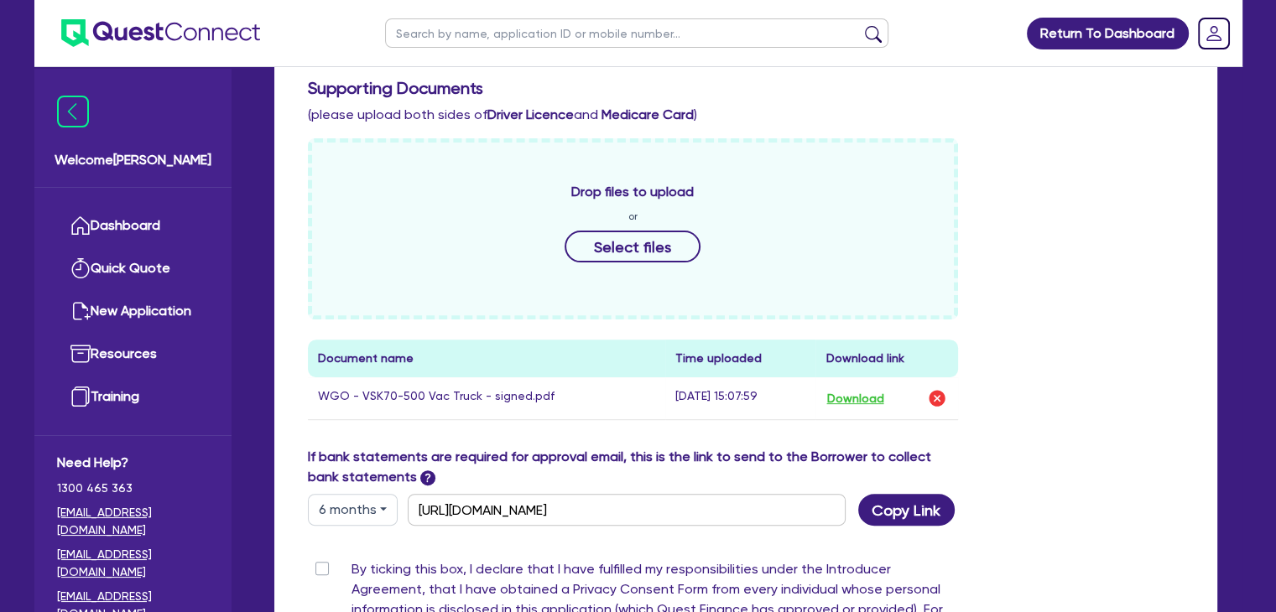
scroll to position [537, 0]
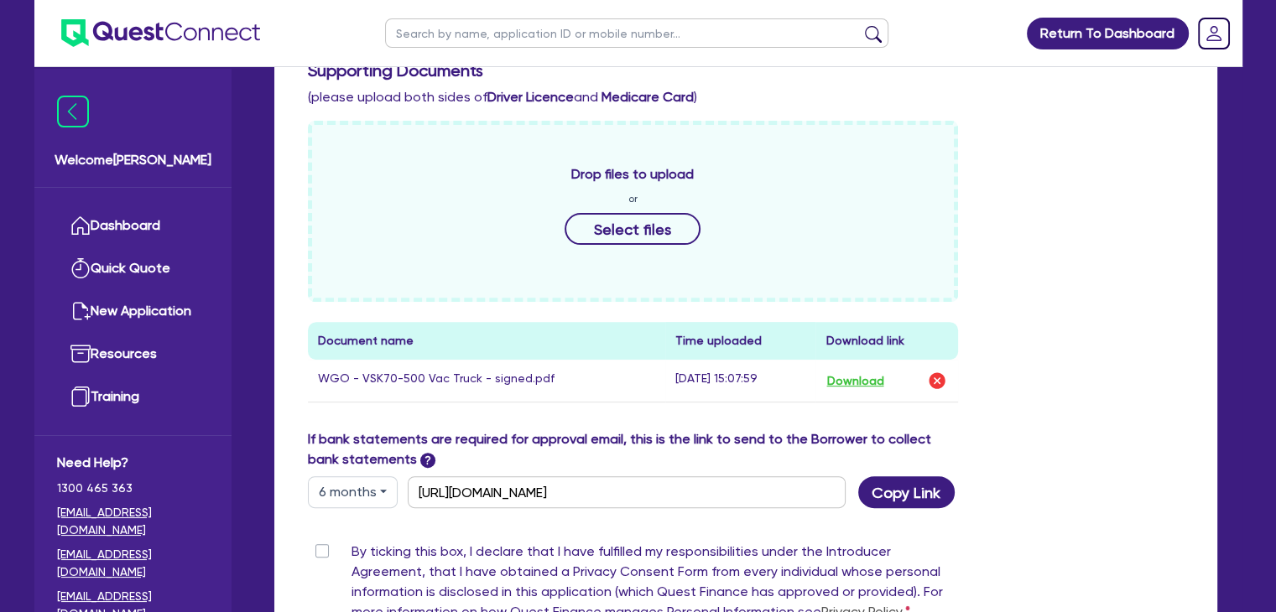
click at [351, 555] on label "By ticking this box, I declare that I have fulfilled my responsibilities under …" at bounding box center [654, 585] width 607 height 87
click at [320, 555] on input "By ticking this box, I declare that I have fulfilled my responsibilities under …" at bounding box center [314, 550] width 13 height 16
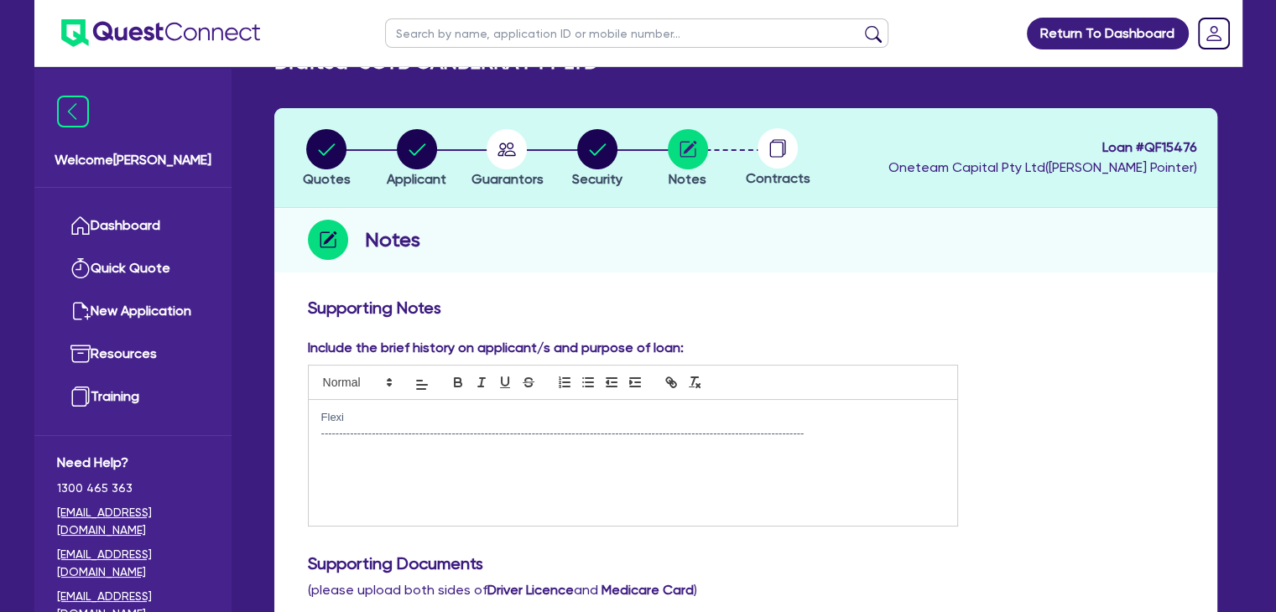
scroll to position [0, 0]
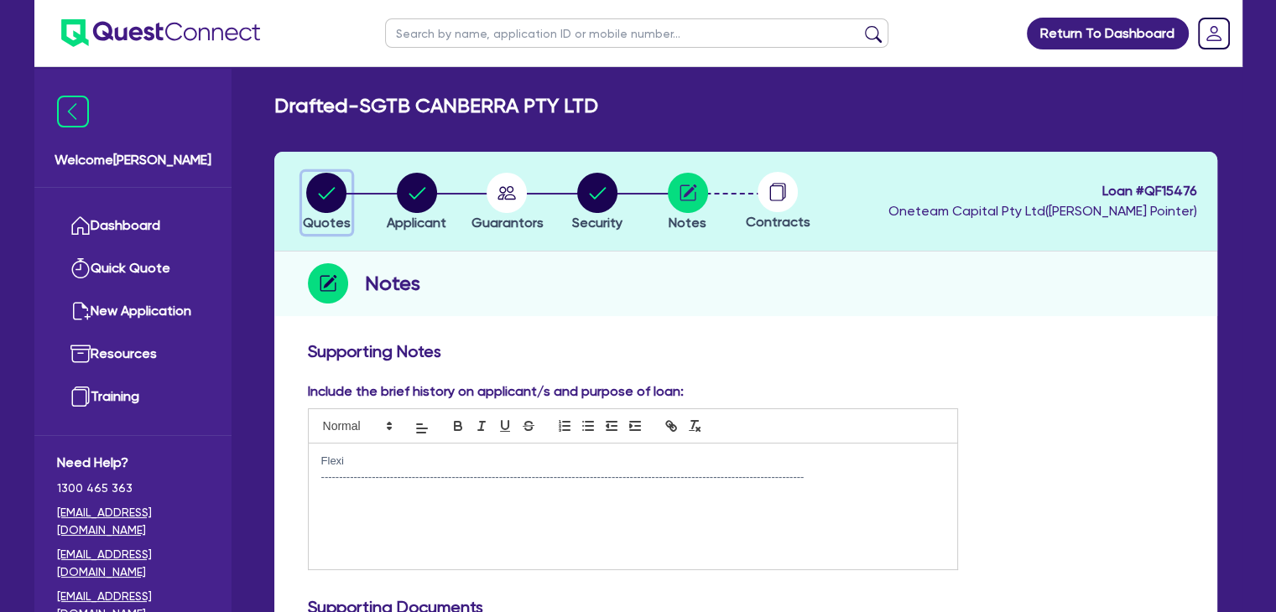
click at [322, 183] on circle "button" at bounding box center [326, 193] width 40 height 40
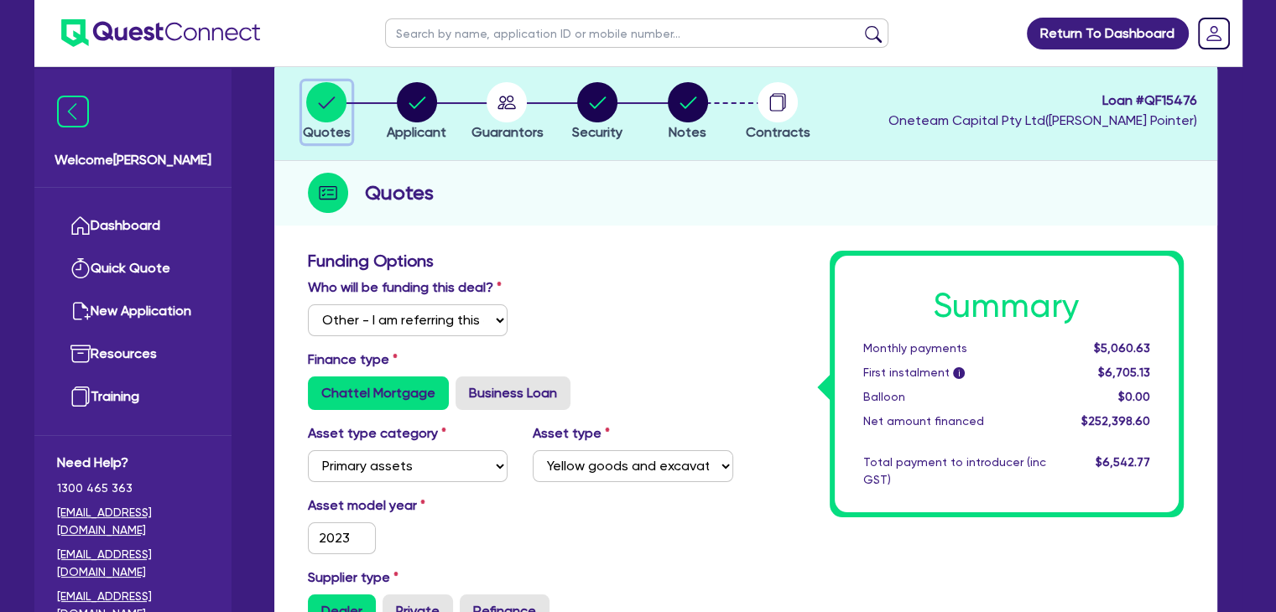
scroll to position [72, 0]
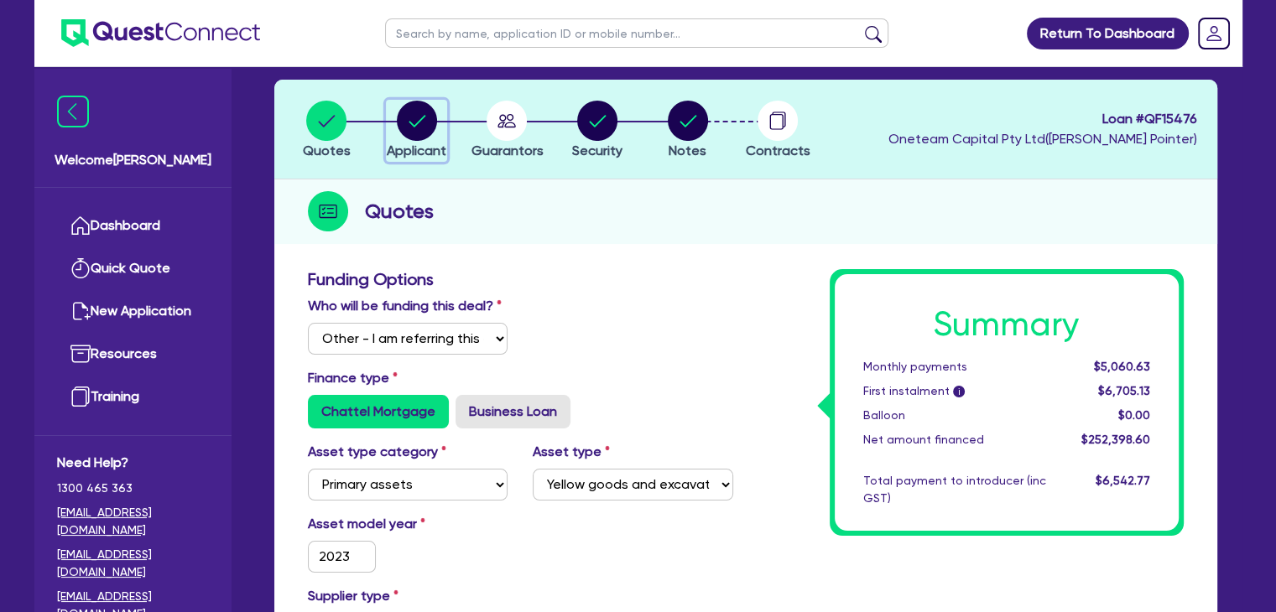
click at [424, 136] on circle "button" at bounding box center [417, 121] width 40 height 40
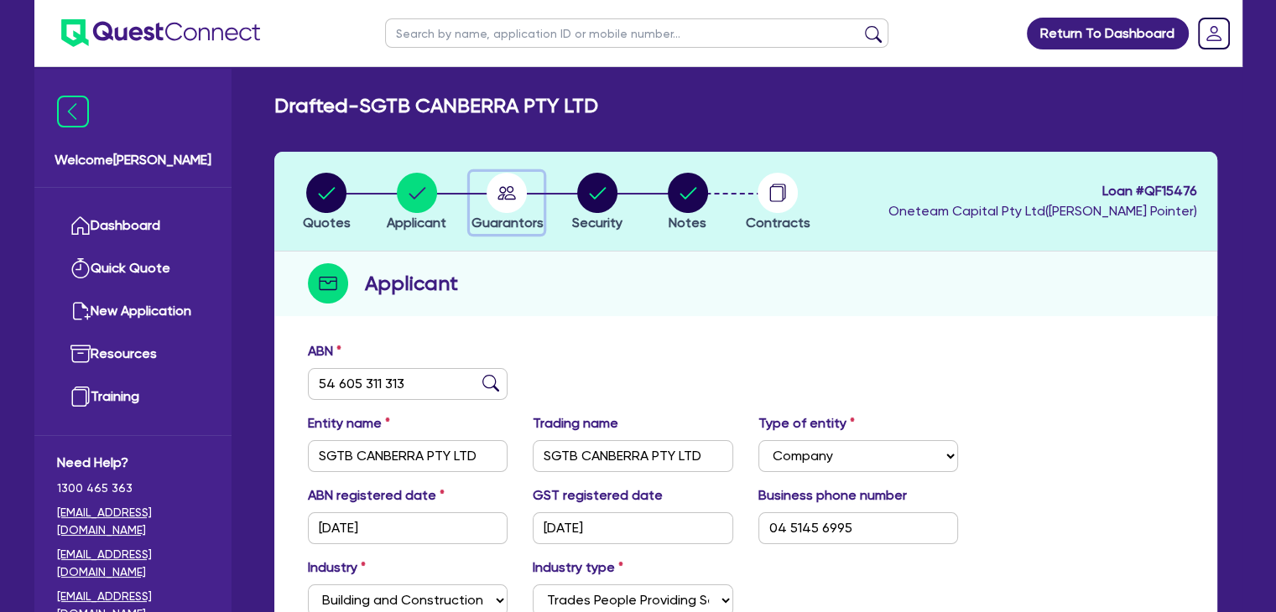
click at [506, 200] on circle "button" at bounding box center [506, 193] width 40 height 40
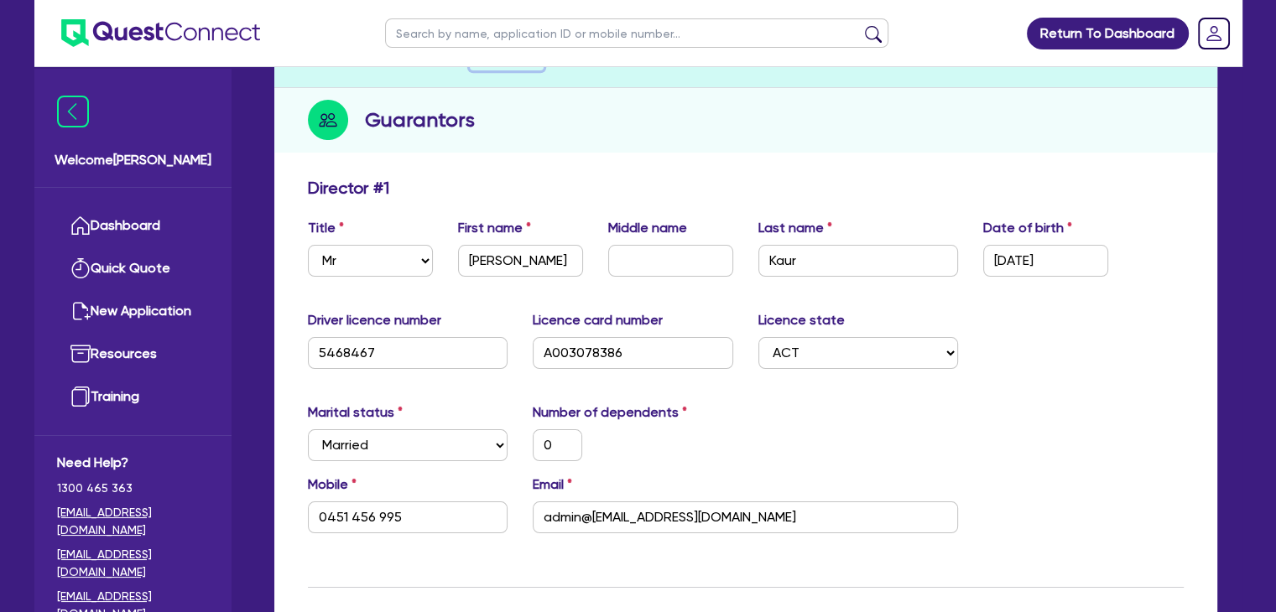
scroll to position [7, 0]
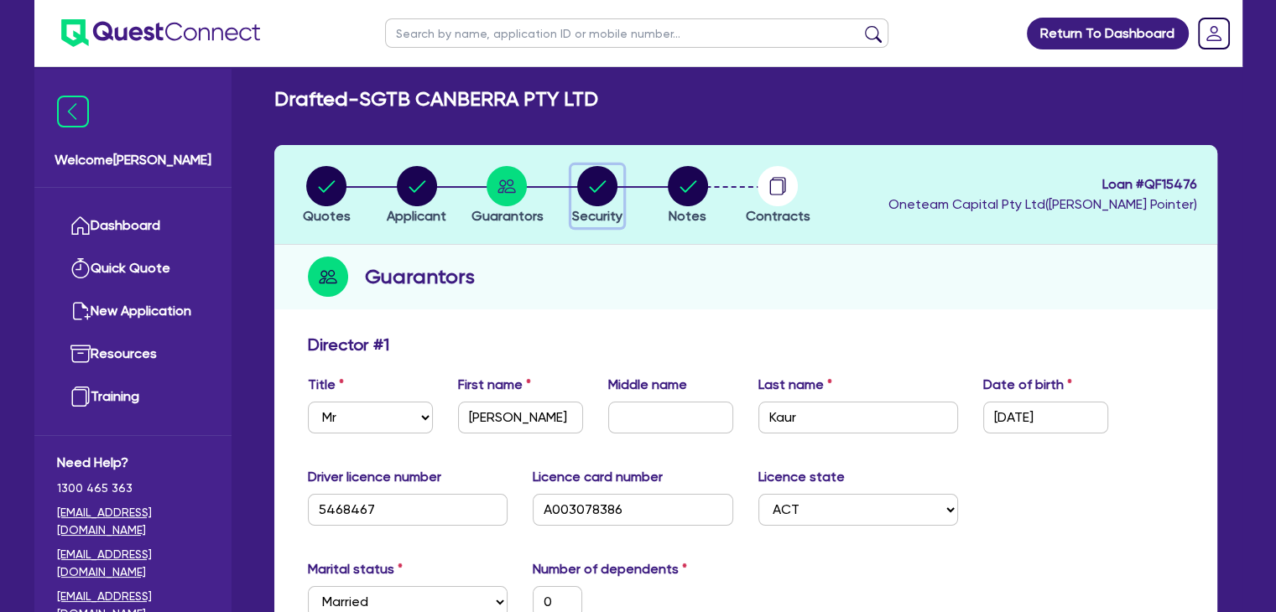
click at [591, 185] on circle "button" at bounding box center [597, 186] width 40 height 40
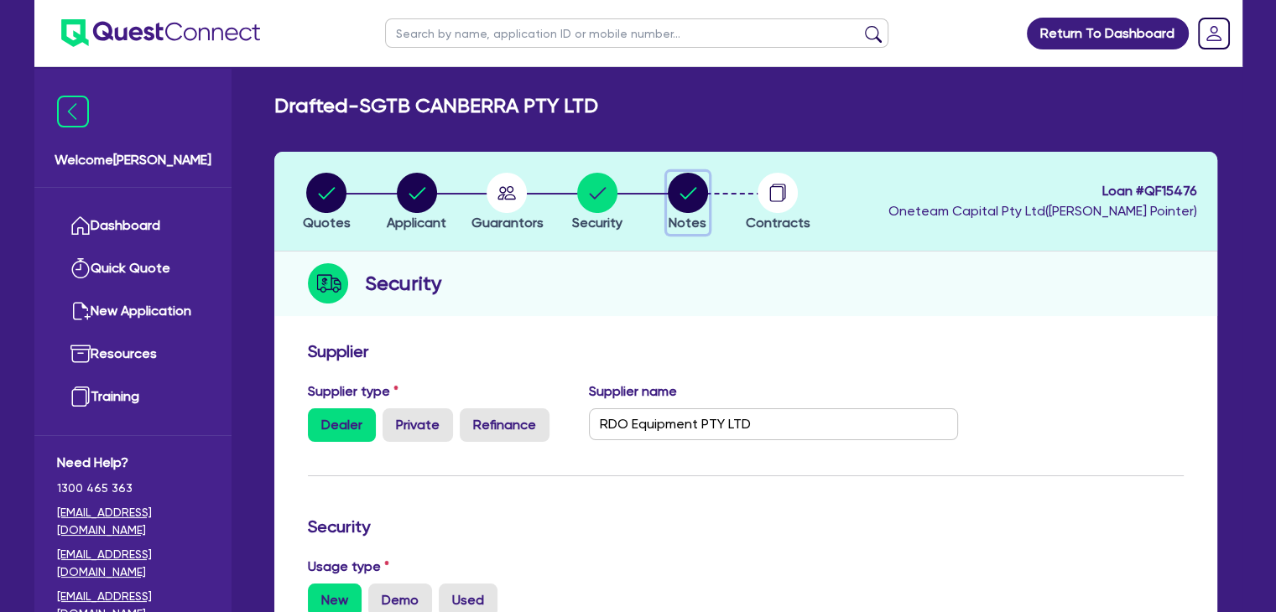
click at [681, 188] on circle "button" at bounding box center [688, 193] width 40 height 40
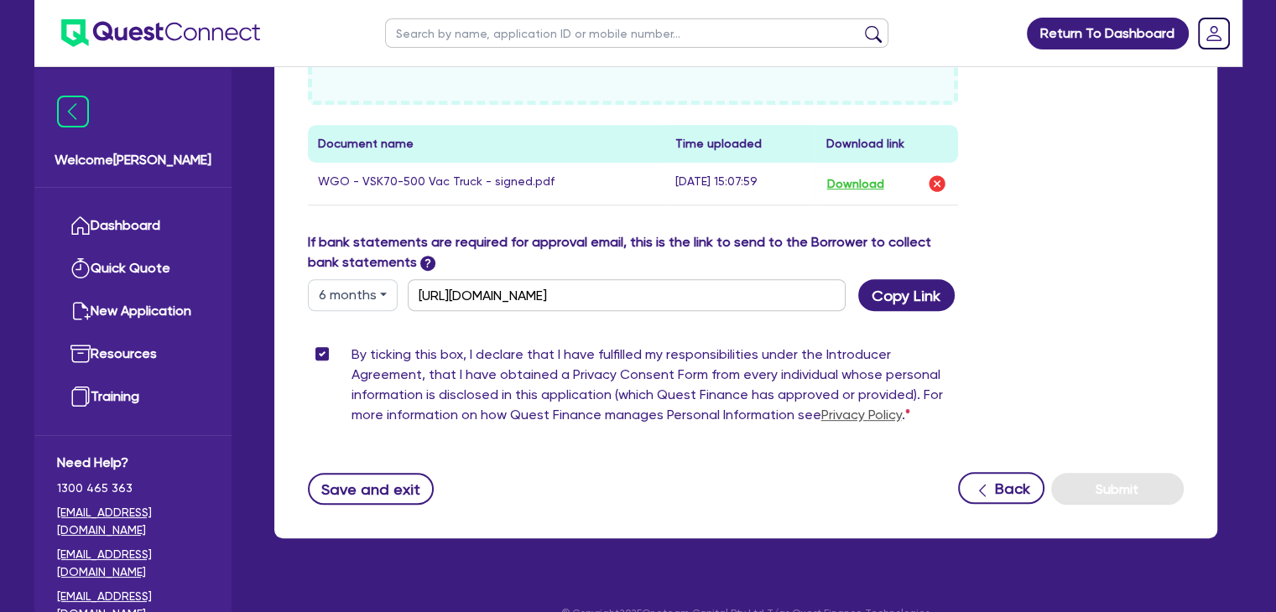
scroll to position [738, 0]
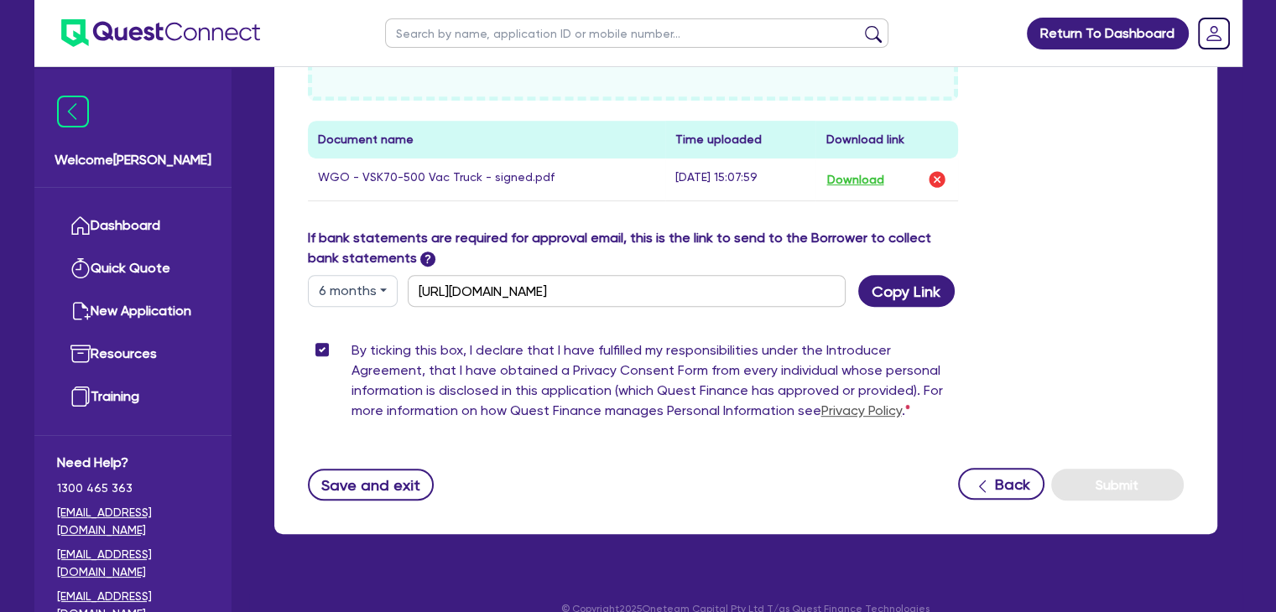
click at [351, 353] on label "By ticking this box, I declare that I have fulfilled my responsibilities under …" at bounding box center [654, 383] width 607 height 87
click at [319, 353] on input "By ticking this box, I declare that I have fulfilled my responsibilities under …" at bounding box center [314, 348] width 13 height 16
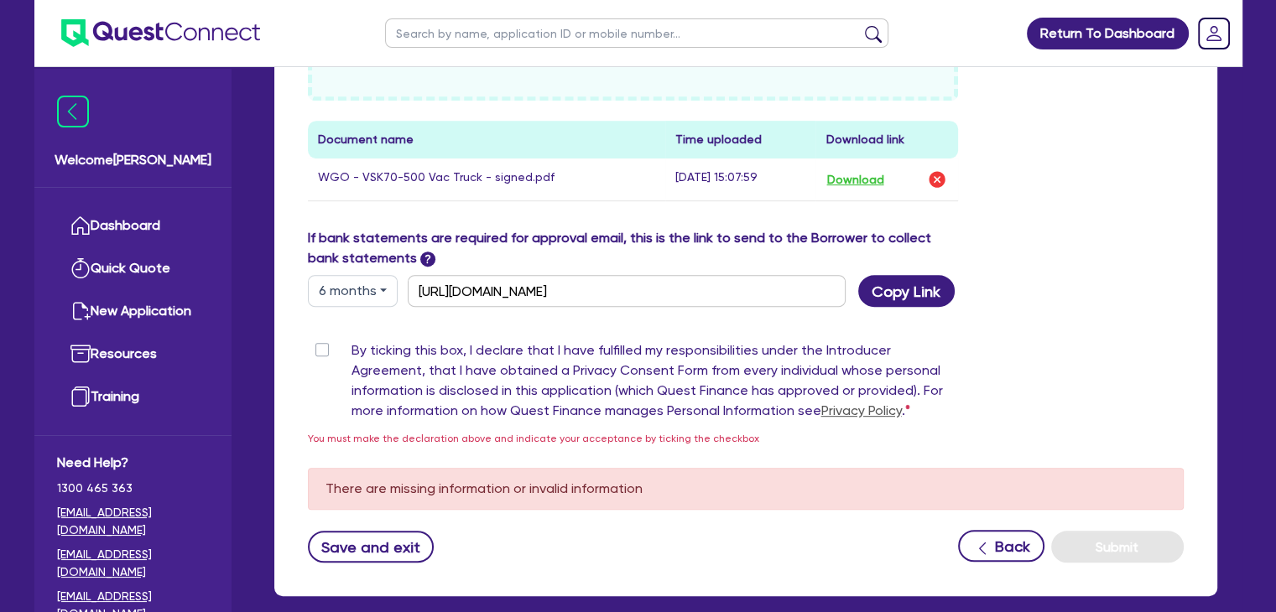
click at [351, 351] on label "By ticking this box, I declare that I have fulfilled my responsibilities under …" at bounding box center [654, 383] width 607 height 87
click at [320, 351] on input "By ticking this box, I declare that I have fulfilled my responsibilities under …" at bounding box center [314, 348] width 13 height 16
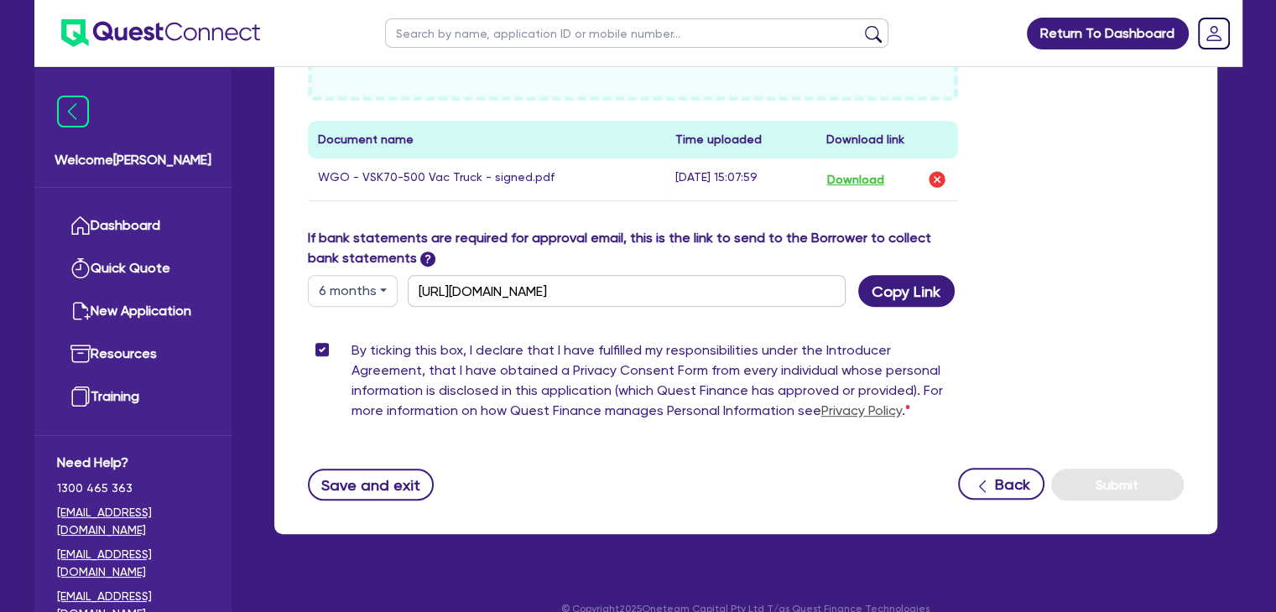
click at [351, 348] on label "By ticking this box, I declare that I have fulfilled my responsibilities under …" at bounding box center [654, 383] width 607 height 87
click at [321, 348] on input "By ticking this box, I declare that I have fulfilled my responsibilities under …" at bounding box center [314, 348] width 13 height 16
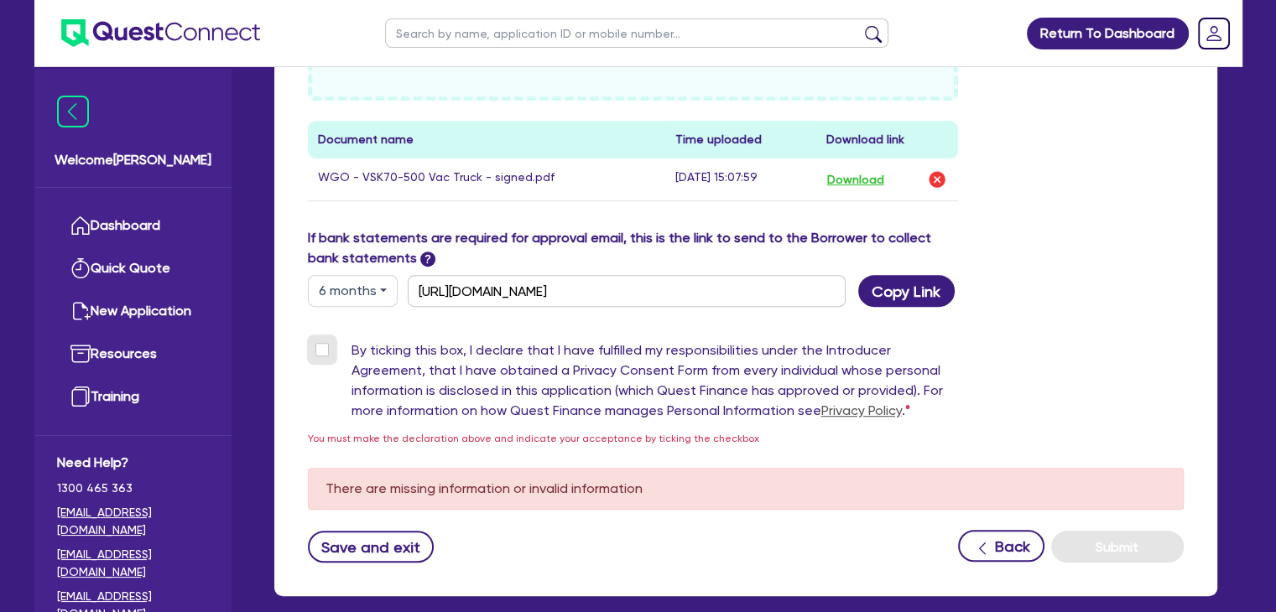
scroll to position [736, 0]
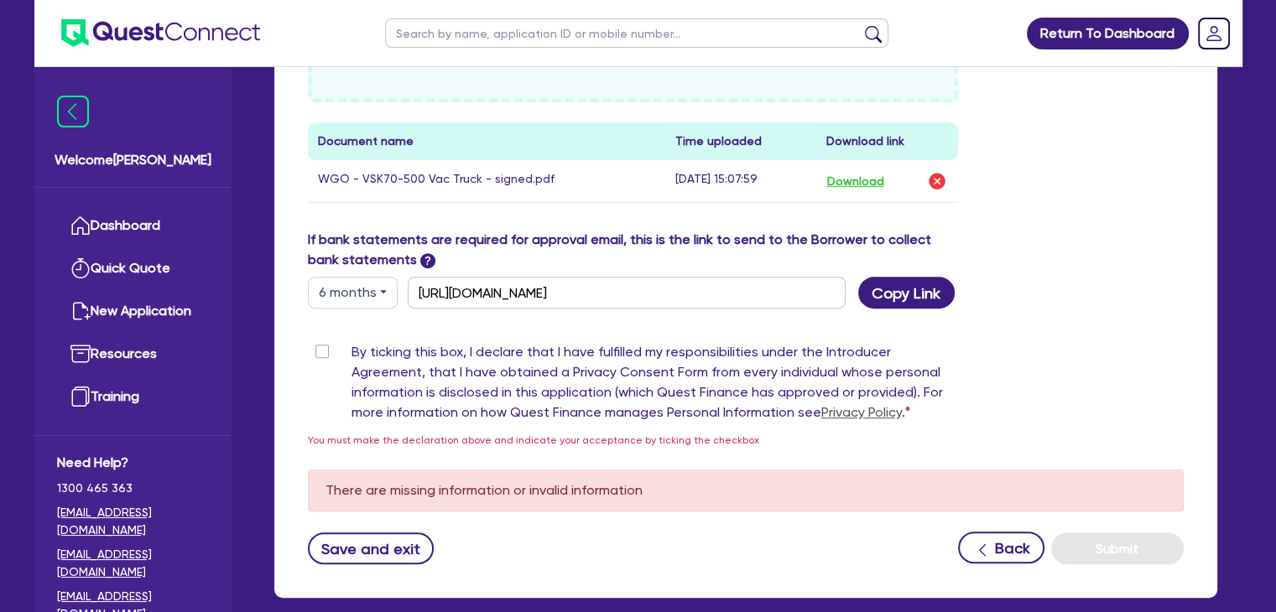
click at [351, 346] on label "By ticking this box, I declare that I have fulfilled my responsibilities under …" at bounding box center [654, 385] width 607 height 87
click at [321, 346] on input "By ticking this box, I declare that I have fulfilled my responsibilities under …" at bounding box center [314, 350] width 13 height 16
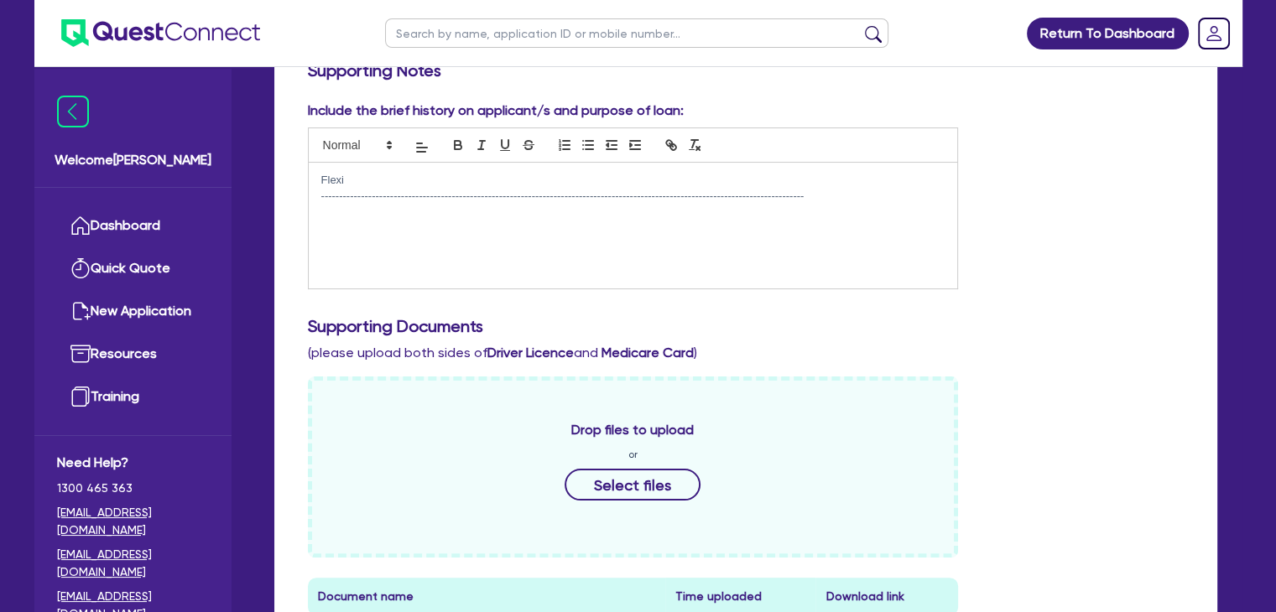
scroll to position [0, 0]
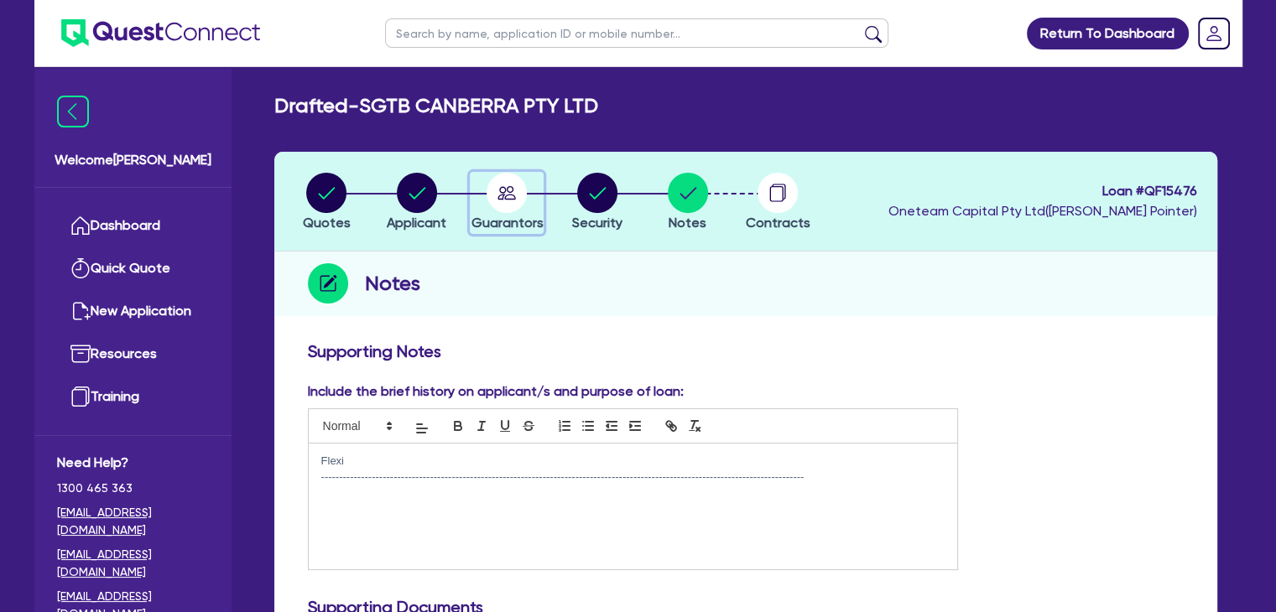
click at [497, 190] on circle "button" at bounding box center [506, 193] width 40 height 40
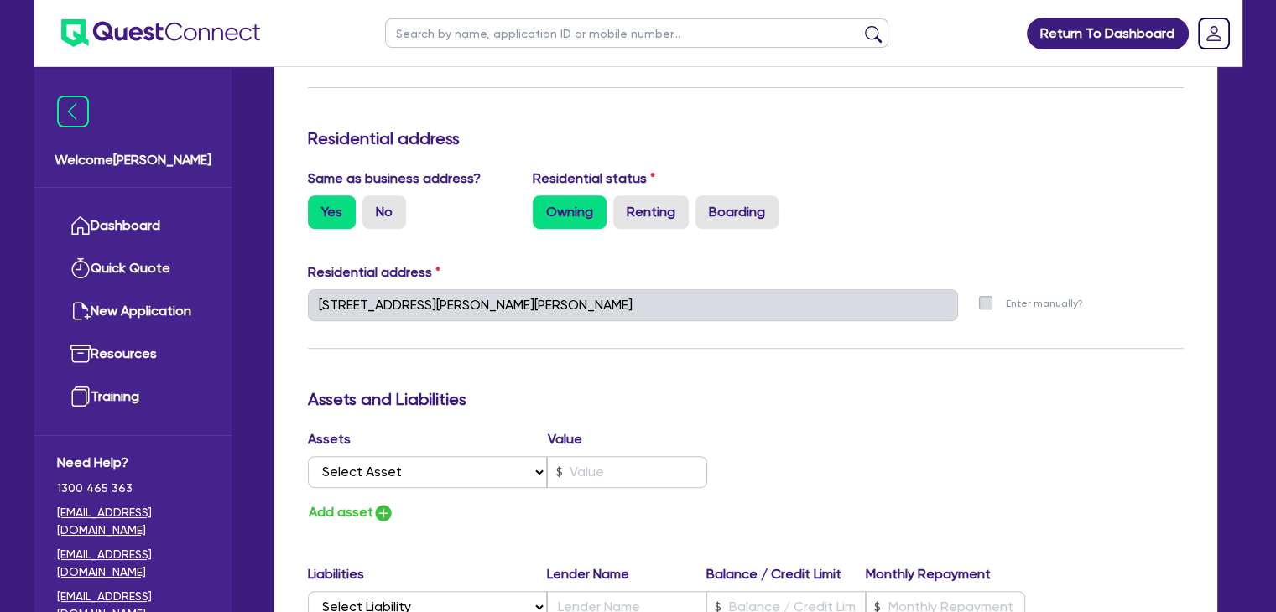
scroll to position [656, 0]
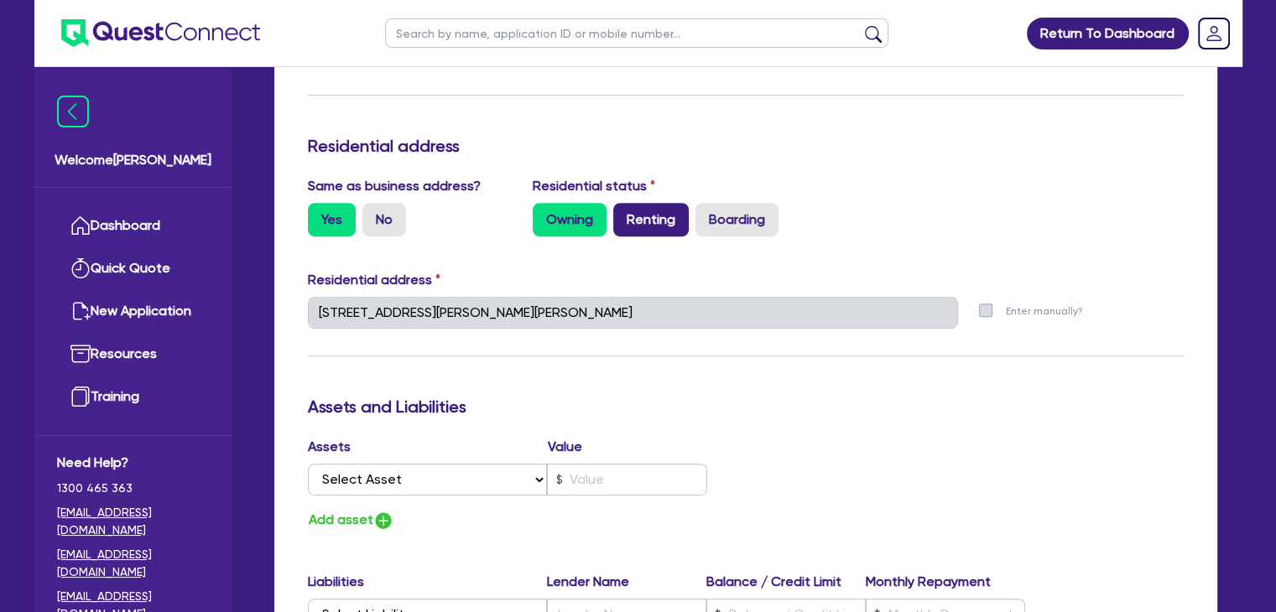
click at [634, 233] on label "Renting" at bounding box center [650, 220] width 75 height 34
click at [624, 214] on input "Renting" at bounding box center [618, 208] width 11 height 11
click at [570, 218] on label "Owning" at bounding box center [570, 220] width 74 height 34
click at [543, 214] on input "Owning" at bounding box center [538, 208] width 11 height 11
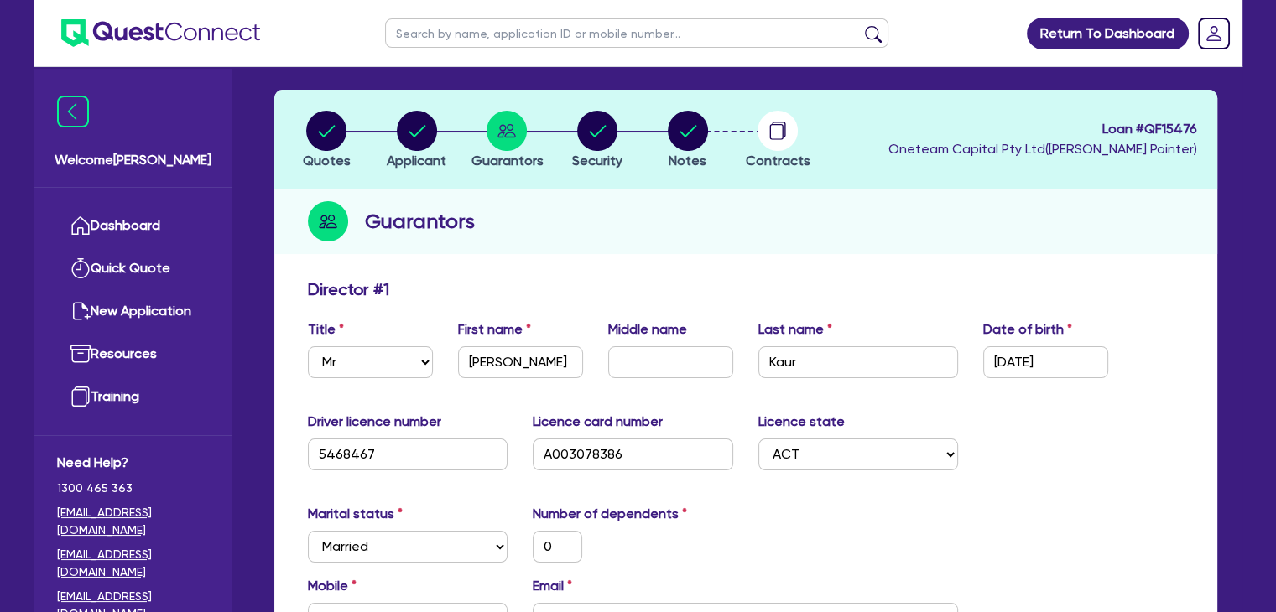
scroll to position [0, 0]
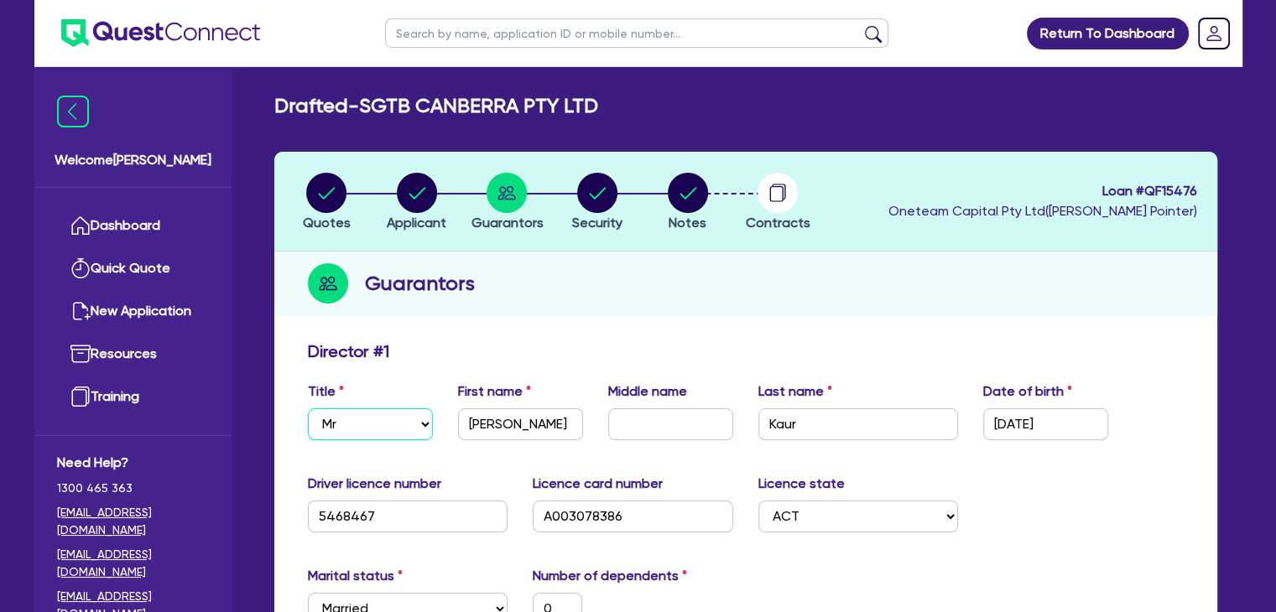
click at [379, 430] on select "Select Mr Mrs Ms Miss Dr" at bounding box center [370, 424] width 125 height 32
click at [308, 408] on select "Select Mr Mrs Ms Miss Dr" at bounding box center [370, 424] width 125 height 32
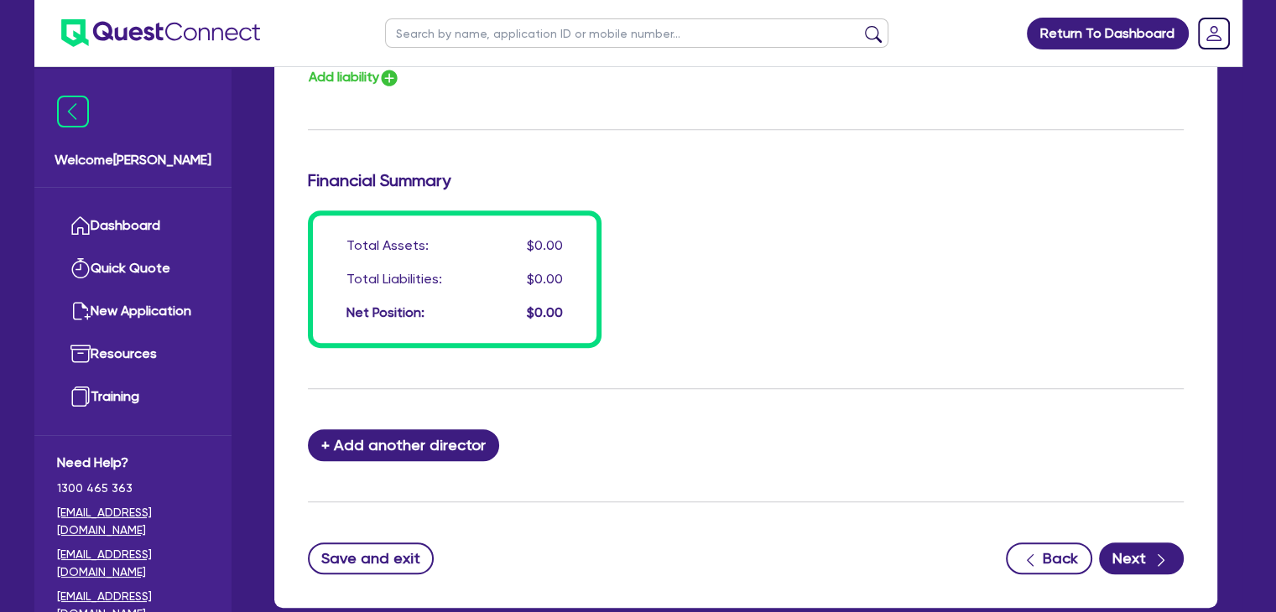
scroll to position [1297, 0]
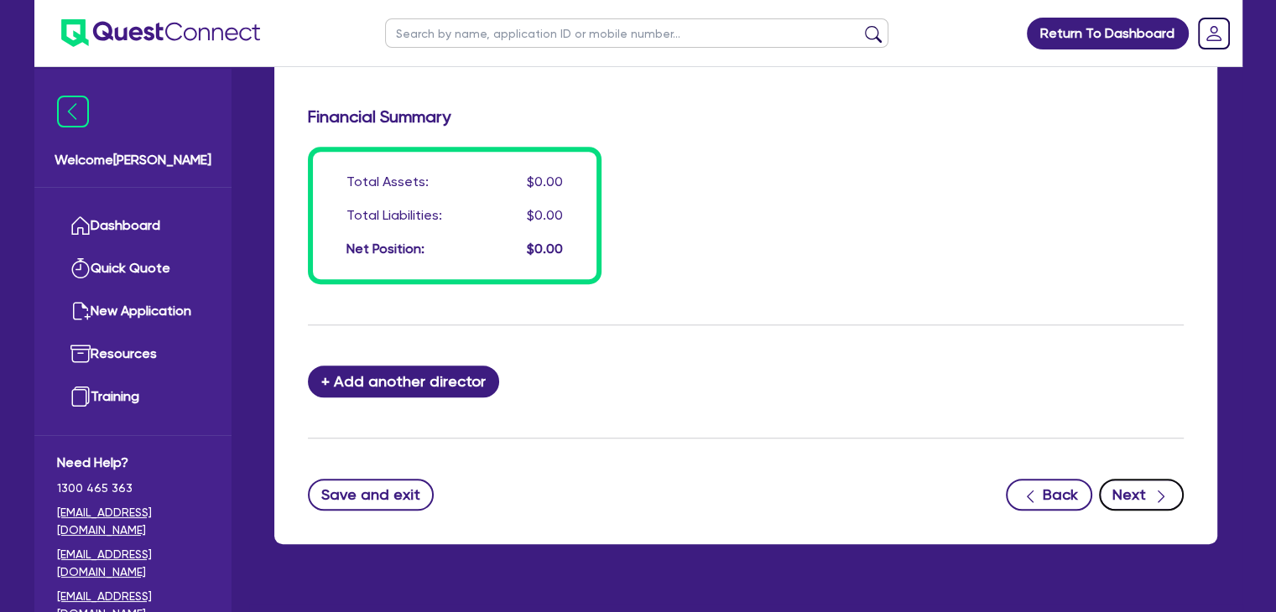
click at [1146, 497] on button "Next" at bounding box center [1141, 495] width 85 height 32
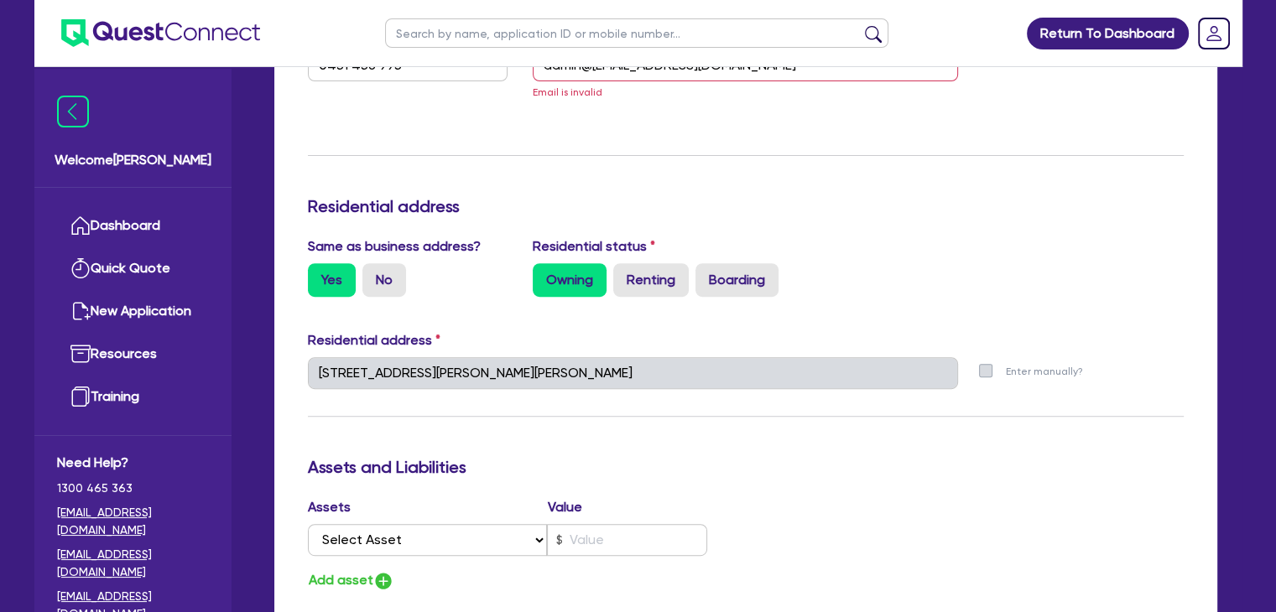
scroll to position [507, 0]
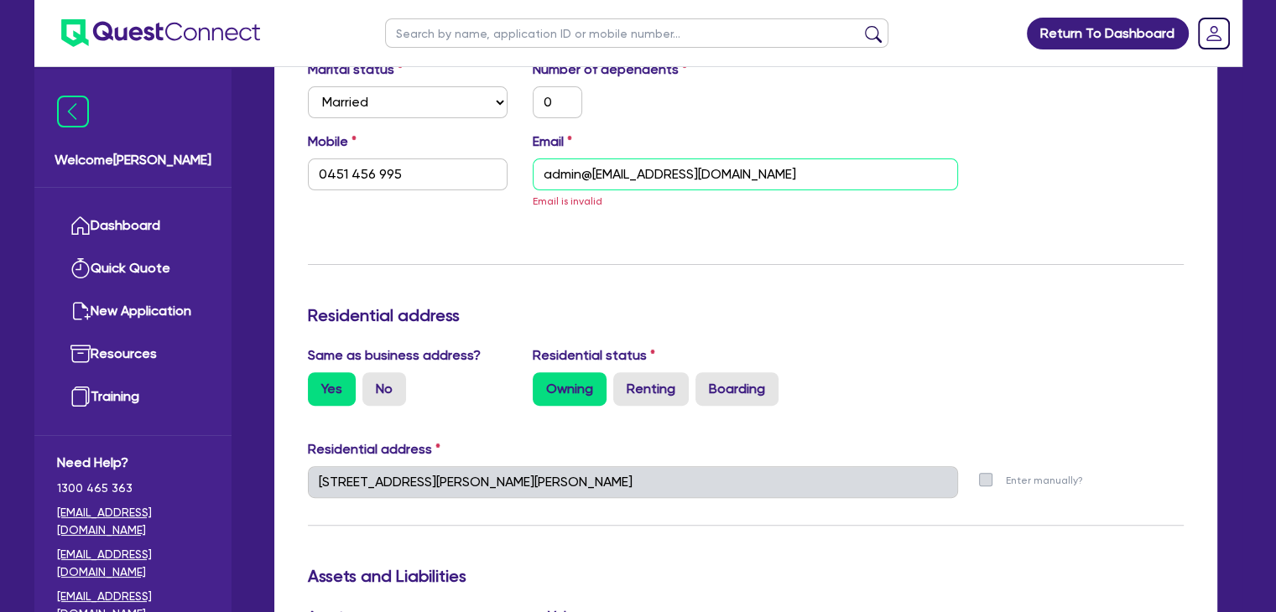
click at [589, 174] on input "admin@sgtbcanberra@gmail.com" at bounding box center [745, 175] width 425 height 32
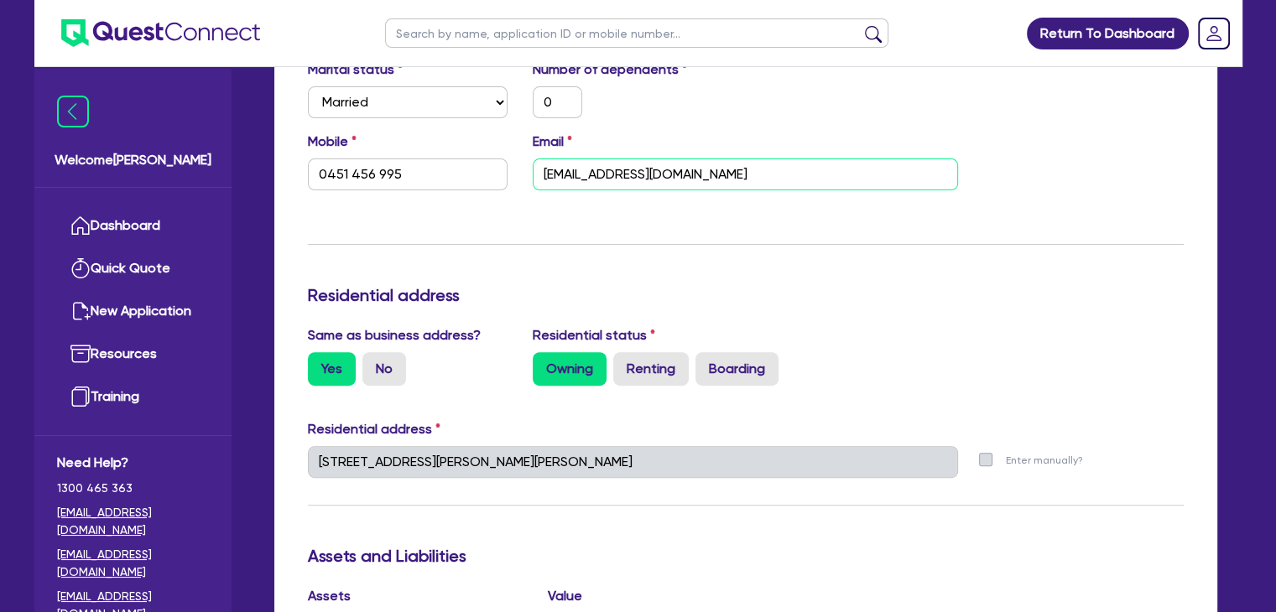
paste input "@"
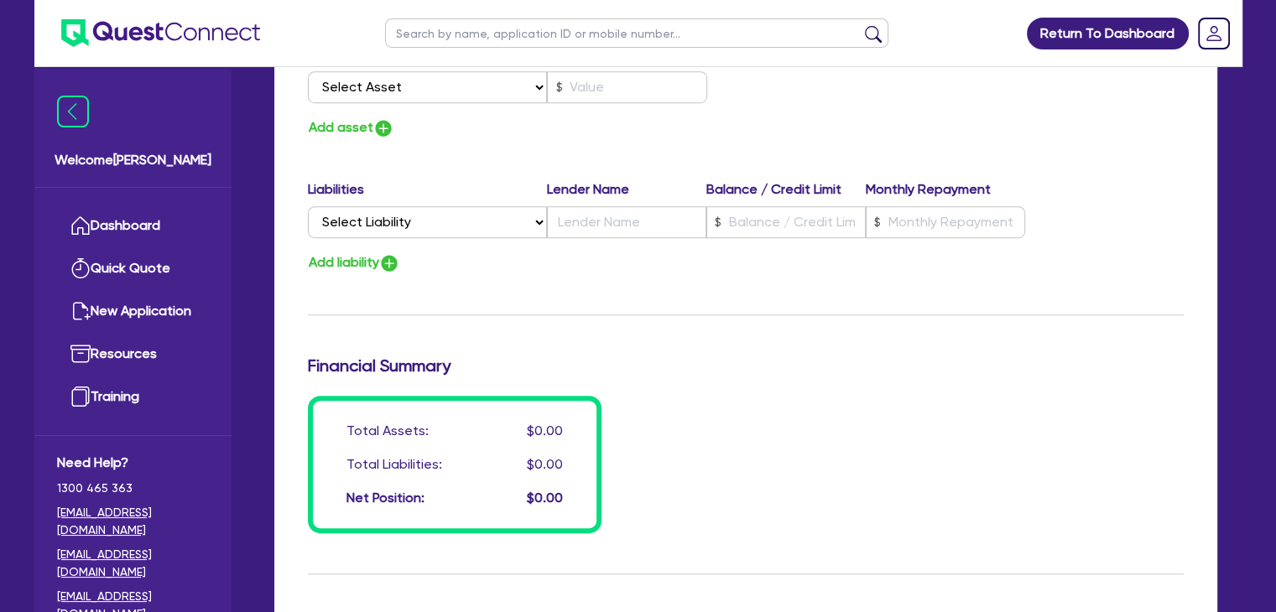
scroll to position [1330, 0]
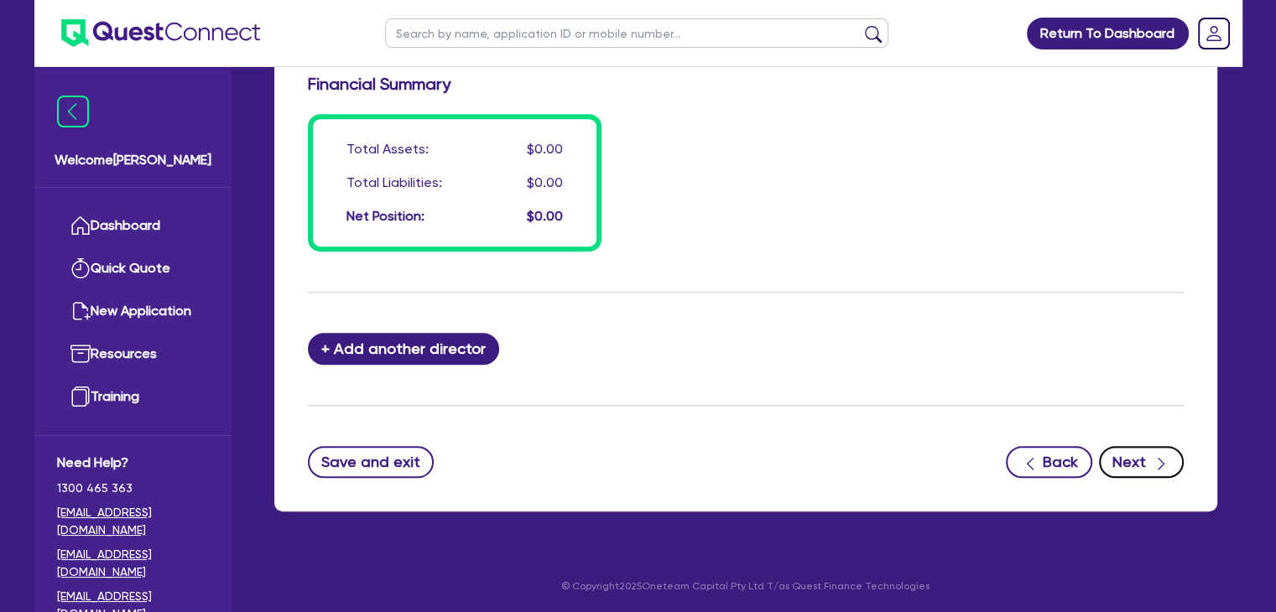
click at [1146, 457] on button "Next" at bounding box center [1141, 462] width 85 height 32
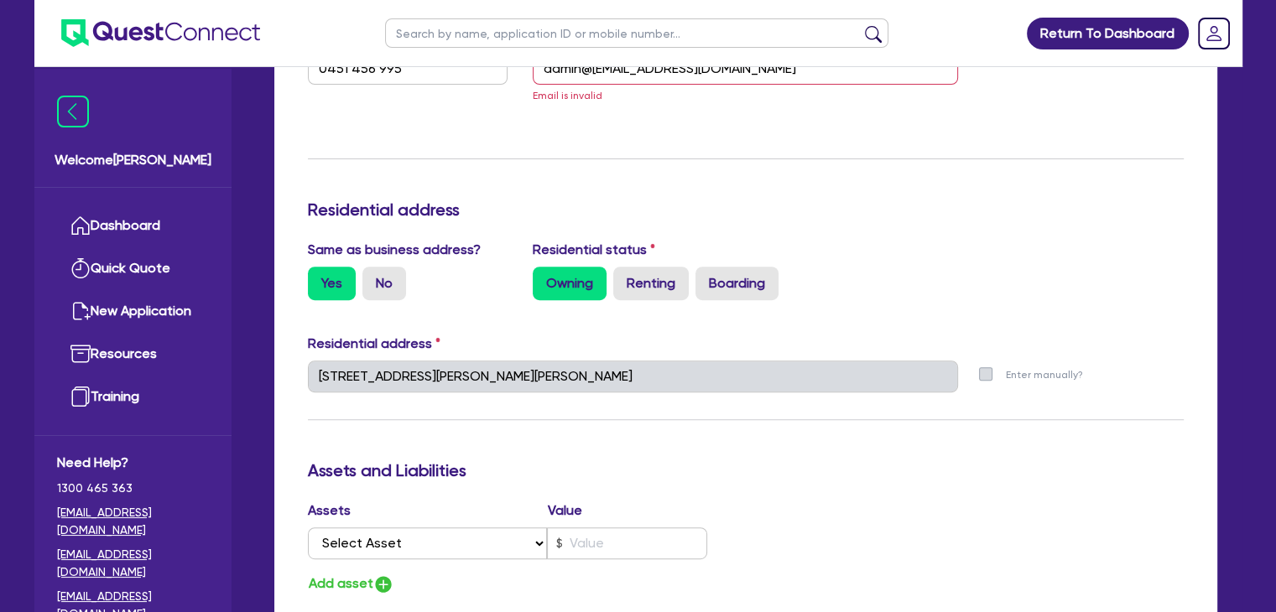
scroll to position [421, 0]
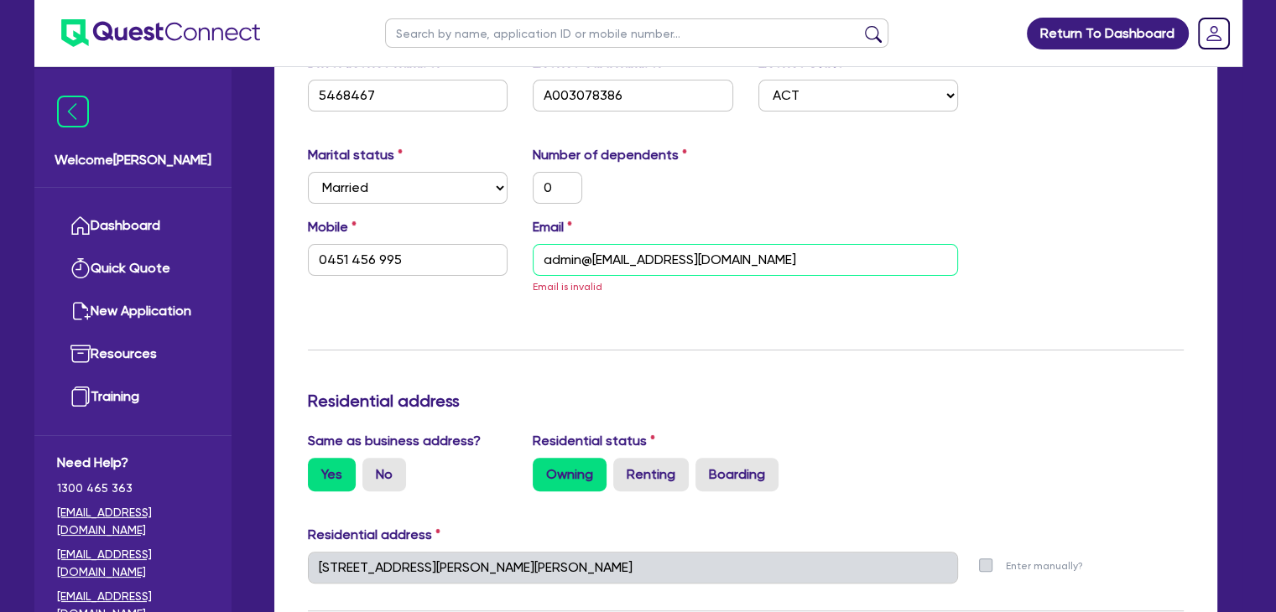
click at [600, 262] on input "admin@sgtbcanberra@gmail.com" at bounding box center [745, 260] width 425 height 32
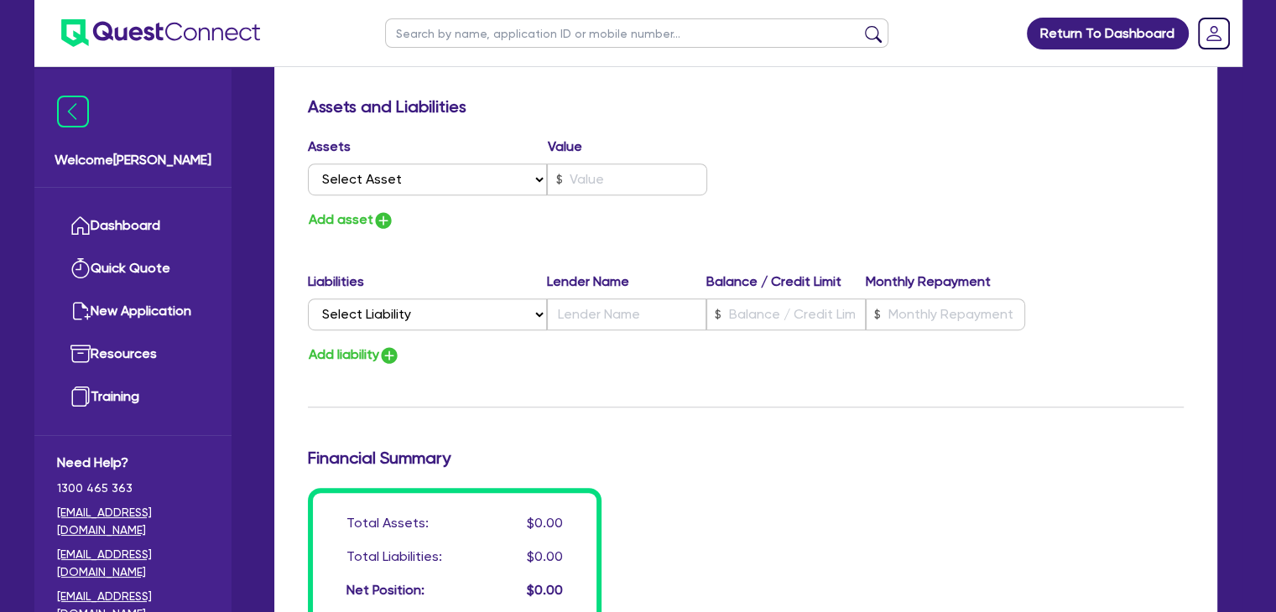
scroll to position [1330, 0]
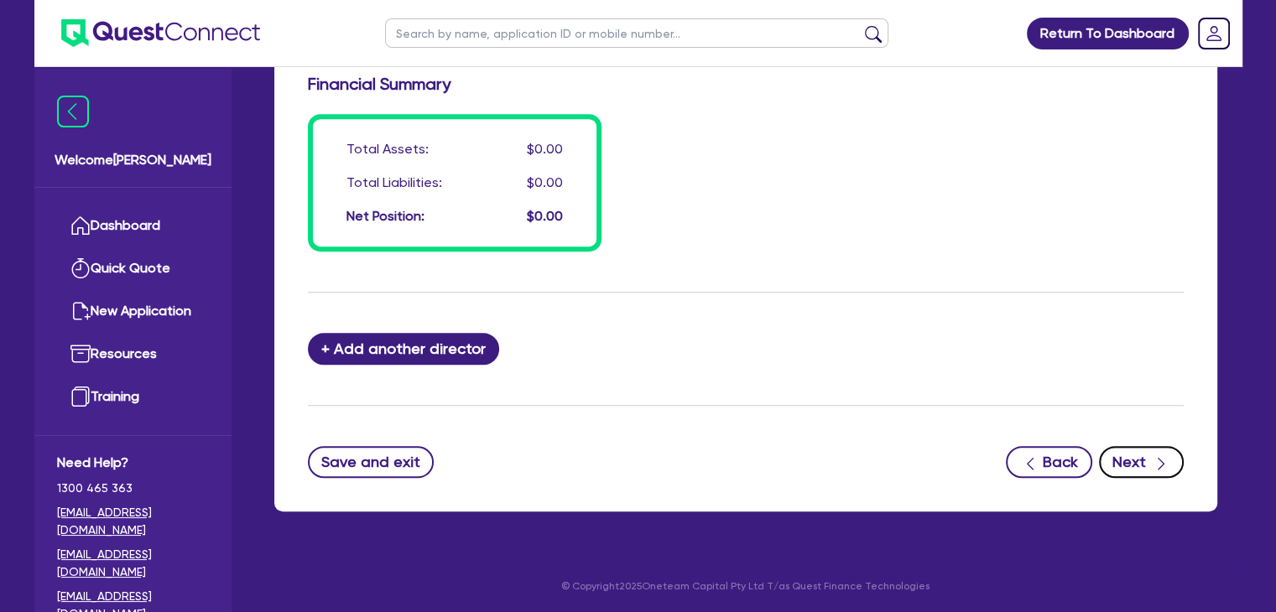
click at [1156, 455] on icon "button" at bounding box center [1160, 463] width 17 height 17
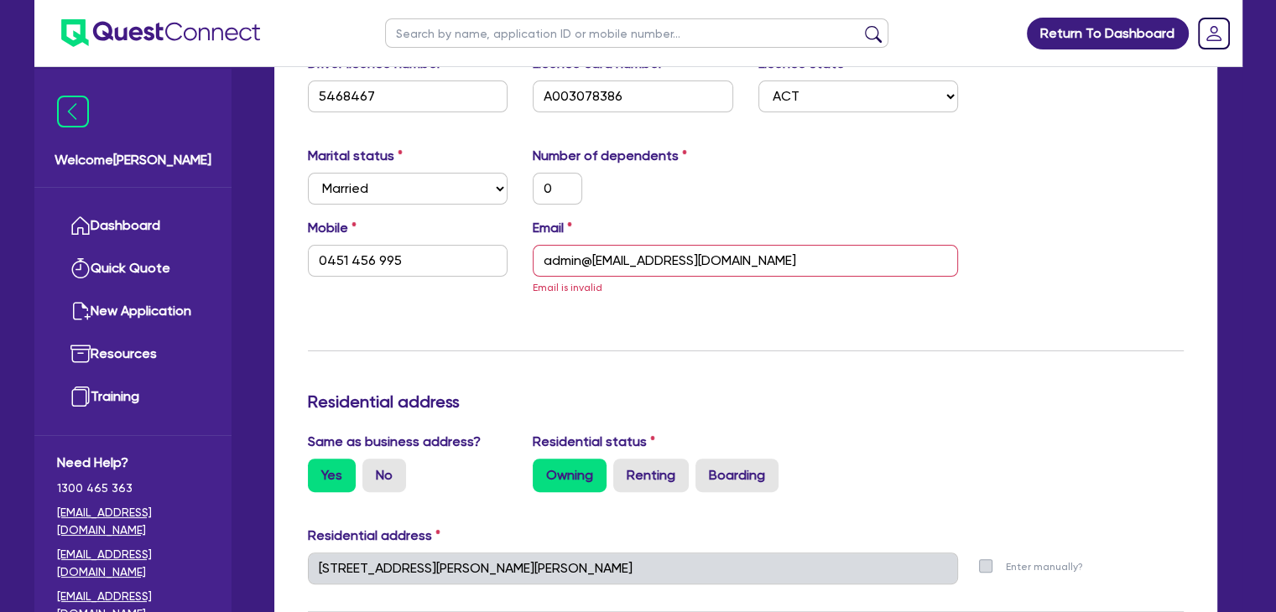
scroll to position [418, 0]
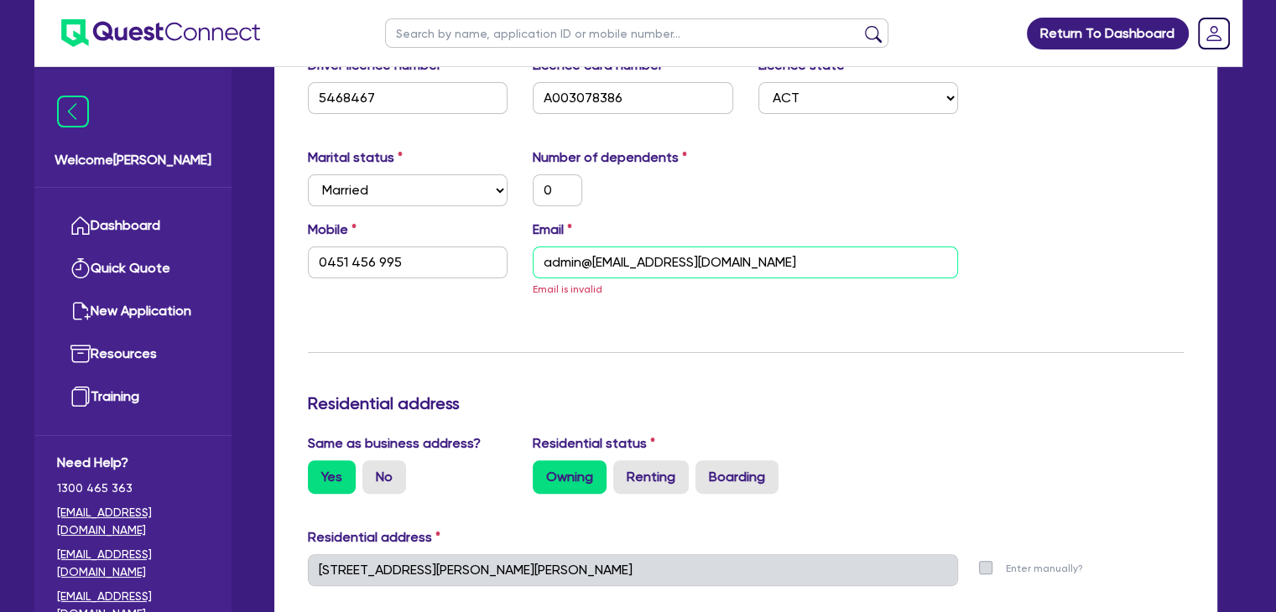
drag, startPoint x: 774, startPoint y: 263, endPoint x: 538, endPoint y: 276, distance: 236.9
click at [538, 276] on input "admin@sgtbcanberra@gmail.com" at bounding box center [745, 263] width 425 height 32
click at [573, 258] on input "admin@sgtbcanberra@gmail.com" at bounding box center [745, 263] width 425 height 32
click at [756, 263] on input "admin@sgtbcanberra@gmail.com" at bounding box center [745, 263] width 425 height 32
drag, startPoint x: 584, startPoint y: 260, endPoint x: 446, endPoint y: 260, distance: 137.5
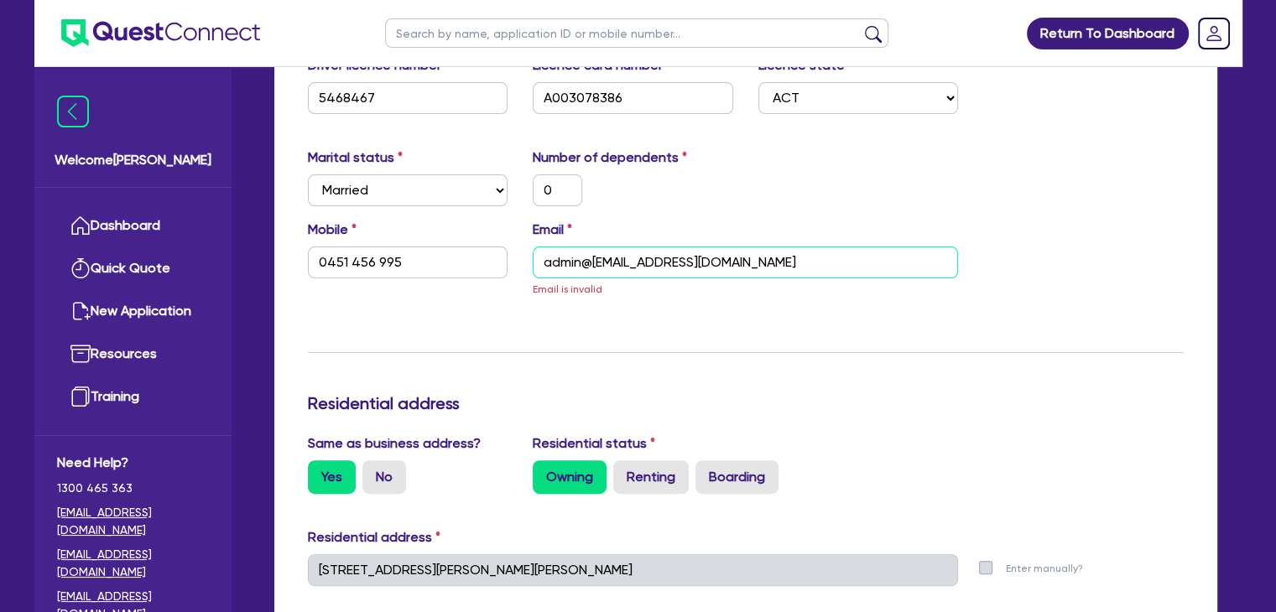
click at [446, 260] on div "Mobile 0451 456 995 Email admin@sgtbcanberra@gmail.com Email is invalid" at bounding box center [745, 266] width 901 height 92
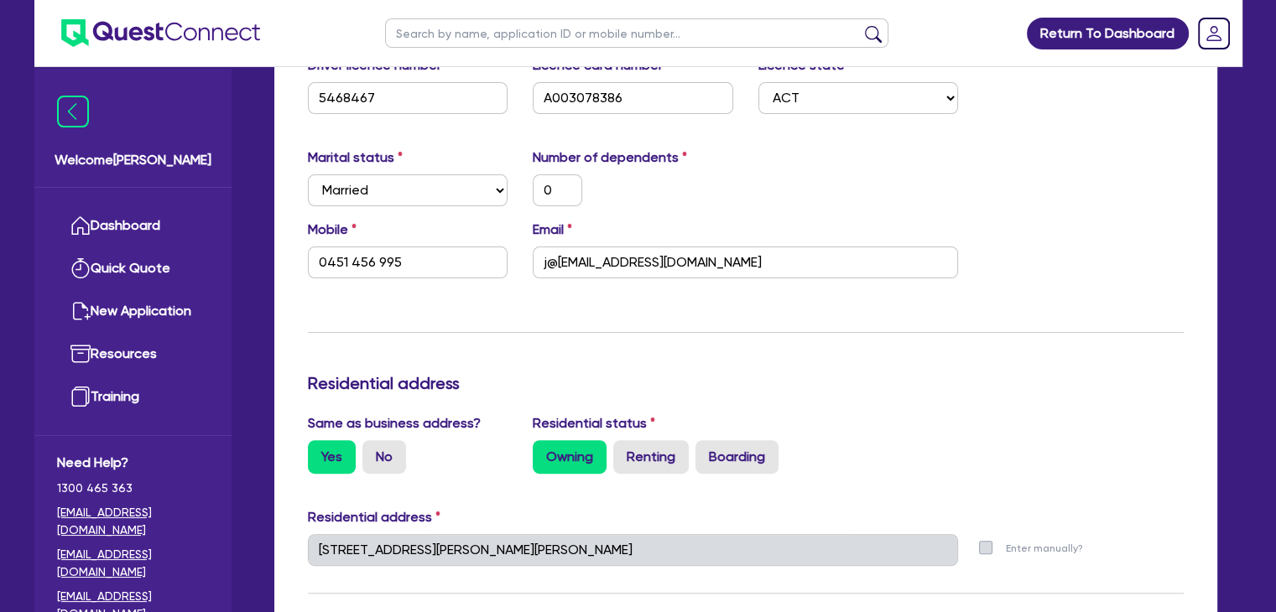
click at [477, 314] on div "Update residential status for Director #1 Boarding is only acceptable when the …" at bounding box center [746, 543] width 876 height 1240
click at [543, 266] on input "j@sgtbcanberra@gmail.com" at bounding box center [745, 263] width 425 height 32
click at [558, 268] on input "admin@sgtbcanberra@gmail.com" at bounding box center [745, 263] width 425 height 32
click at [597, 324] on div "Update residential status for Director #1 Boarding is only acceptable when the …" at bounding box center [746, 543] width 876 height 1240
click at [778, 259] on input "admin@sgtbcanberra@gmail.com" at bounding box center [745, 263] width 425 height 32
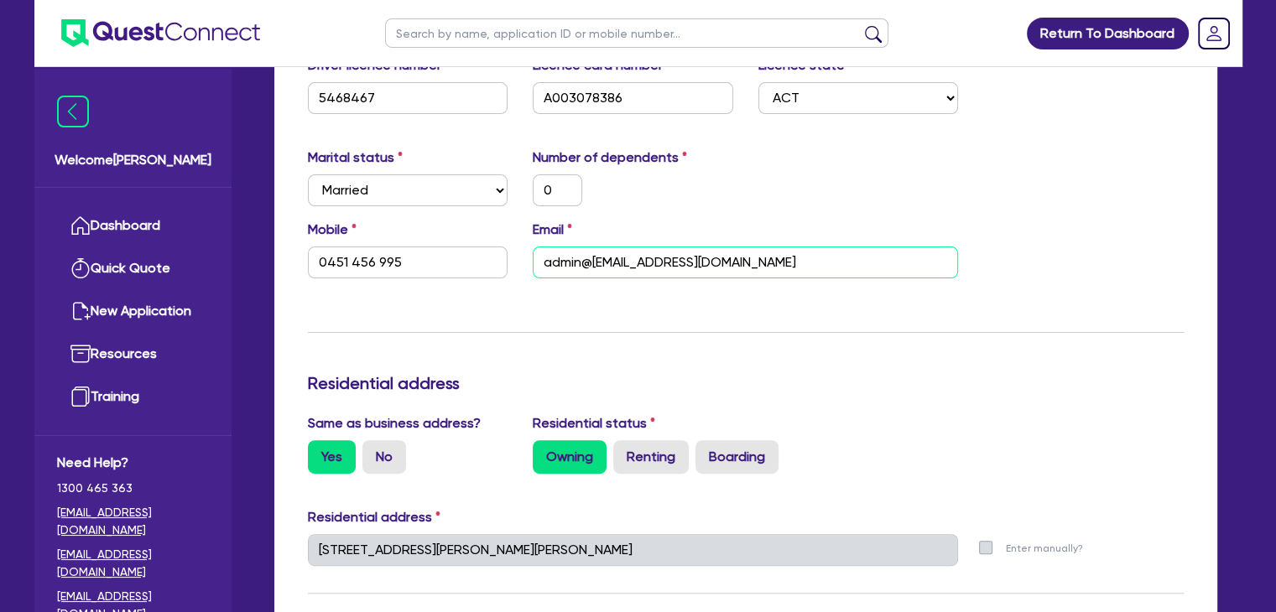
drag, startPoint x: 778, startPoint y: 259, endPoint x: 512, endPoint y: 226, distance: 268.8
click at [512, 226] on div "Mobile 0451 456 995 Email admin@sgtbcanberra@gmail.com" at bounding box center [745, 256] width 901 height 72
paste input "admin@sgtbcanberra@gmail.com"
click at [723, 263] on input "admin@sgtbcanberra@gmail.com" at bounding box center [745, 263] width 425 height 32
click at [821, 333] on div "Update residential status for Director #1 Boarding is only acceptable when the …" at bounding box center [746, 543] width 876 height 1240
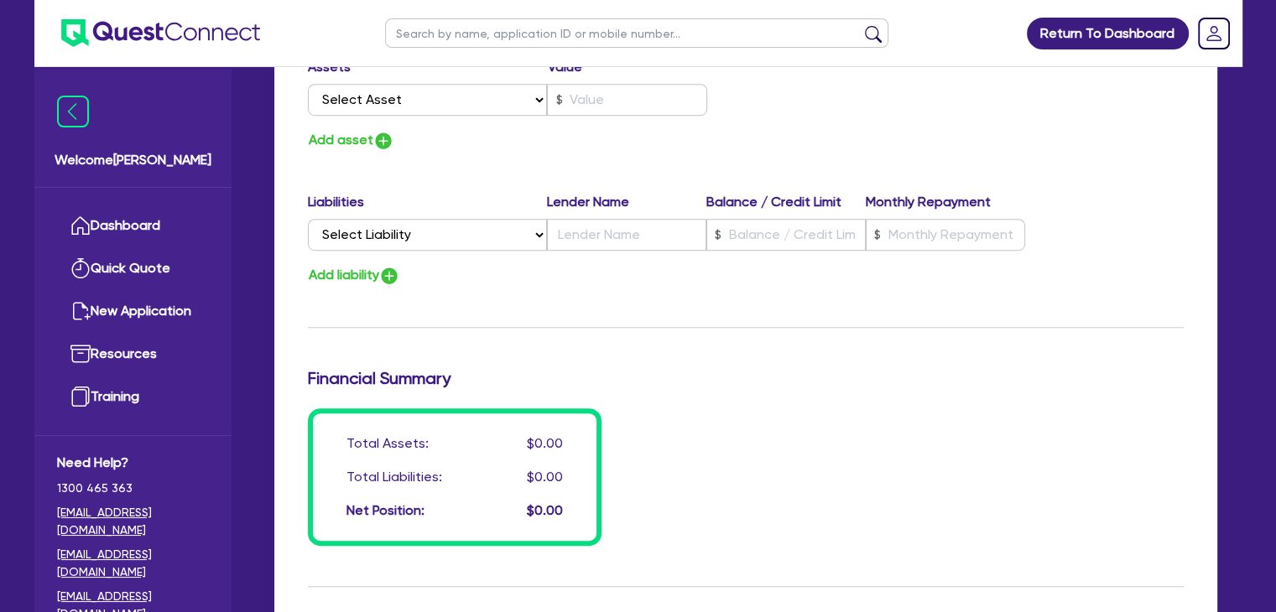
scroll to position [1330, 0]
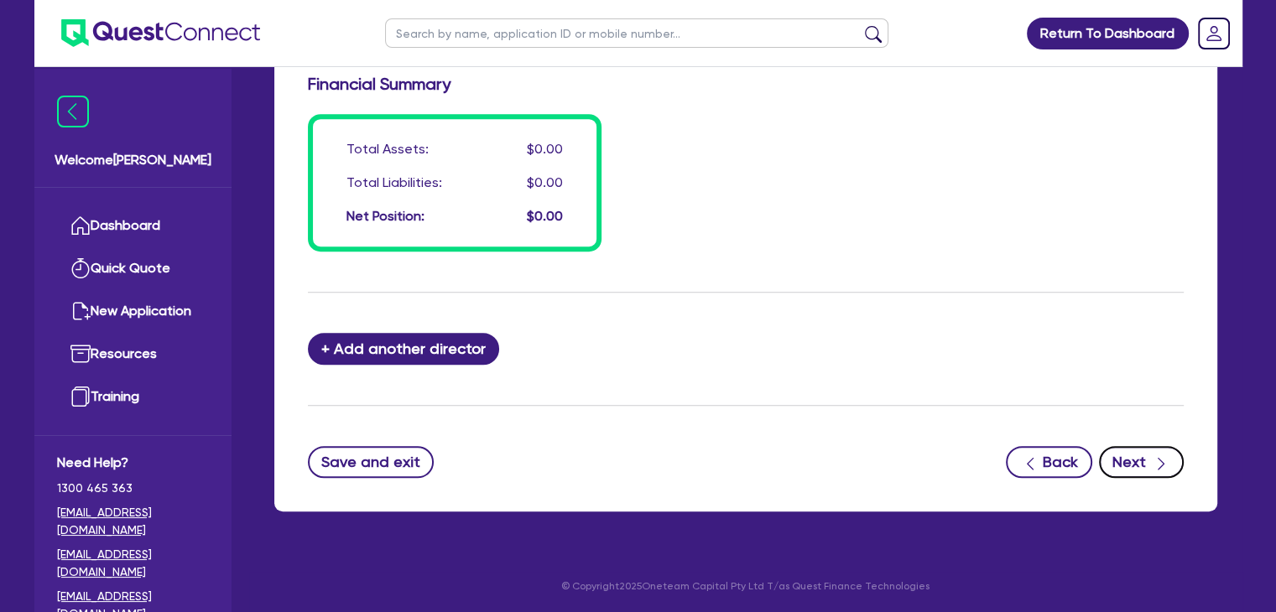
click at [1174, 470] on button "Next" at bounding box center [1141, 462] width 85 height 32
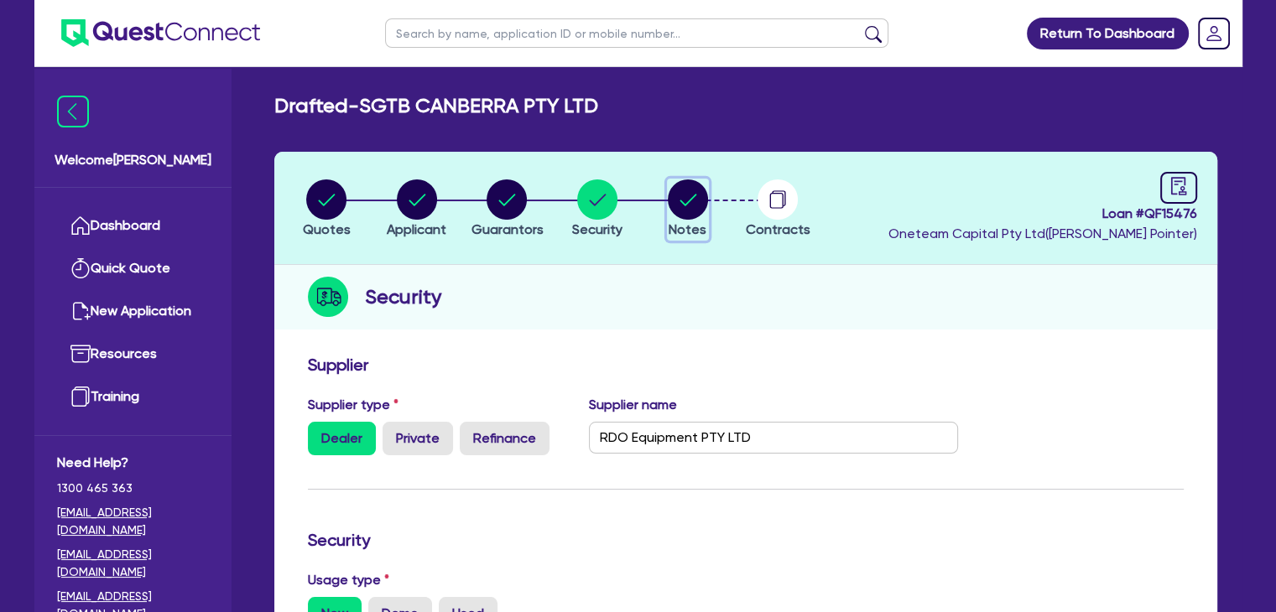
click at [695, 200] on circle "button" at bounding box center [688, 199] width 40 height 40
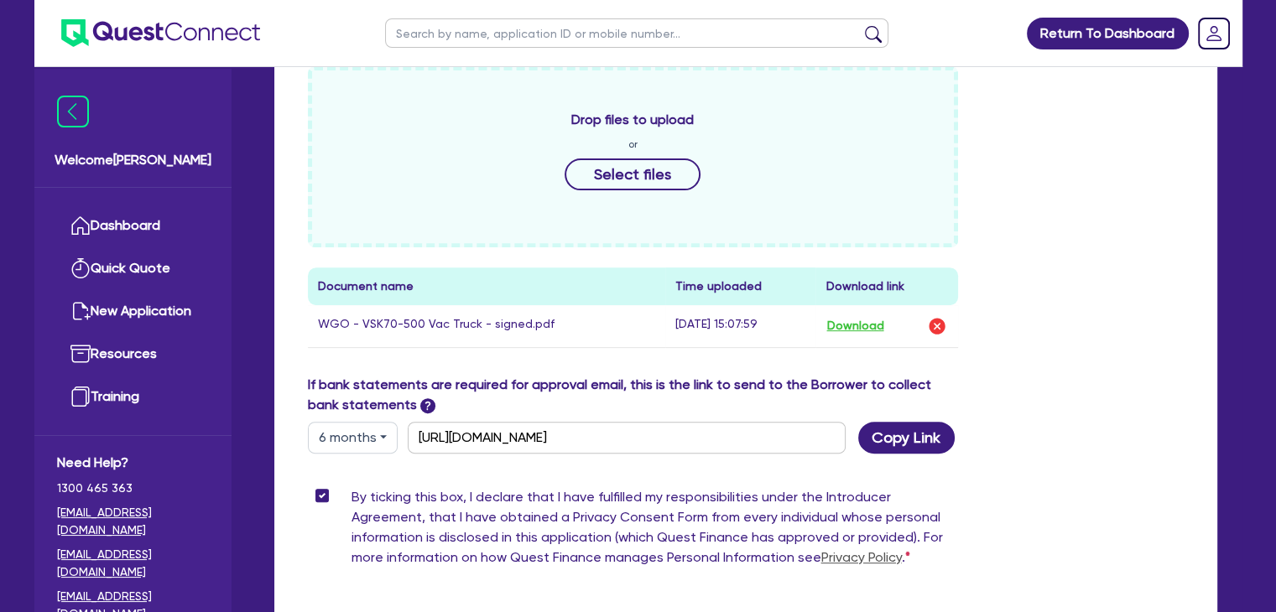
scroll to position [775, 0]
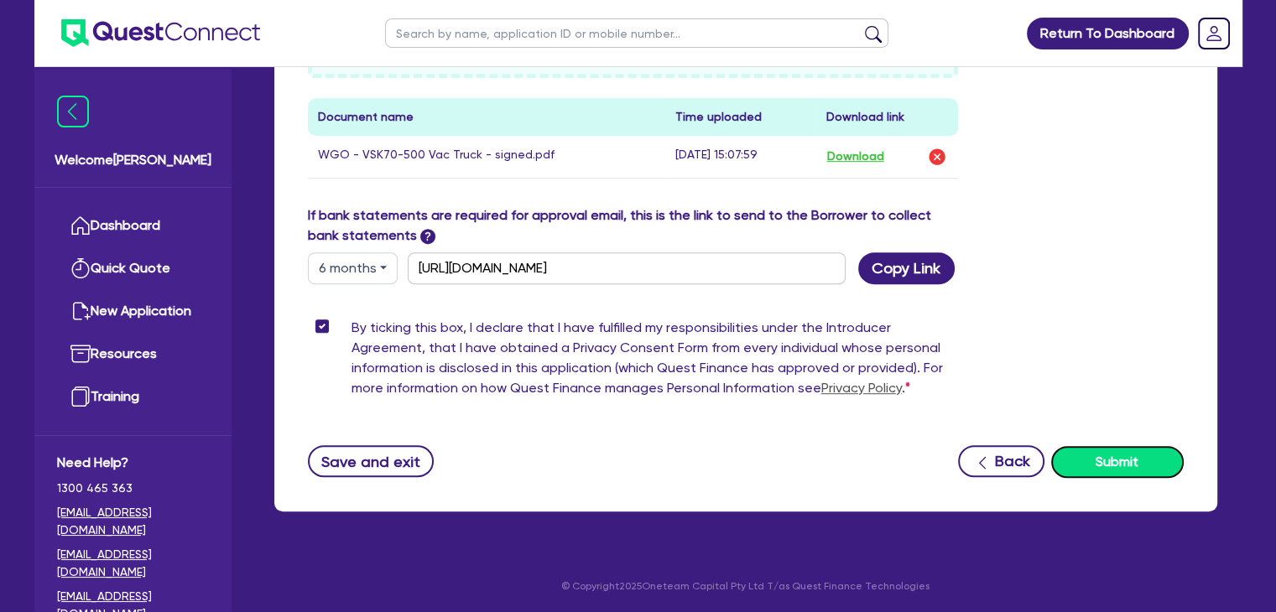
click at [1134, 465] on button "Submit" at bounding box center [1117, 462] width 133 height 32
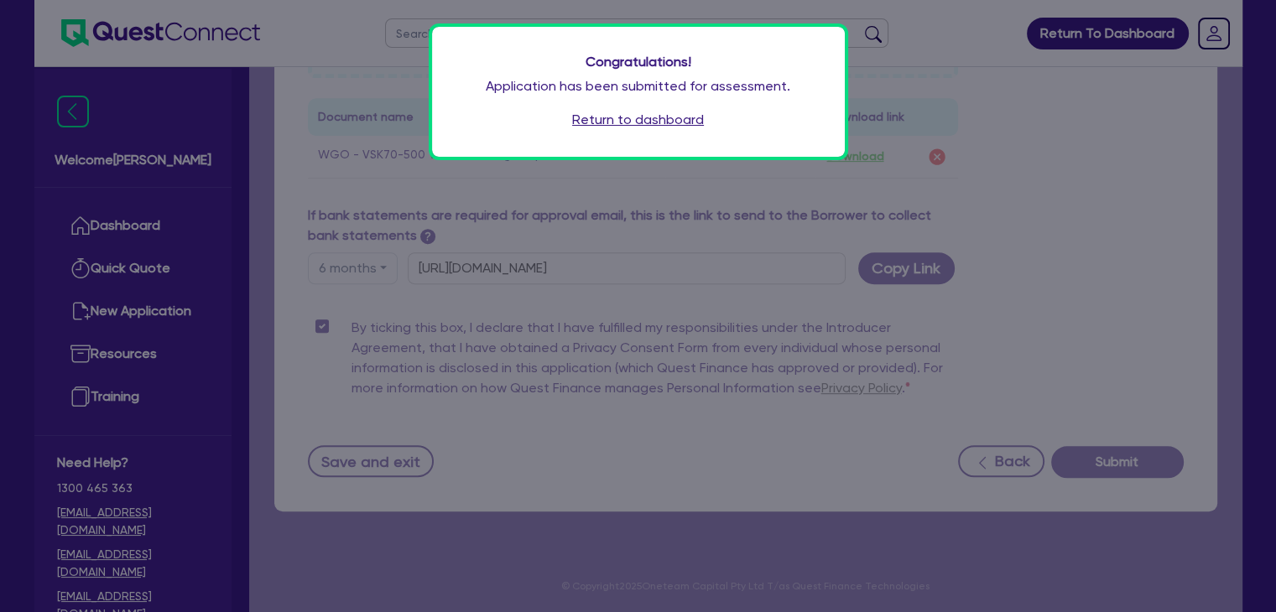
click at [609, 118] on link "Return to dashboard" at bounding box center [638, 120] width 132 height 20
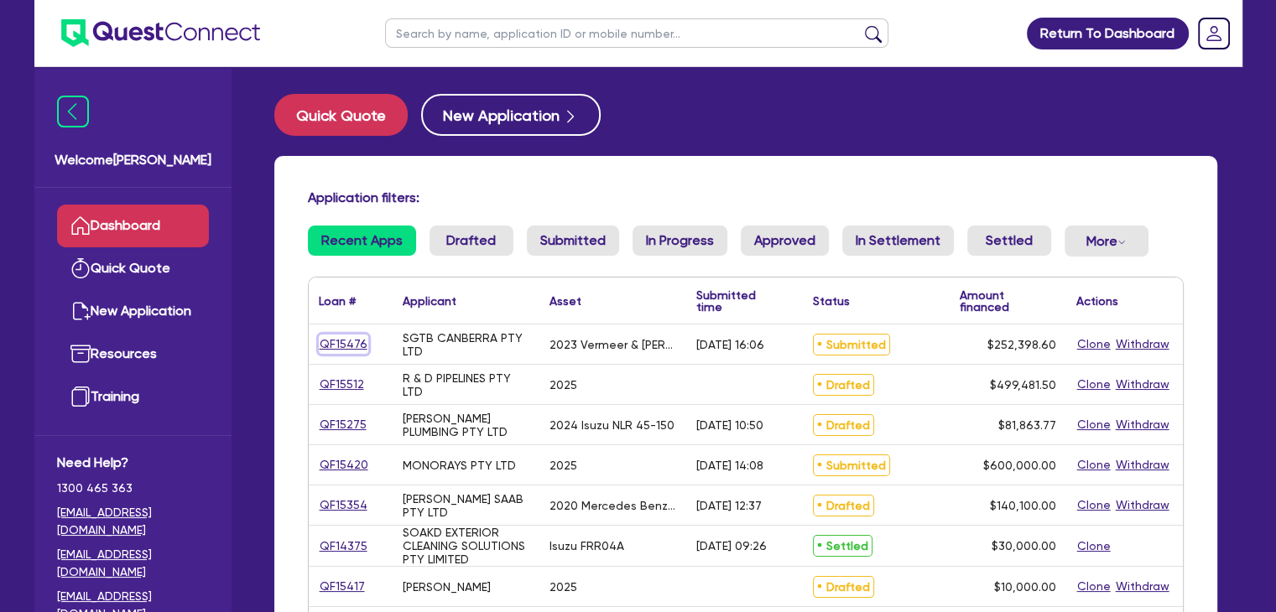
click at [335, 346] on link "QF15476" at bounding box center [343, 344] width 49 height 19
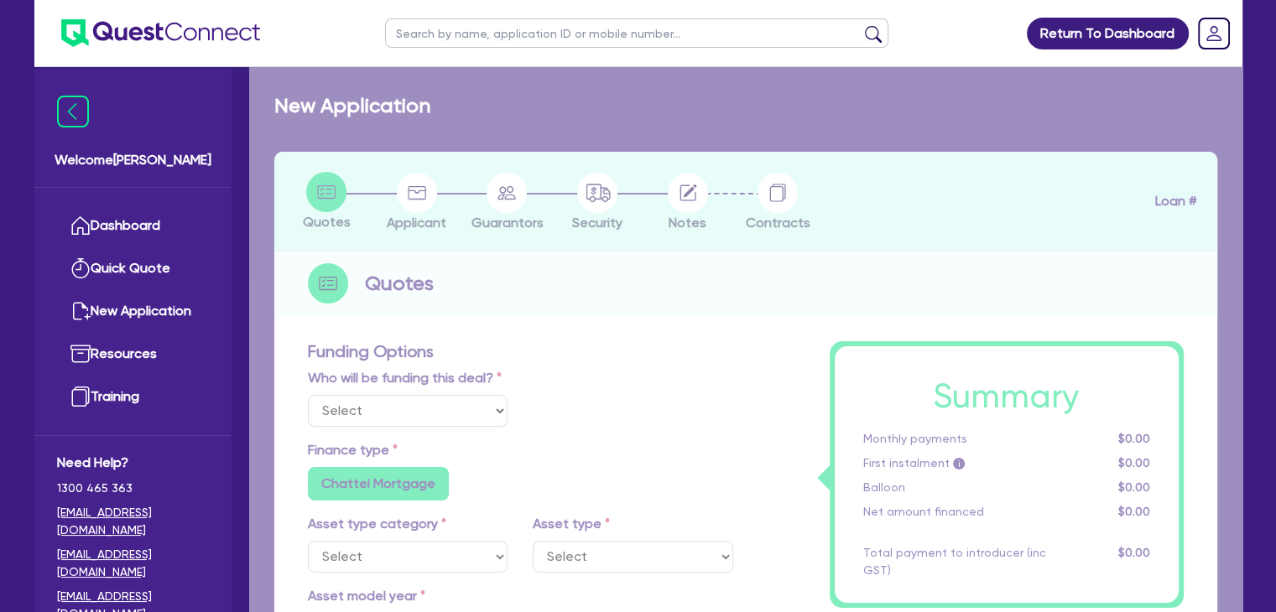
select select "Other"
select select "PRIMARY_ASSETS"
type input "2023"
radio input "true"
type input "254,898.6"
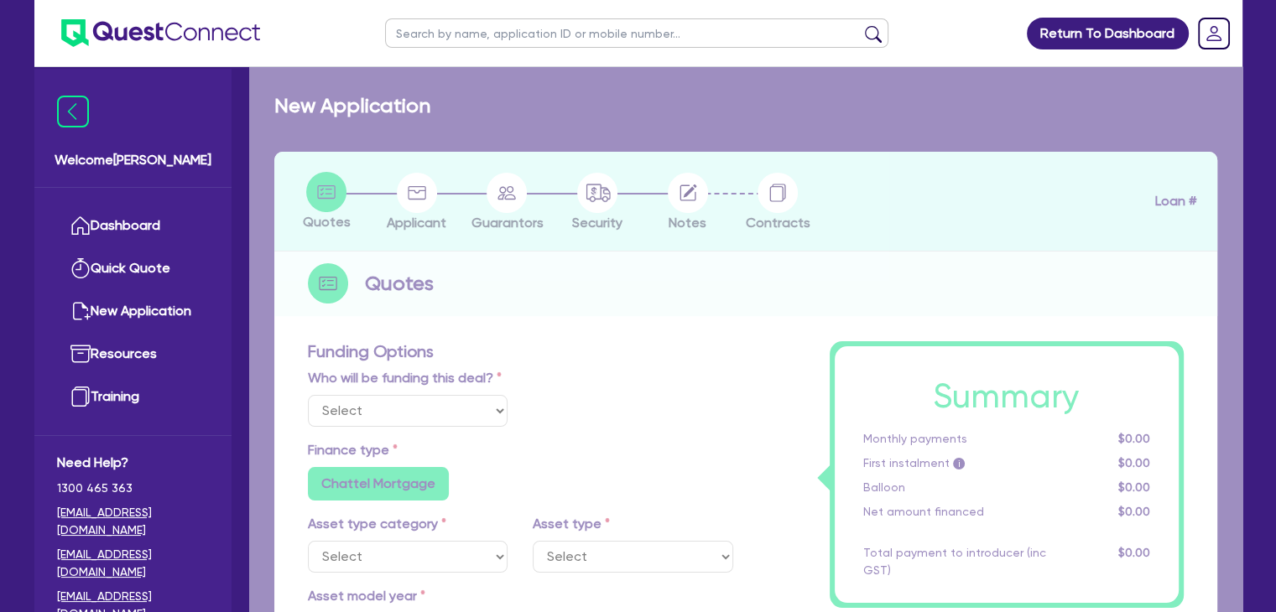
type input "2,500"
type input "2"
type input "5,047.97"
type input "6.85"
type input "900"
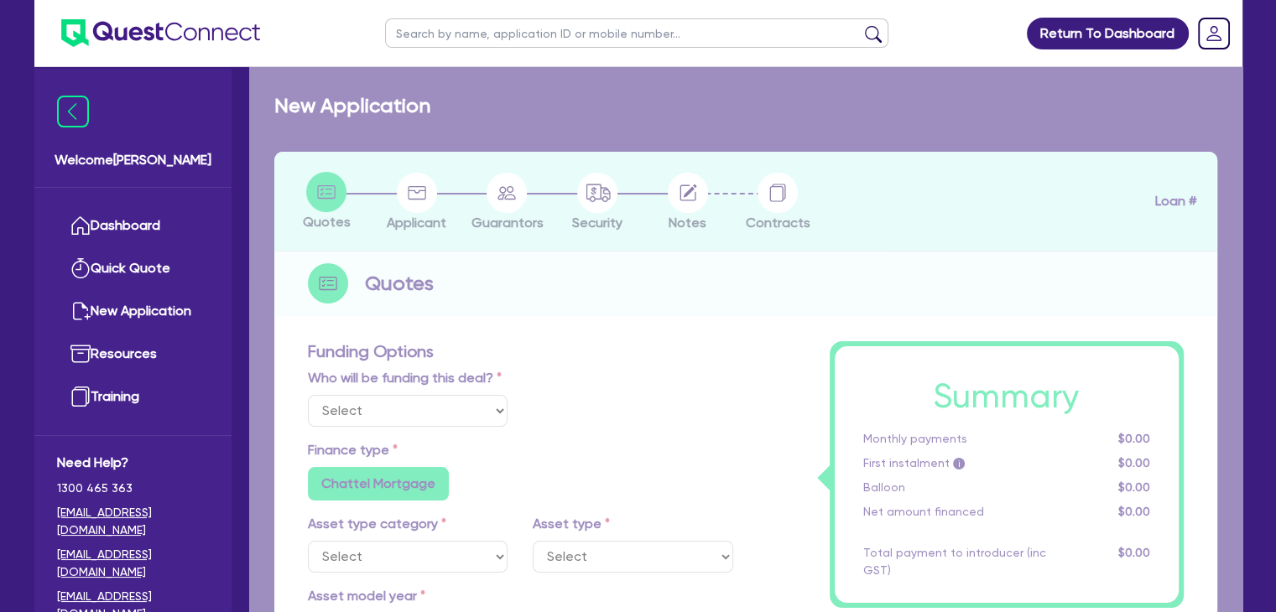
radio input "false"
select select "YELLOW_GOODS_AND_EXCAVATORS"
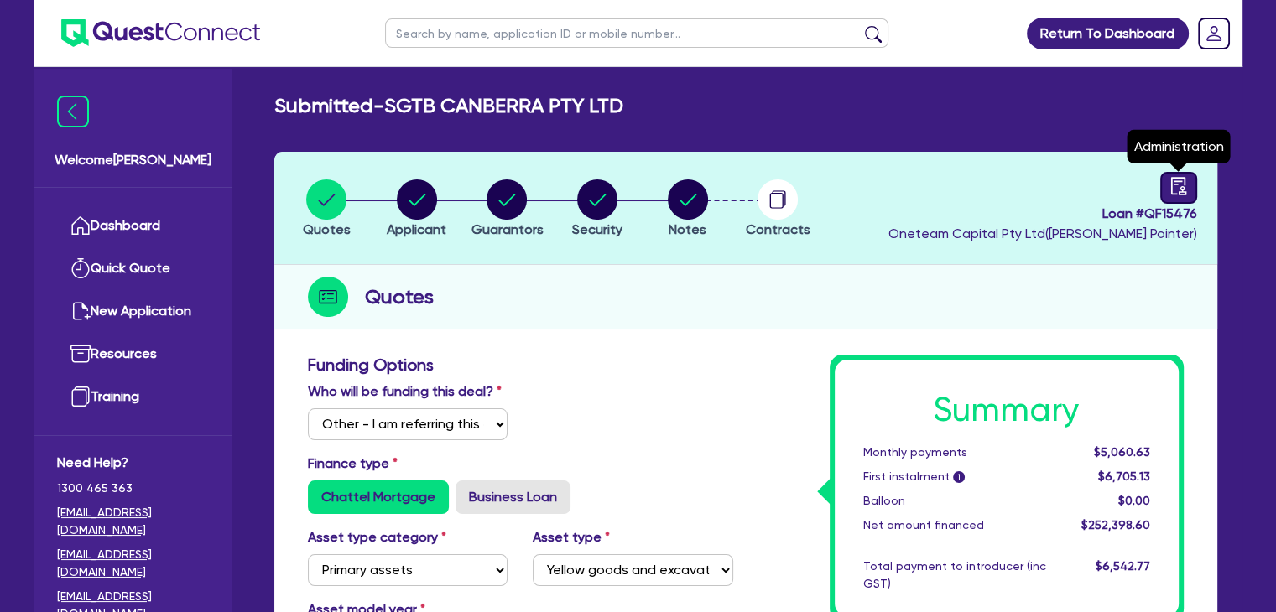
click at [1181, 181] on icon "audit" at bounding box center [1178, 186] width 18 height 18
select select "SUBMITTED_NEW"
select select "Other"
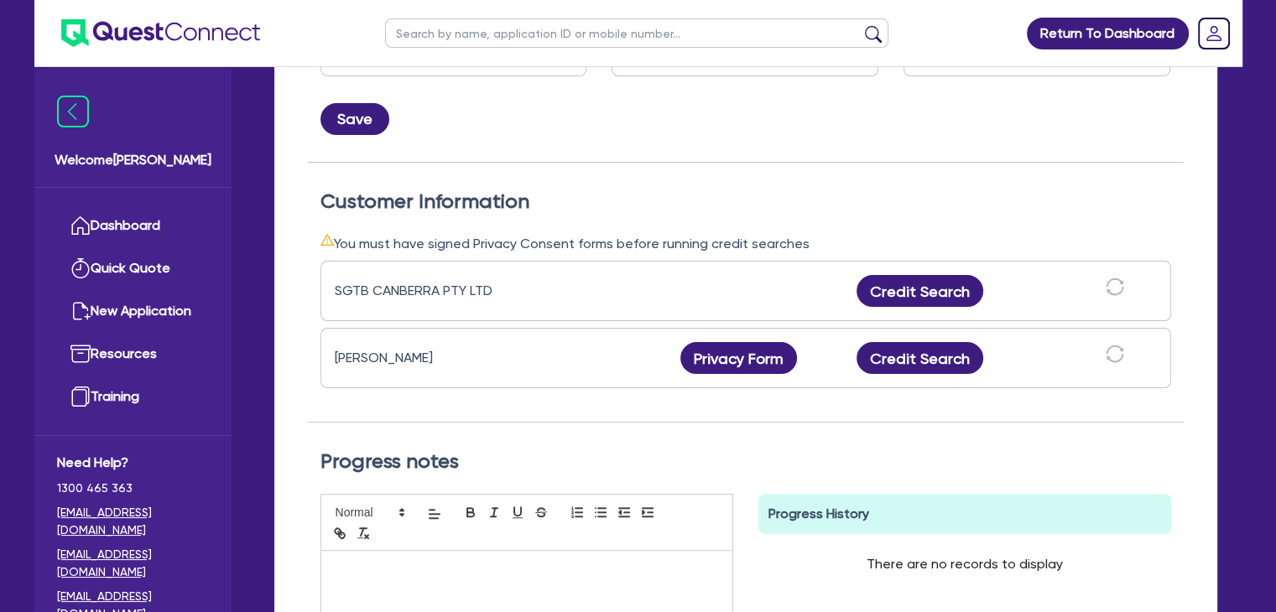
scroll to position [382, 0]
click at [755, 356] on button "Privacy Form" at bounding box center [738, 357] width 117 height 32
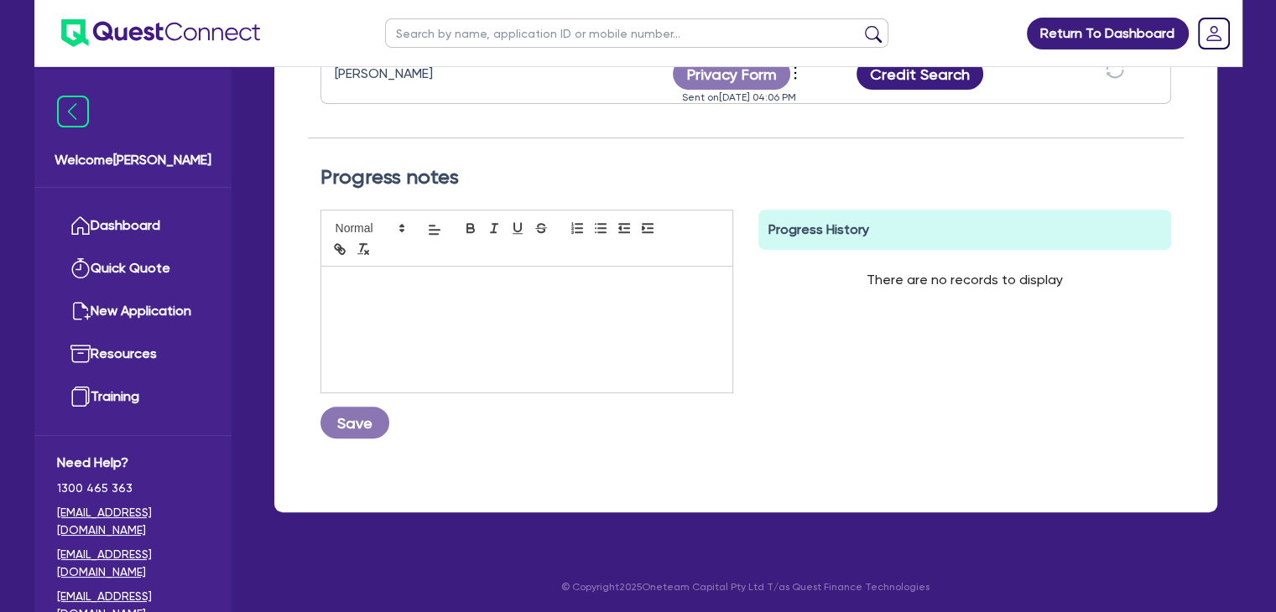
scroll to position [0, 0]
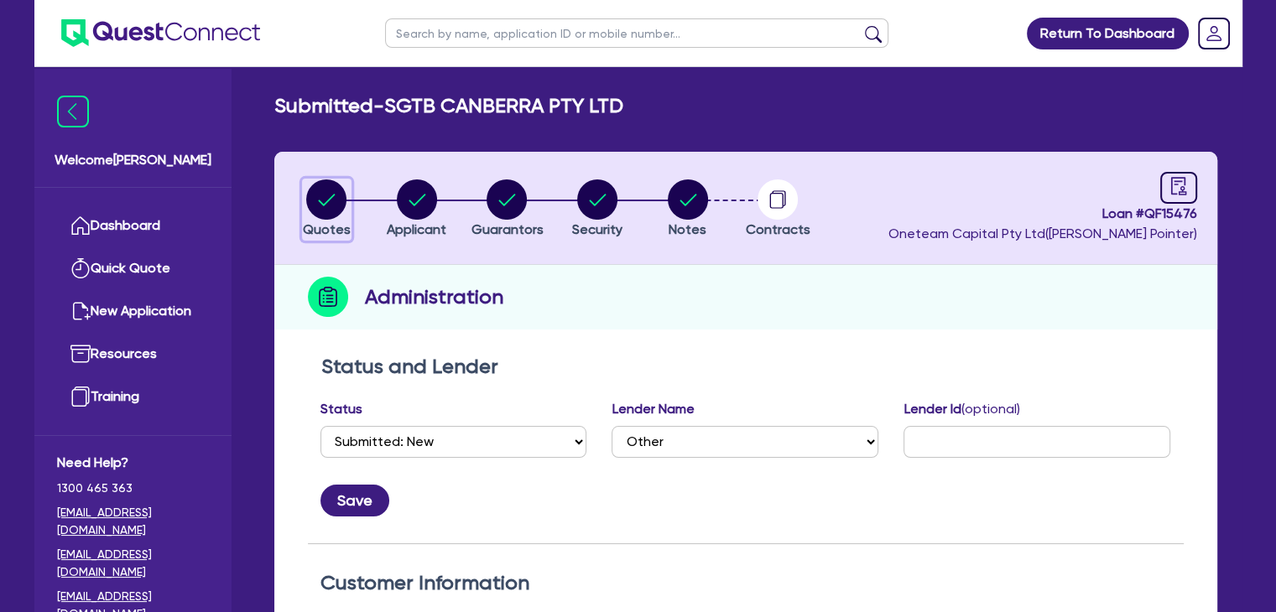
click at [332, 205] on circle "button" at bounding box center [326, 199] width 40 height 40
select select "Other"
select select "PRIMARY_ASSETS"
select select "YELLOW_GOODS_AND_EXCAVATORS"
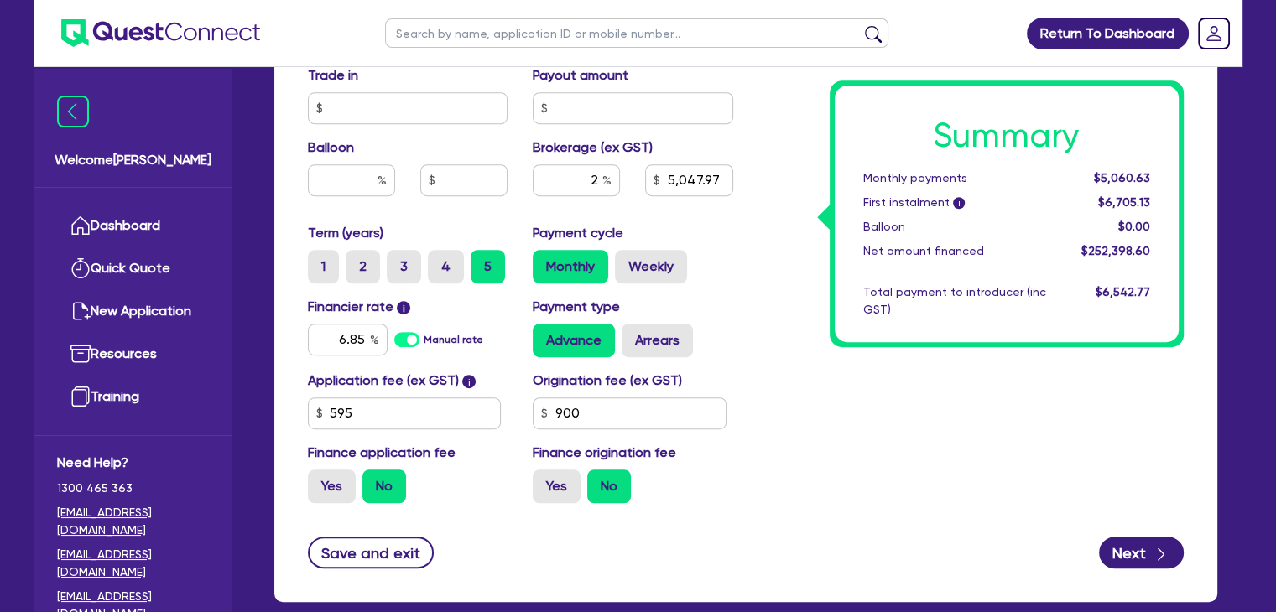
scroll to position [1008, 0]
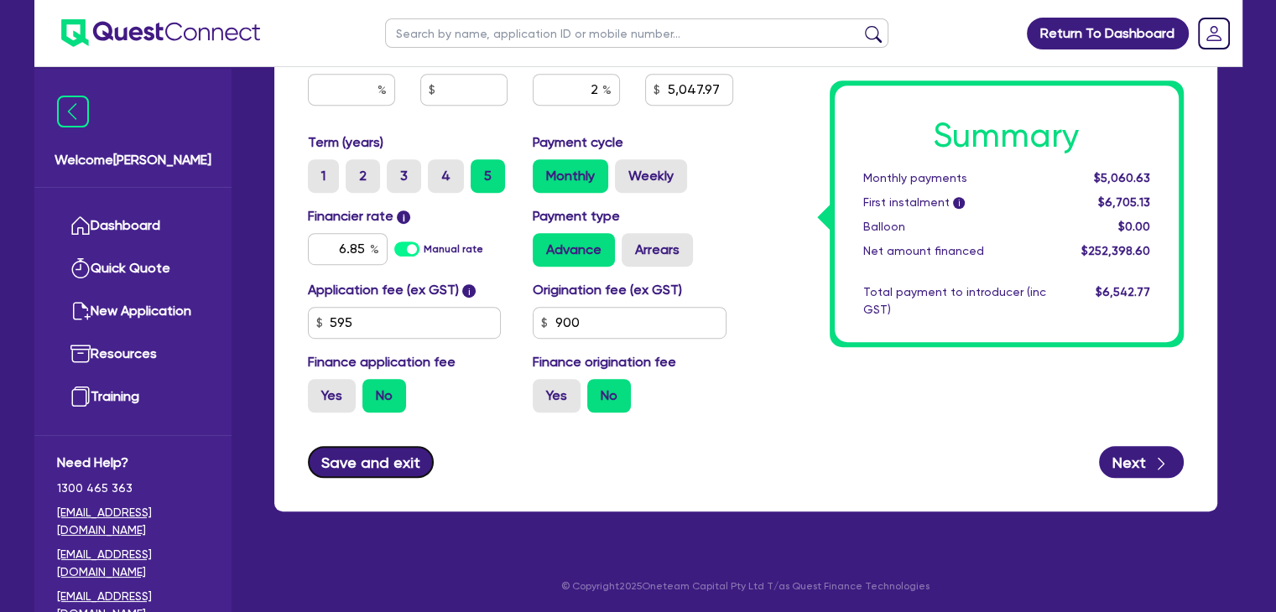
click at [411, 448] on button "Save and exit" at bounding box center [371, 462] width 127 height 32
